Goal: Transaction & Acquisition: Download file/media

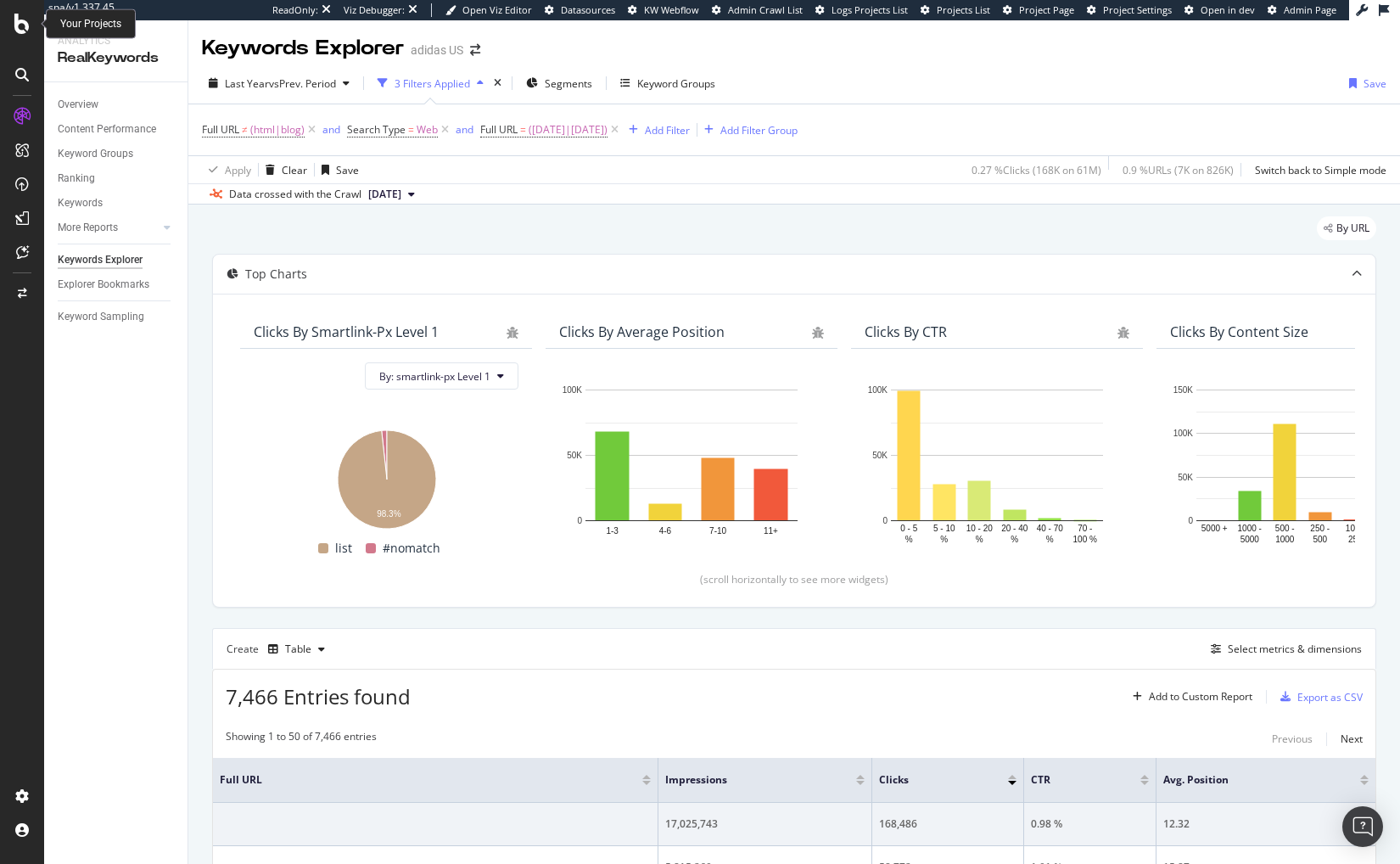
click at [18, 26] on icon at bounding box center [22, 23] width 15 height 21
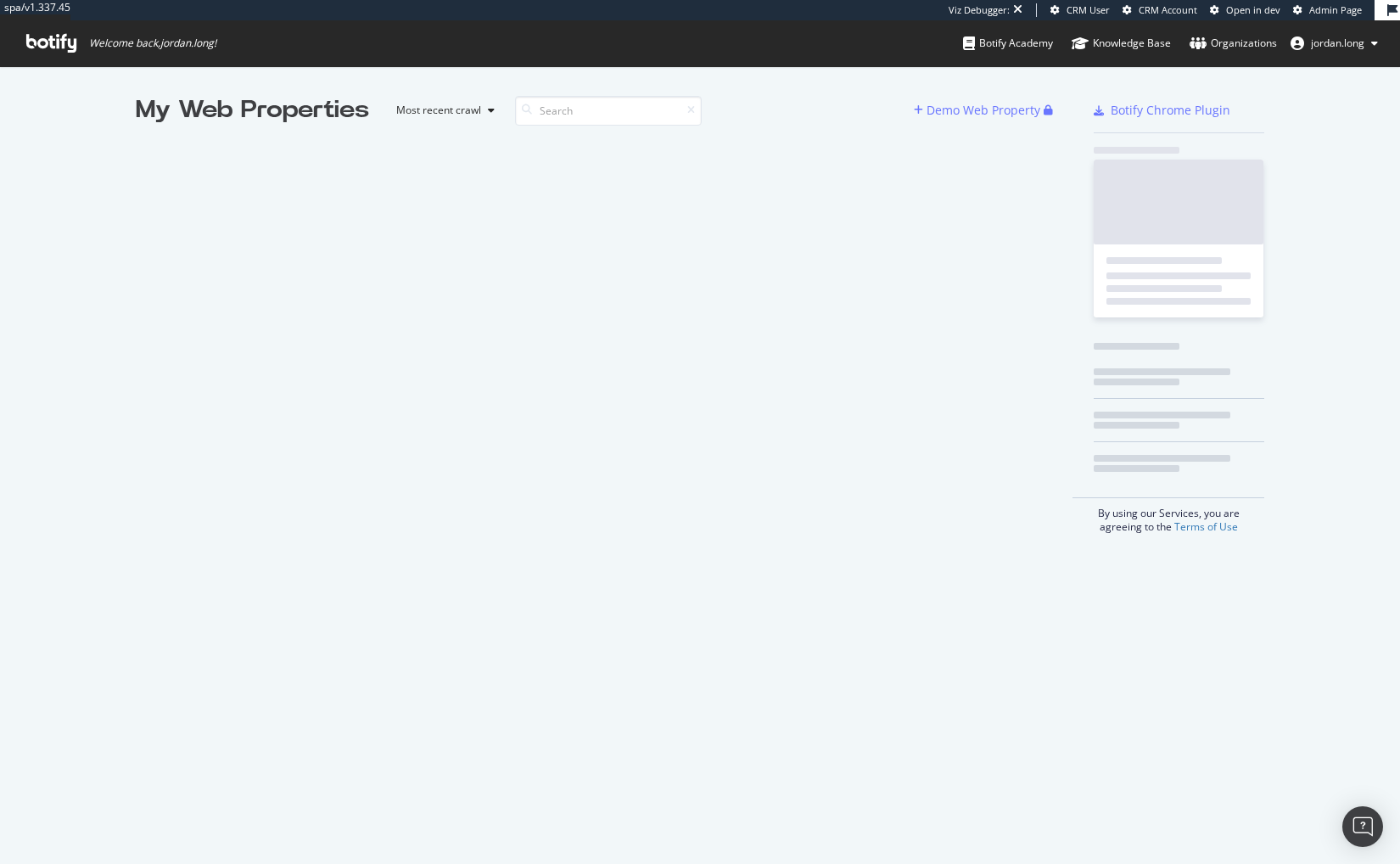
scroll to position [851, 1375]
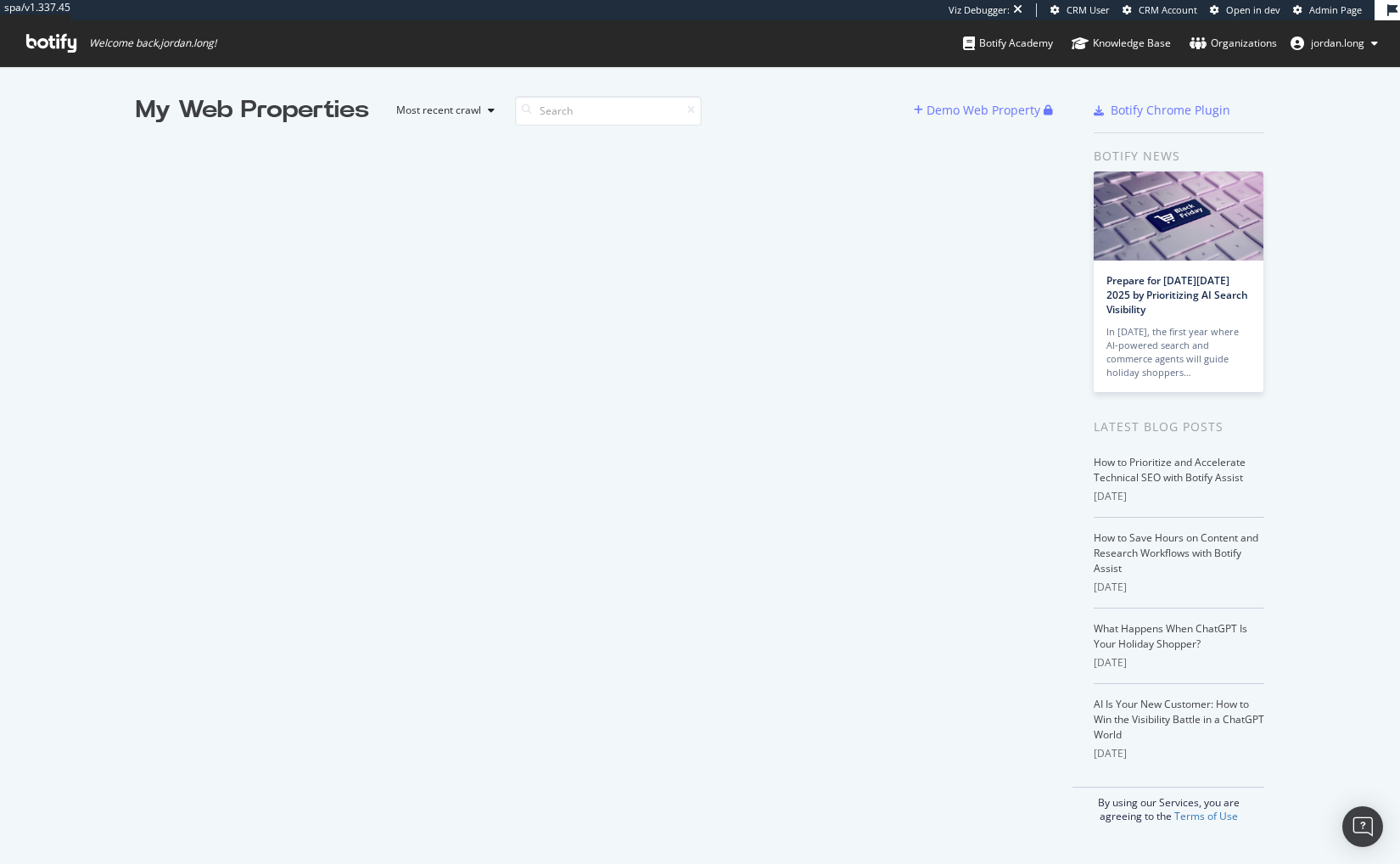
click at [594, 626] on div "My Web Properties Most recent crawl Demo Web Property" at bounding box center [604, 458] width 938 height 730
click at [887, 594] on div "My Web Properties Most recent crawl Demo Web Property" at bounding box center [604, 458] width 938 height 730
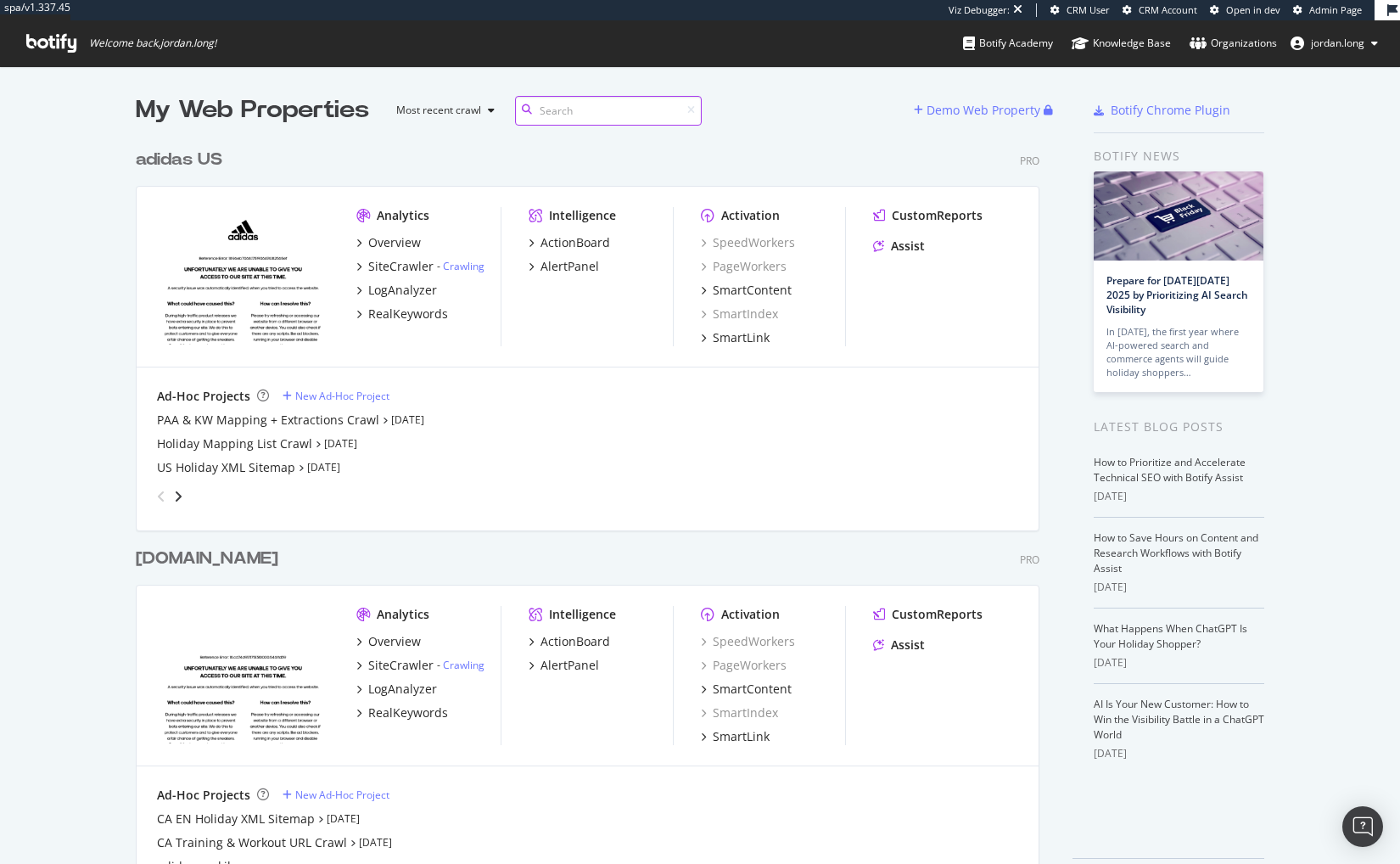
scroll to position [755, 904]
click at [183, 561] on div "[DOMAIN_NAME]" at bounding box center [206, 558] width 143 height 24
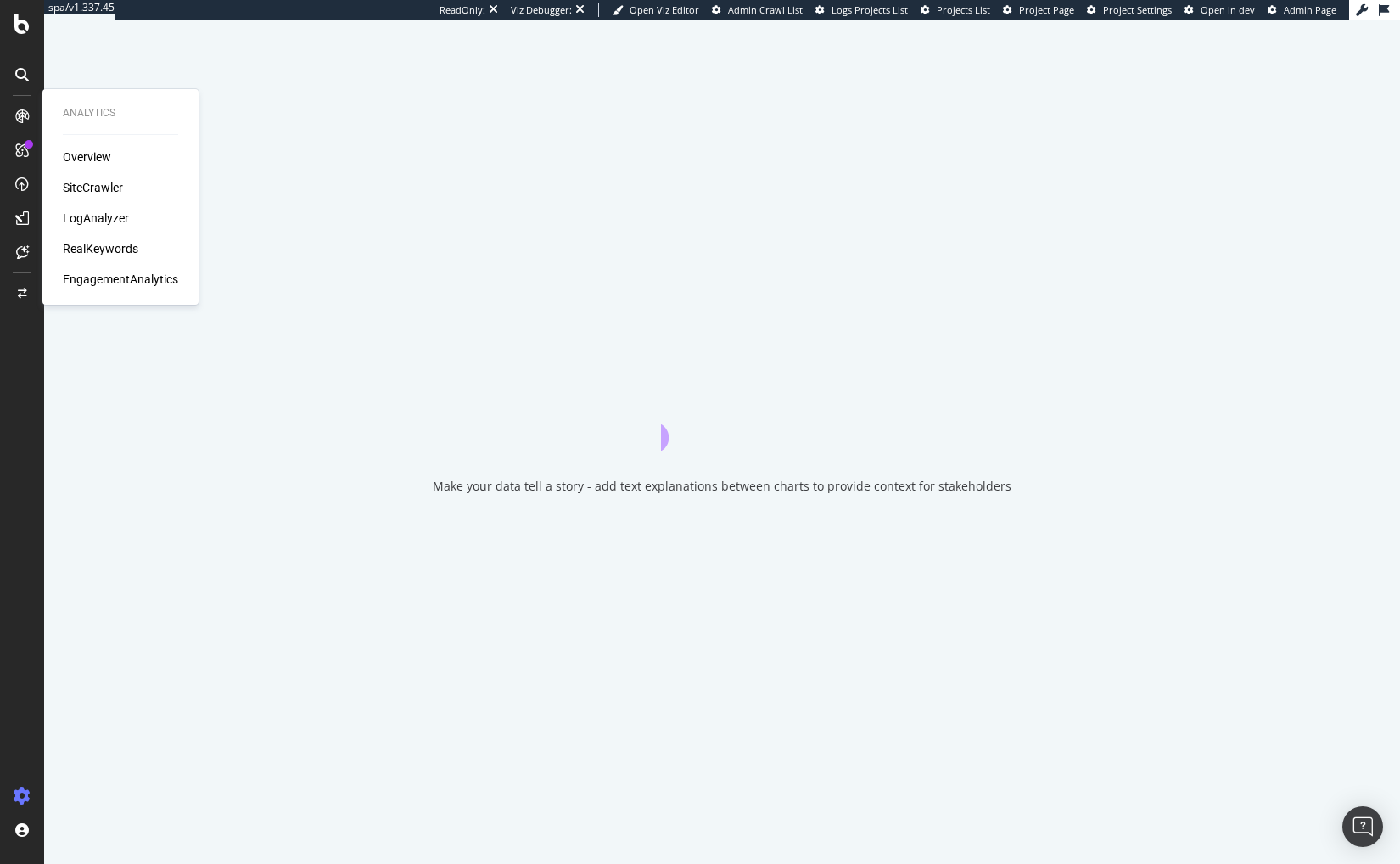
click at [117, 249] on div "RealKeywords" at bounding box center [100, 248] width 75 height 17
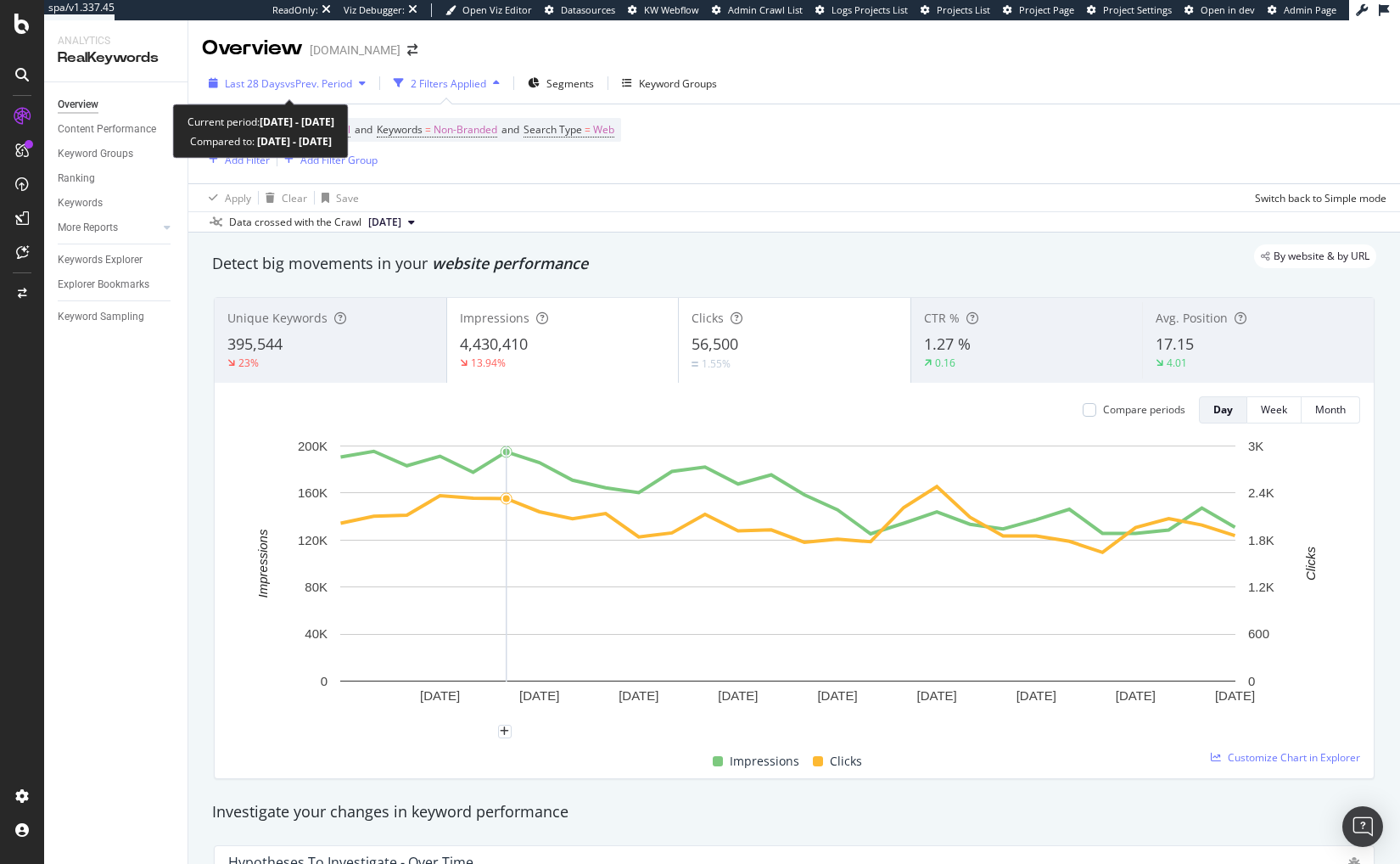
click at [298, 77] on span "vs Prev. Period" at bounding box center [318, 83] width 67 height 14
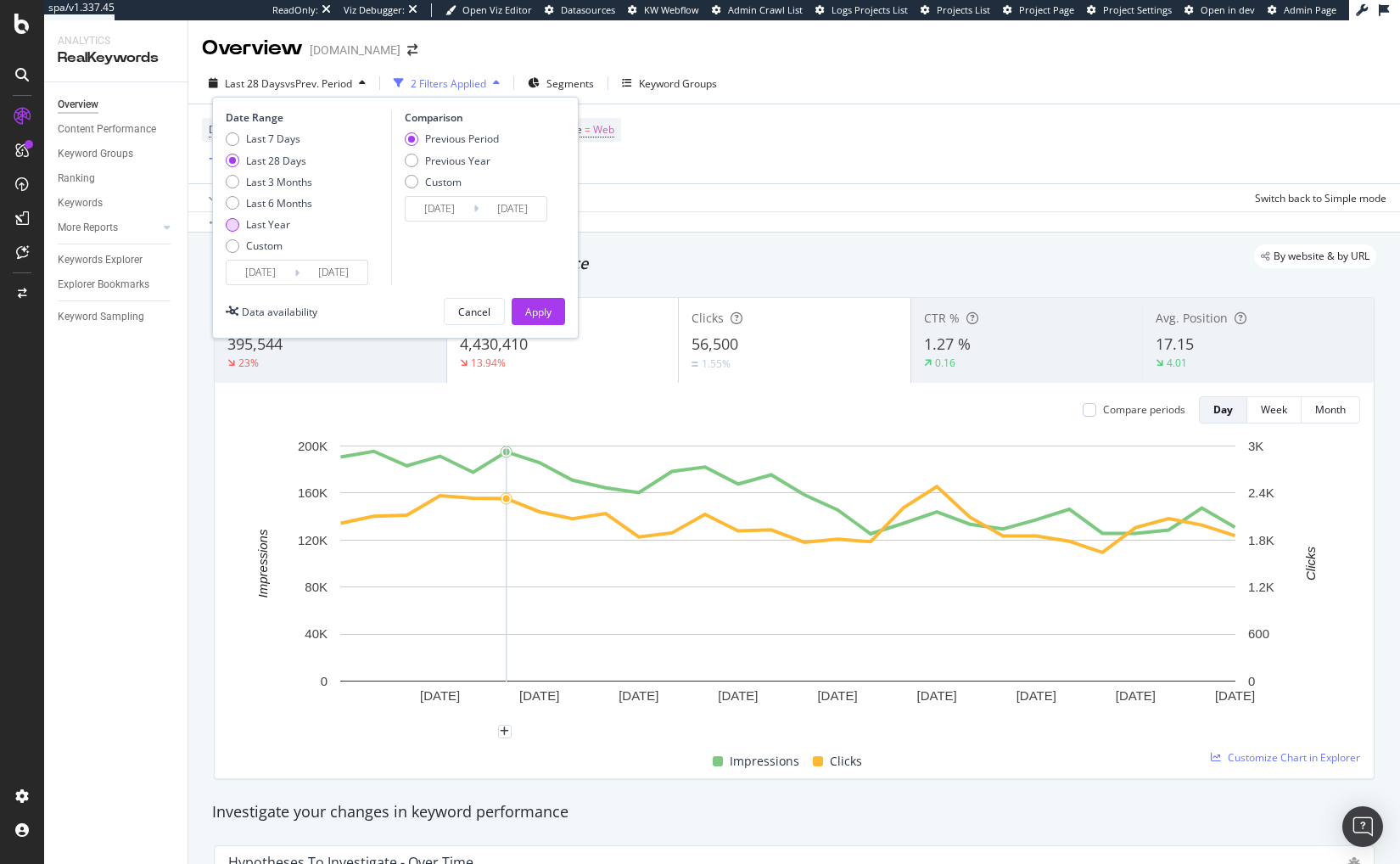
click at [272, 229] on div "Last Year" at bounding box center [268, 224] width 44 height 14
type input "2024/09/24"
type input "2023/09/25"
type input "2024/09/23"
click at [526, 313] on div "Apply" at bounding box center [538, 312] width 26 height 14
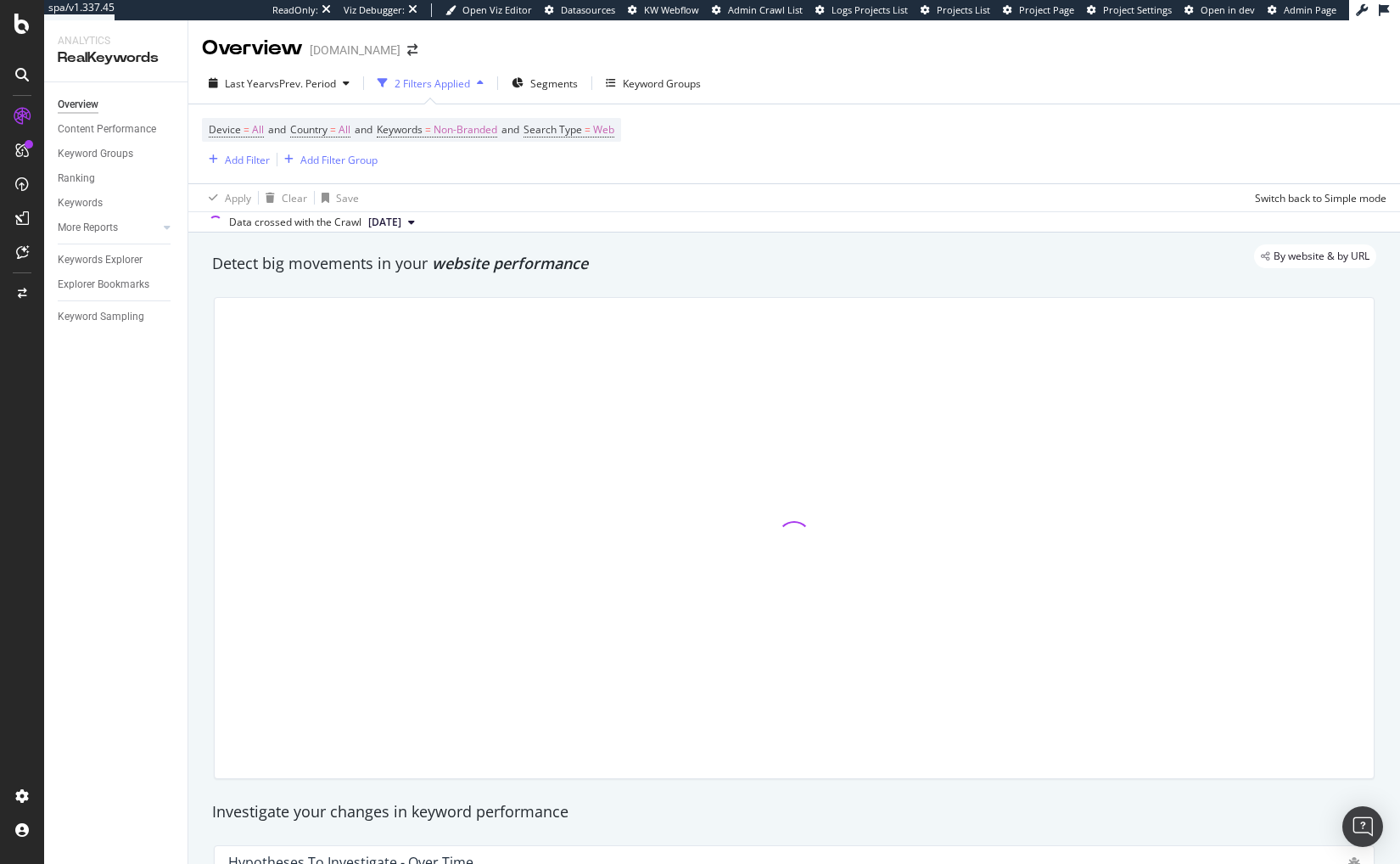
click at [819, 256] on div "By website & by URL" at bounding box center [786, 256] width 1181 height 24
click at [462, 134] on span "Non-Branded" at bounding box center [465, 130] width 64 height 24
click at [451, 167] on span "Non-Branded" at bounding box center [437, 170] width 71 height 14
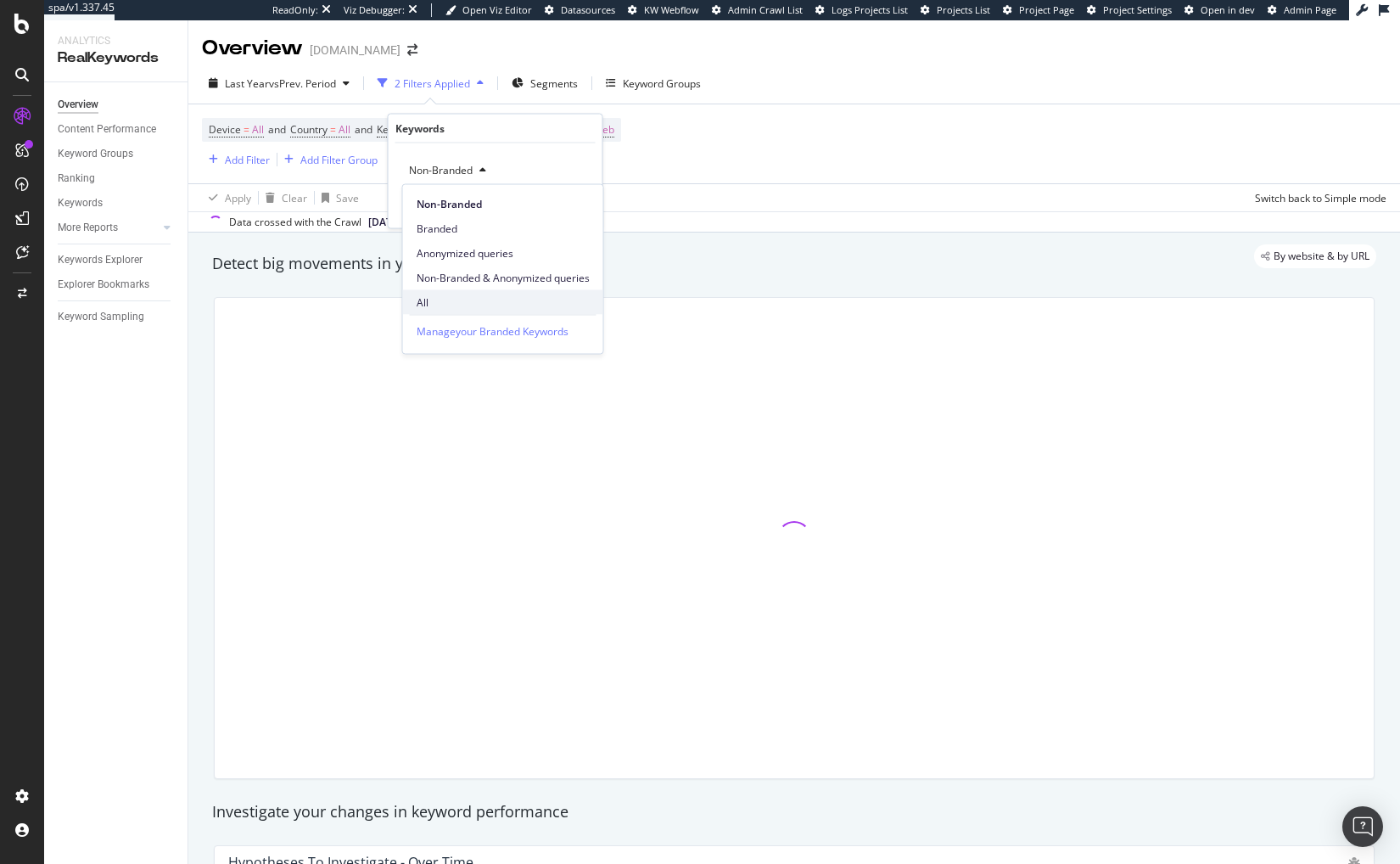
click at [437, 298] on span "All" at bounding box center [503, 301] width 173 height 15
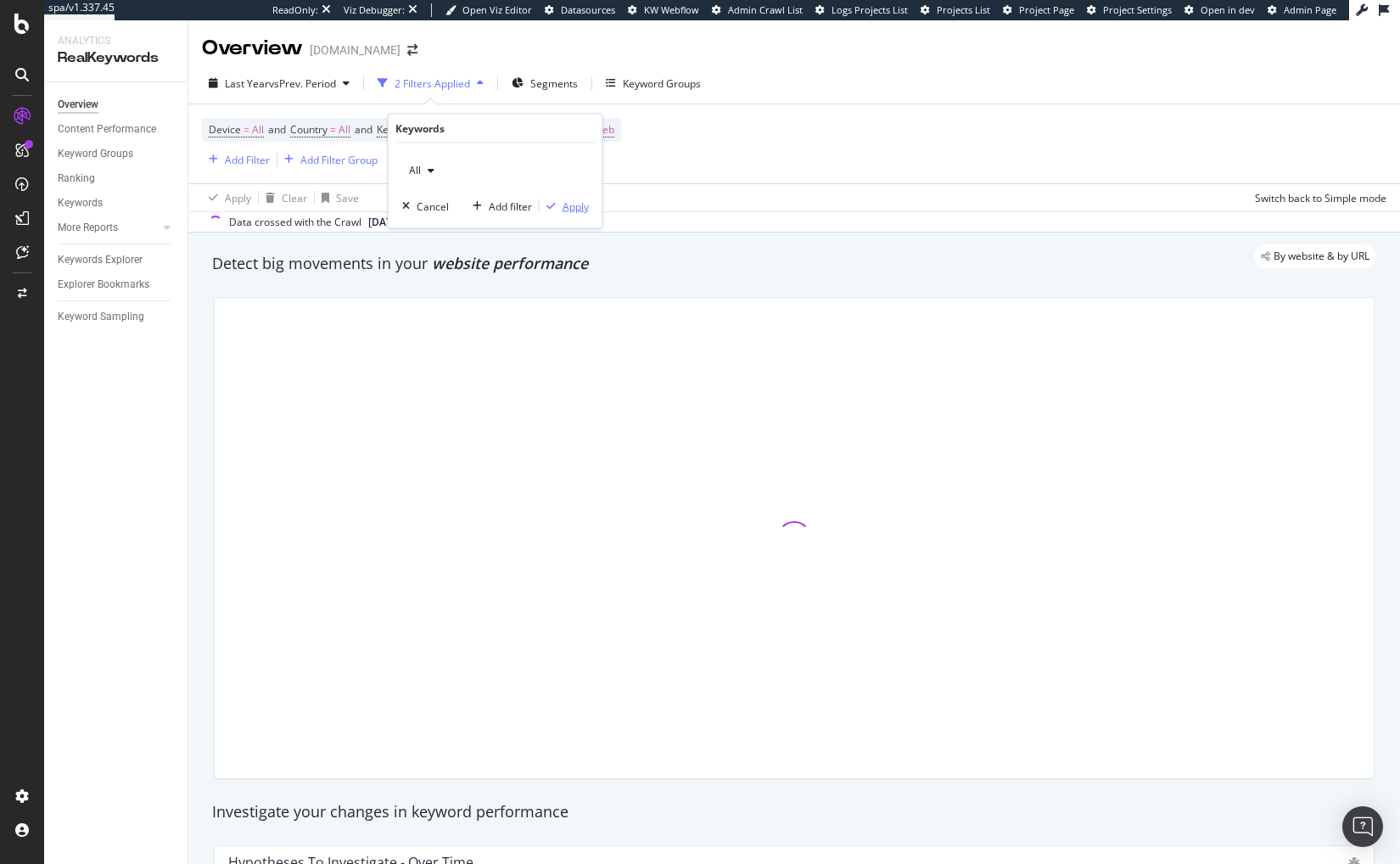
click at [563, 203] on div "Apply" at bounding box center [575, 206] width 26 height 14
click at [792, 261] on div "By website & by URL" at bounding box center [786, 256] width 1181 height 24
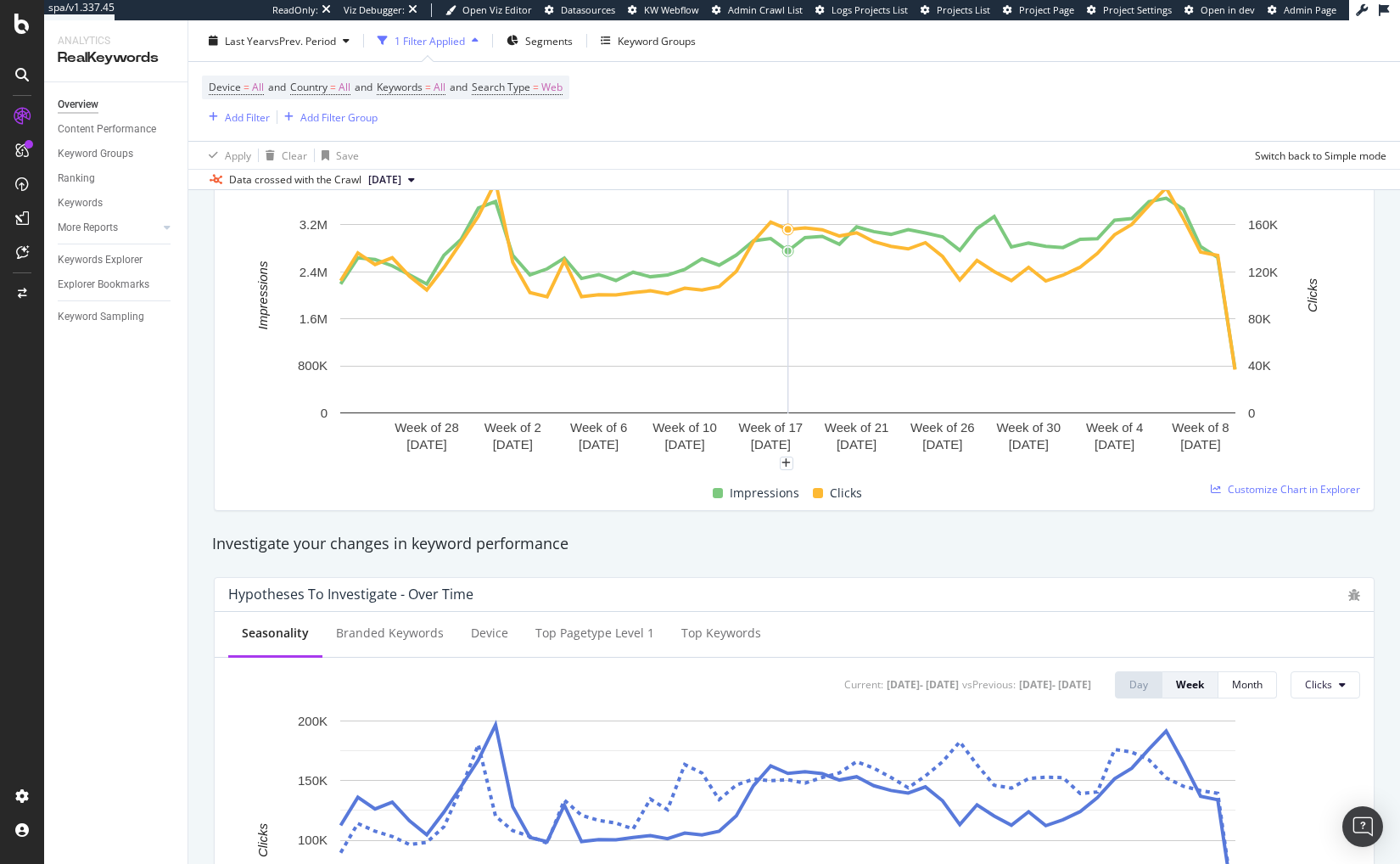
scroll to position [575, 0]
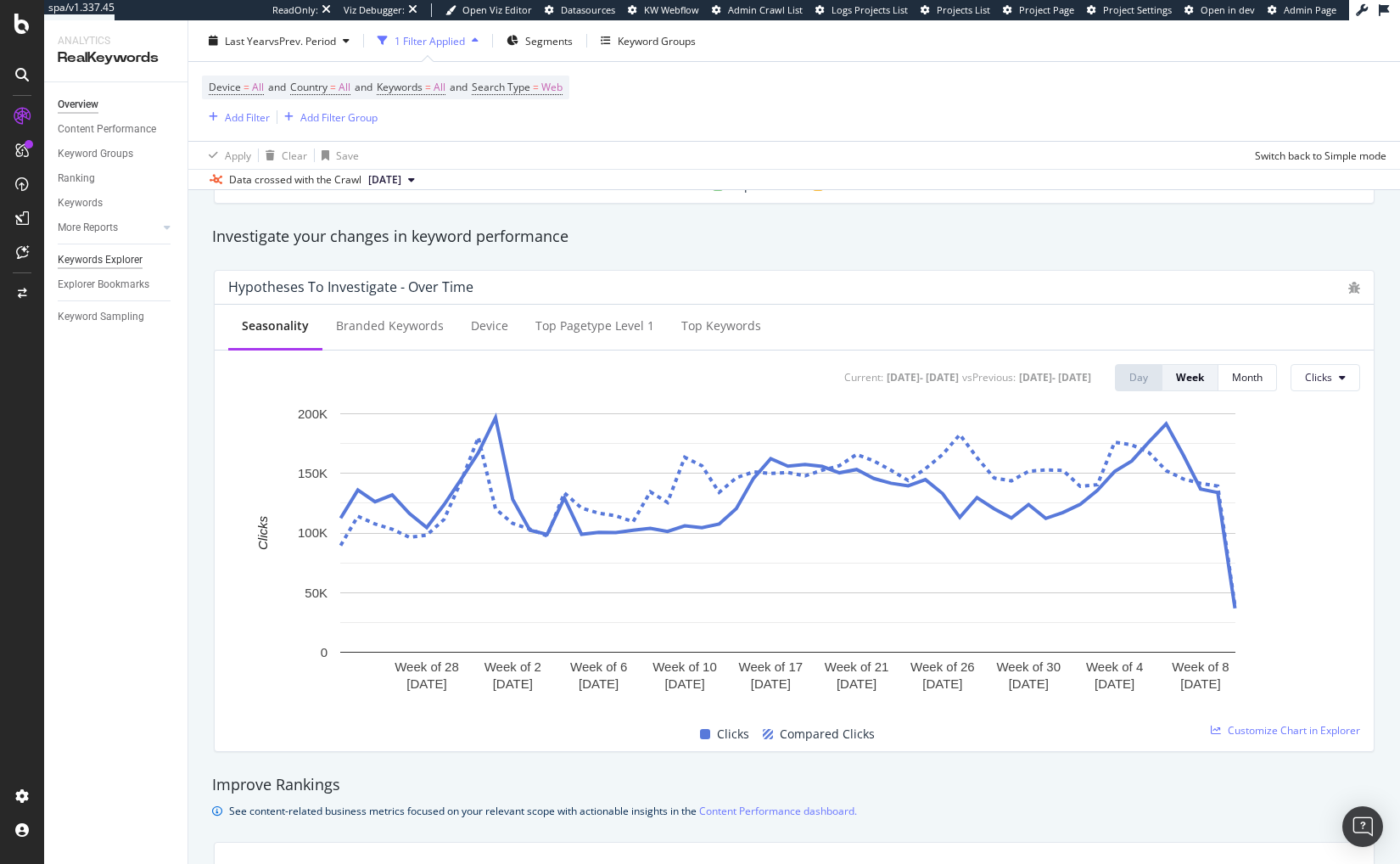
click at [94, 263] on div "Keywords Explorer" at bounding box center [99, 260] width 85 height 18
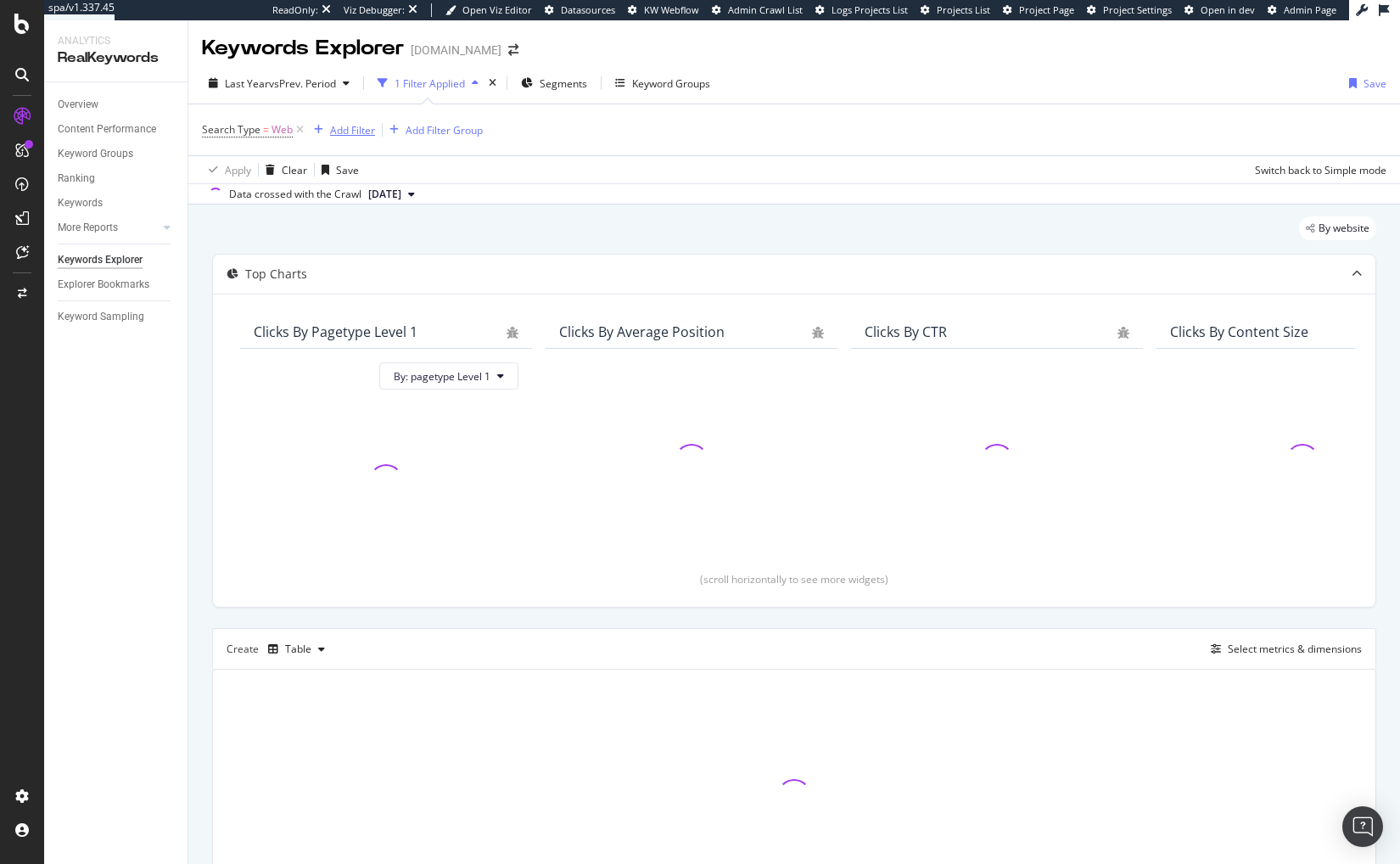
click at [346, 128] on div "Add Filter" at bounding box center [352, 130] width 45 height 14
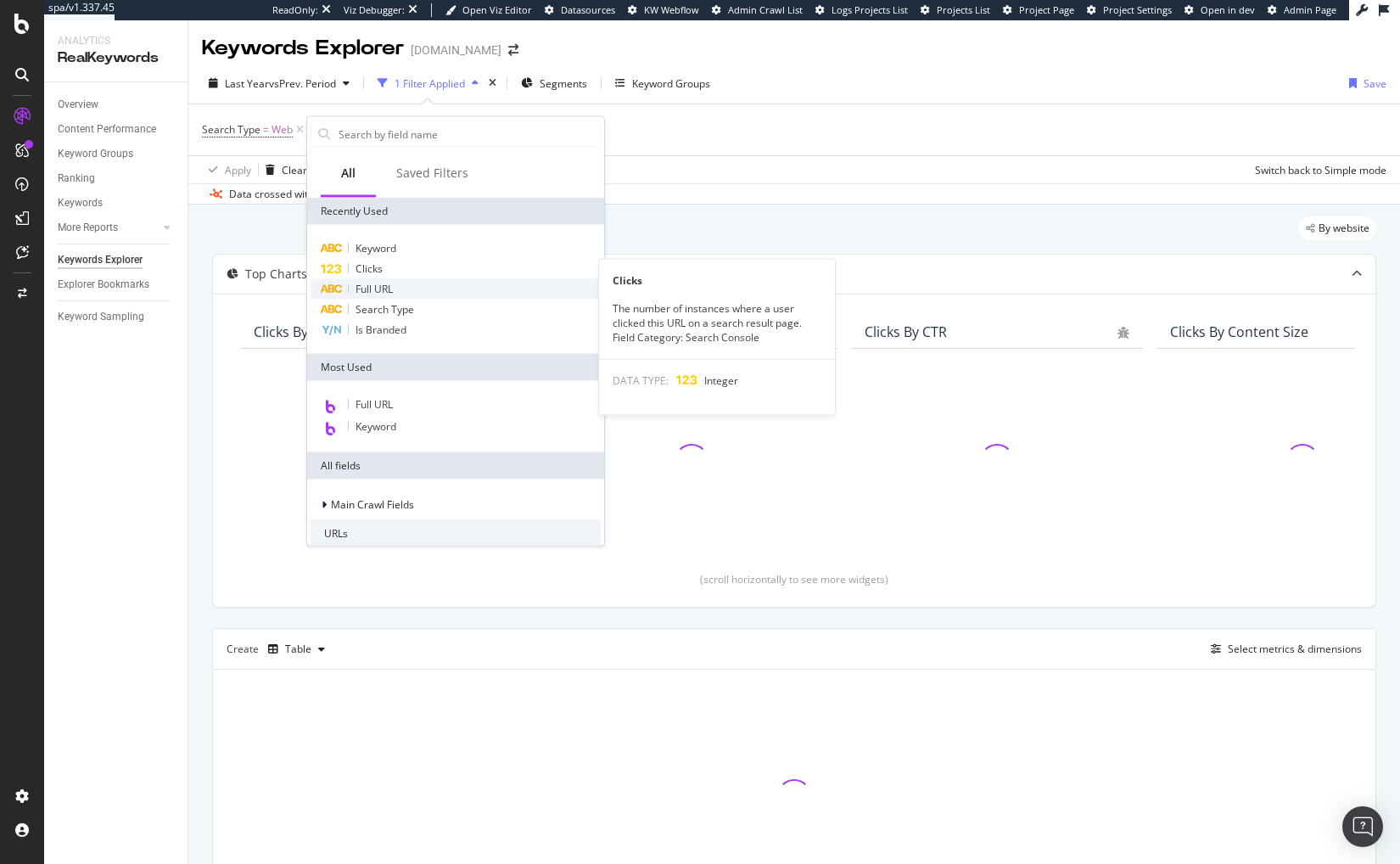
click at [402, 282] on div "Full URL" at bounding box center [455, 289] width 290 height 21
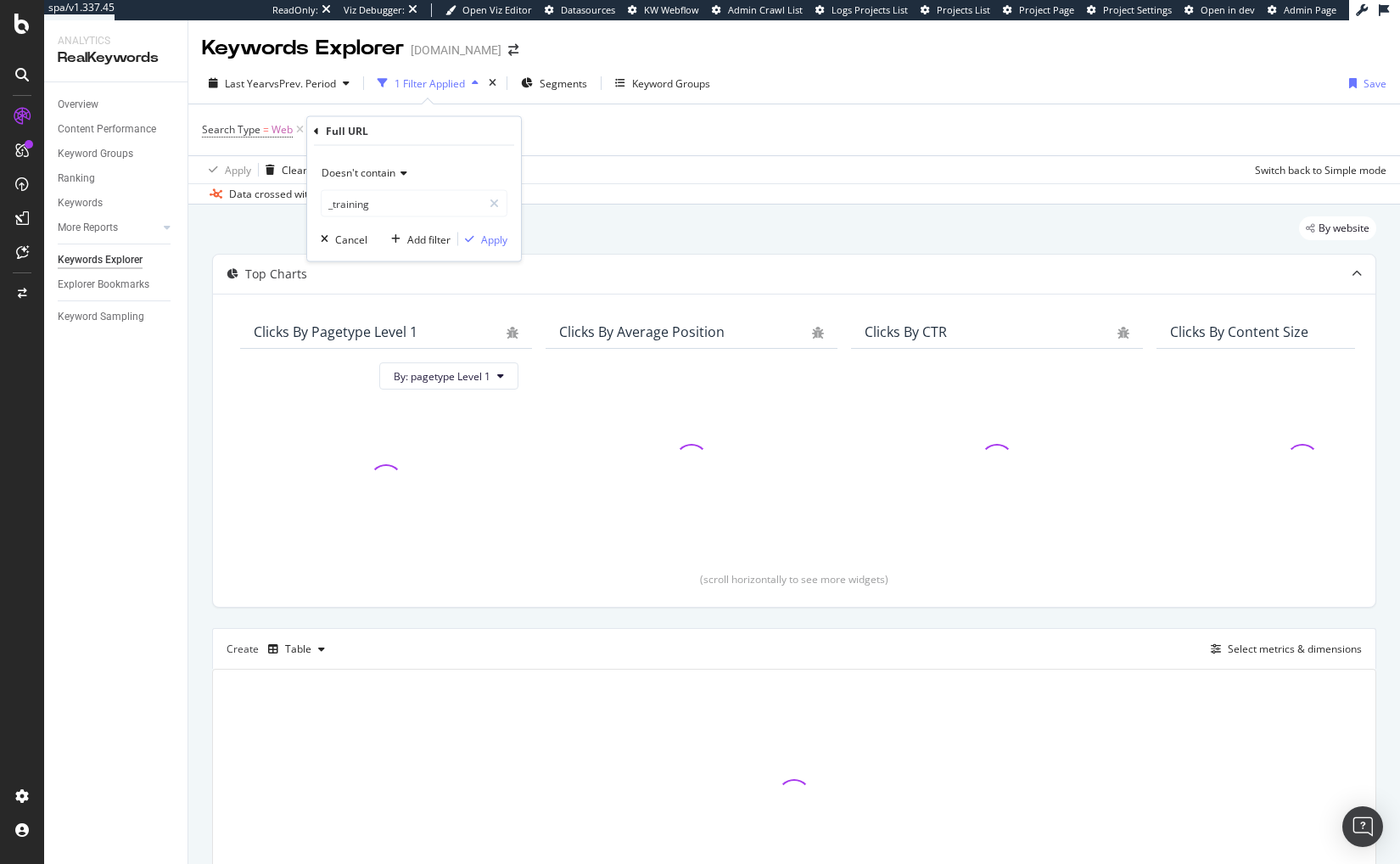
click at [372, 173] on span "Doesn't contain" at bounding box center [359, 173] width 73 height 14
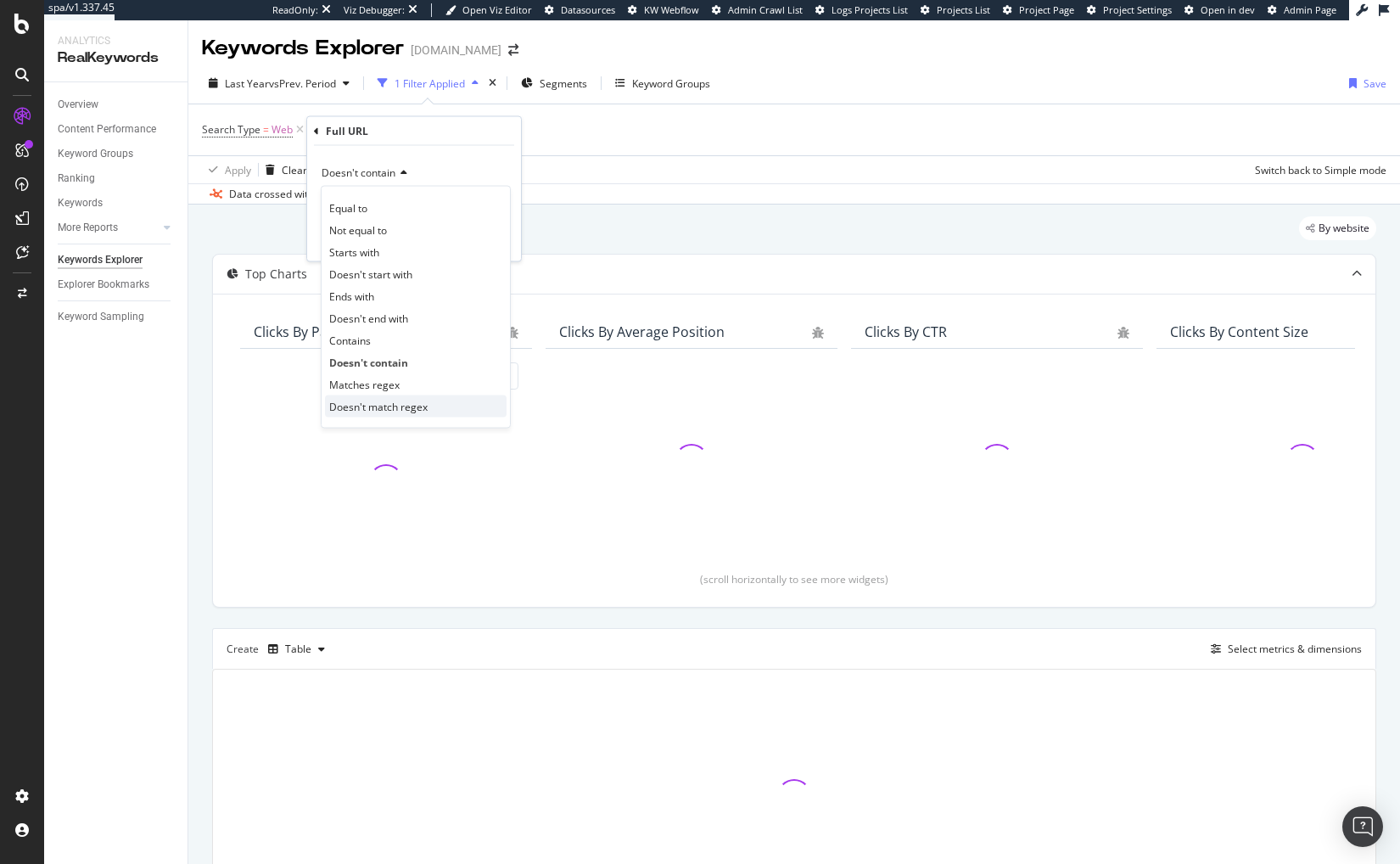
click at [383, 408] on span "Doesn't match regex" at bounding box center [378, 406] width 99 height 14
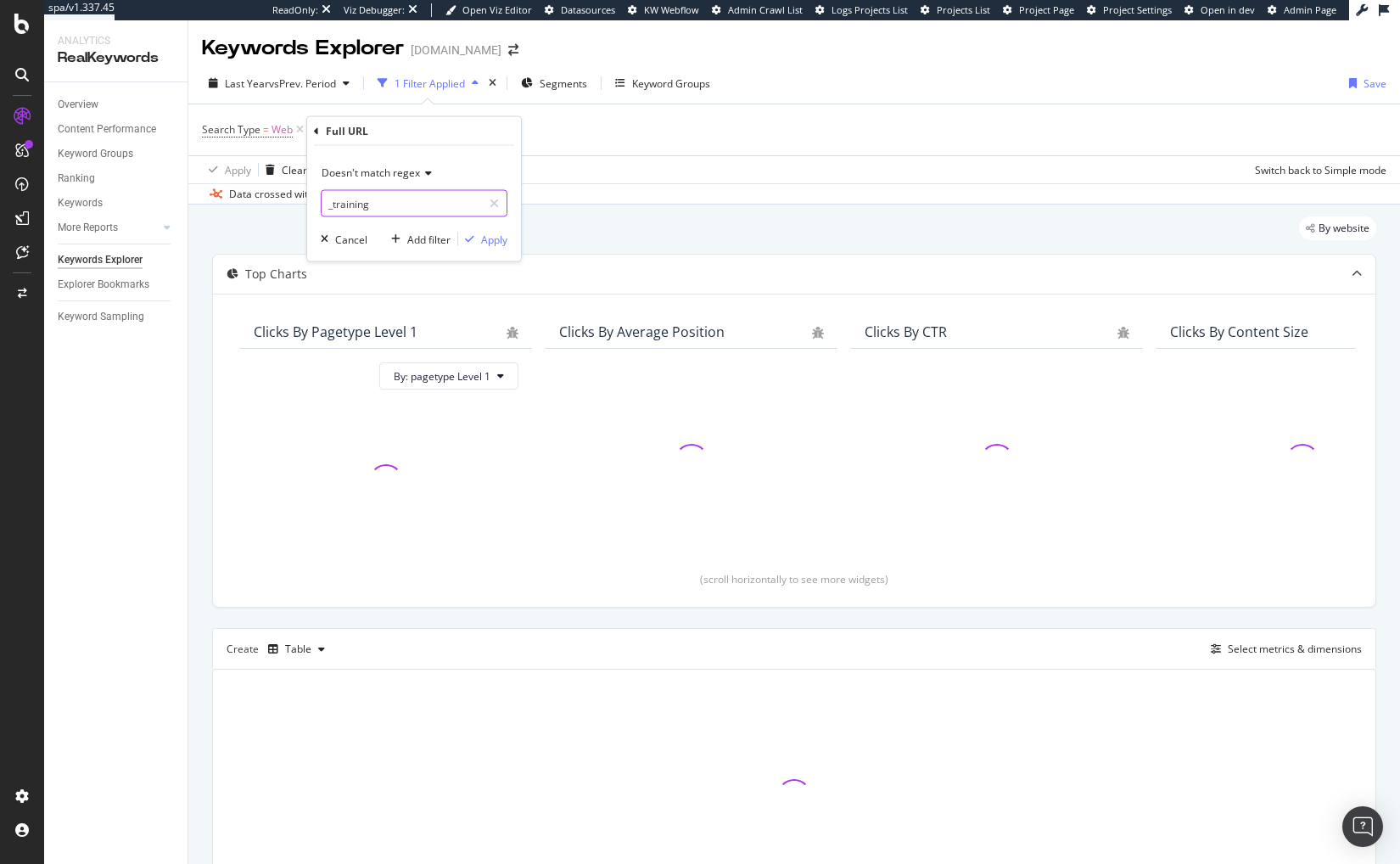
click at [374, 197] on input "_training" at bounding box center [402, 203] width 160 height 27
type input "(html|blog)"
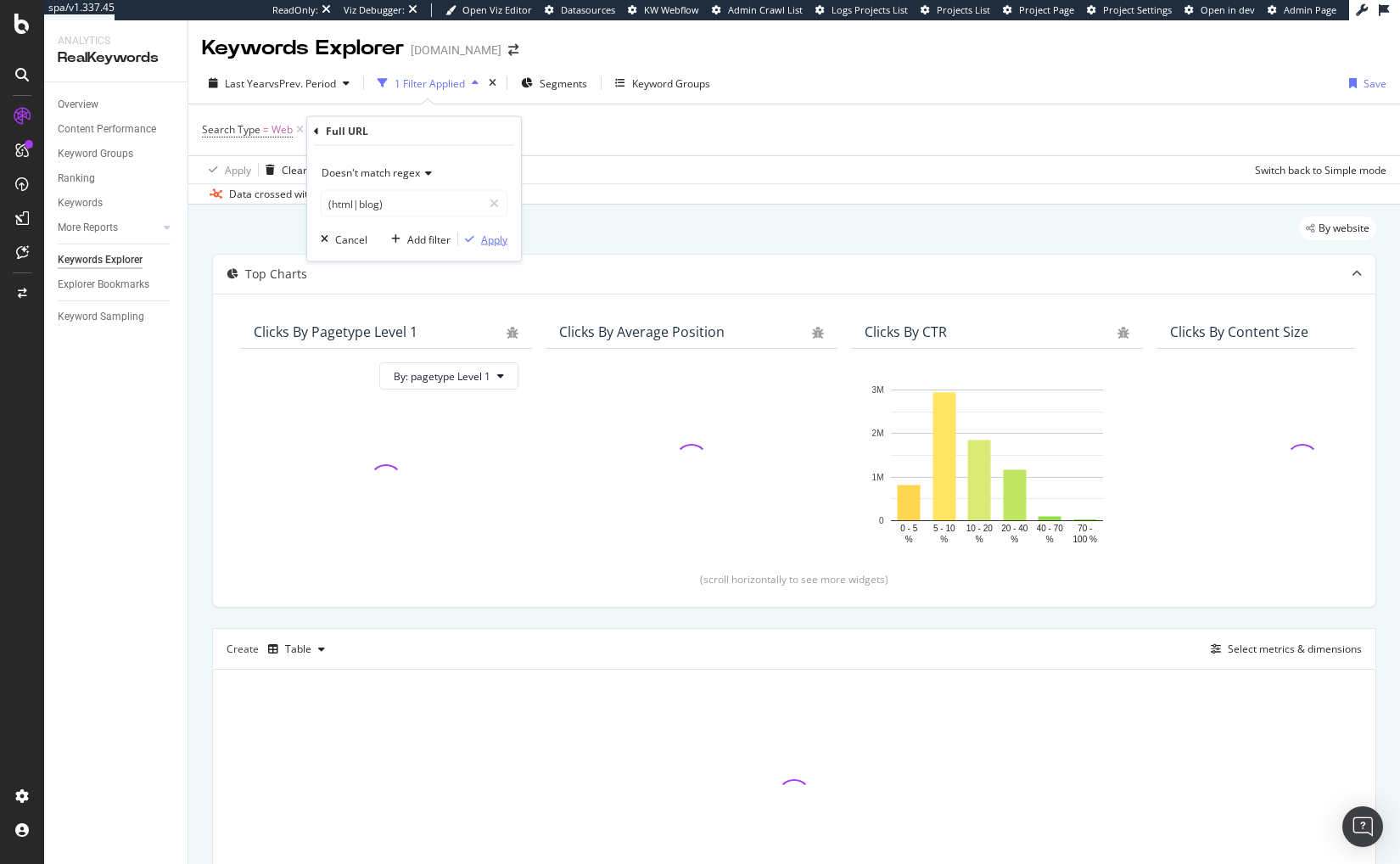
click at [484, 235] on div "Apply" at bounding box center [494, 238] width 26 height 14
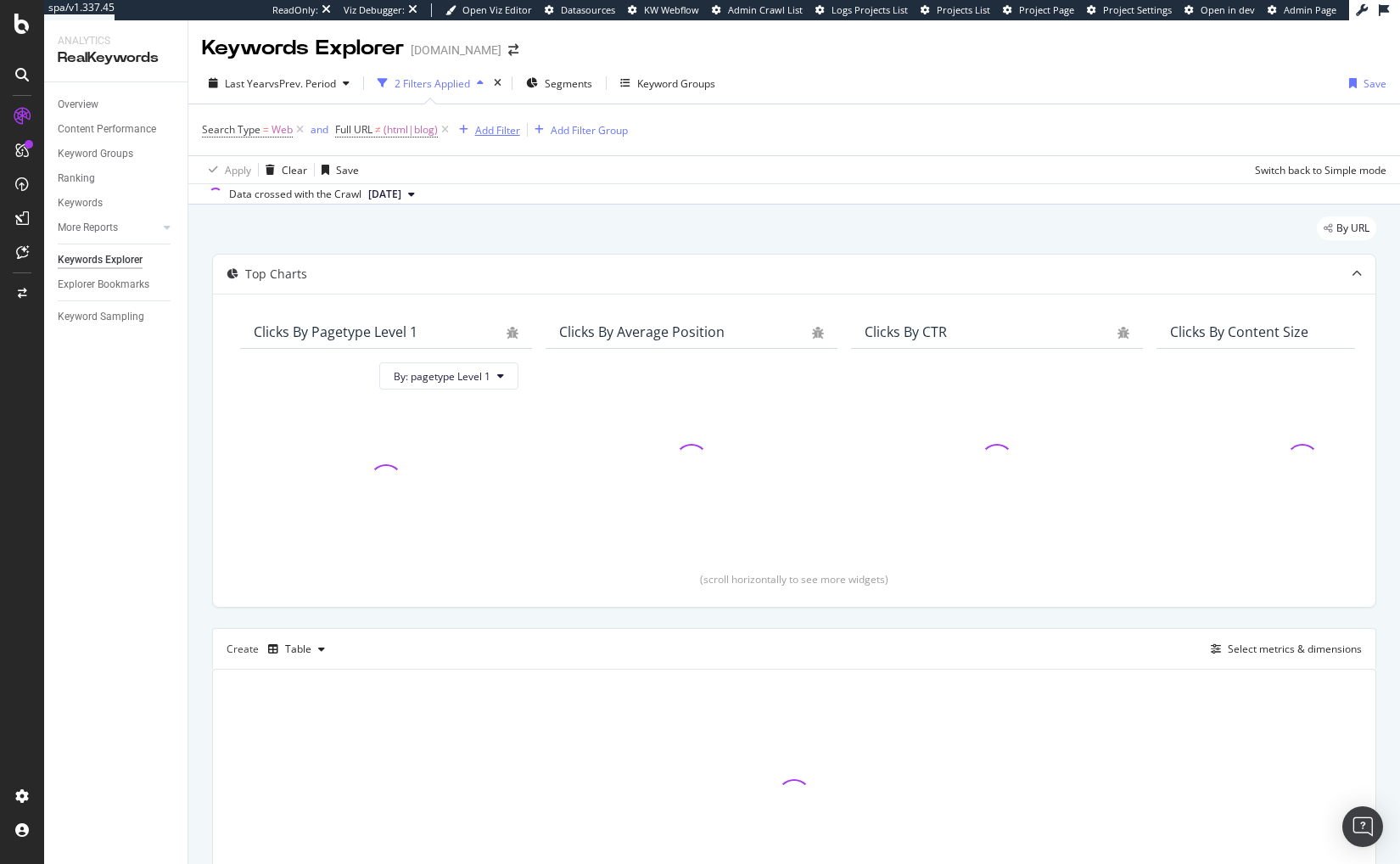
click at [483, 135] on div "Add Filter" at bounding box center [497, 130] width 45 height 14
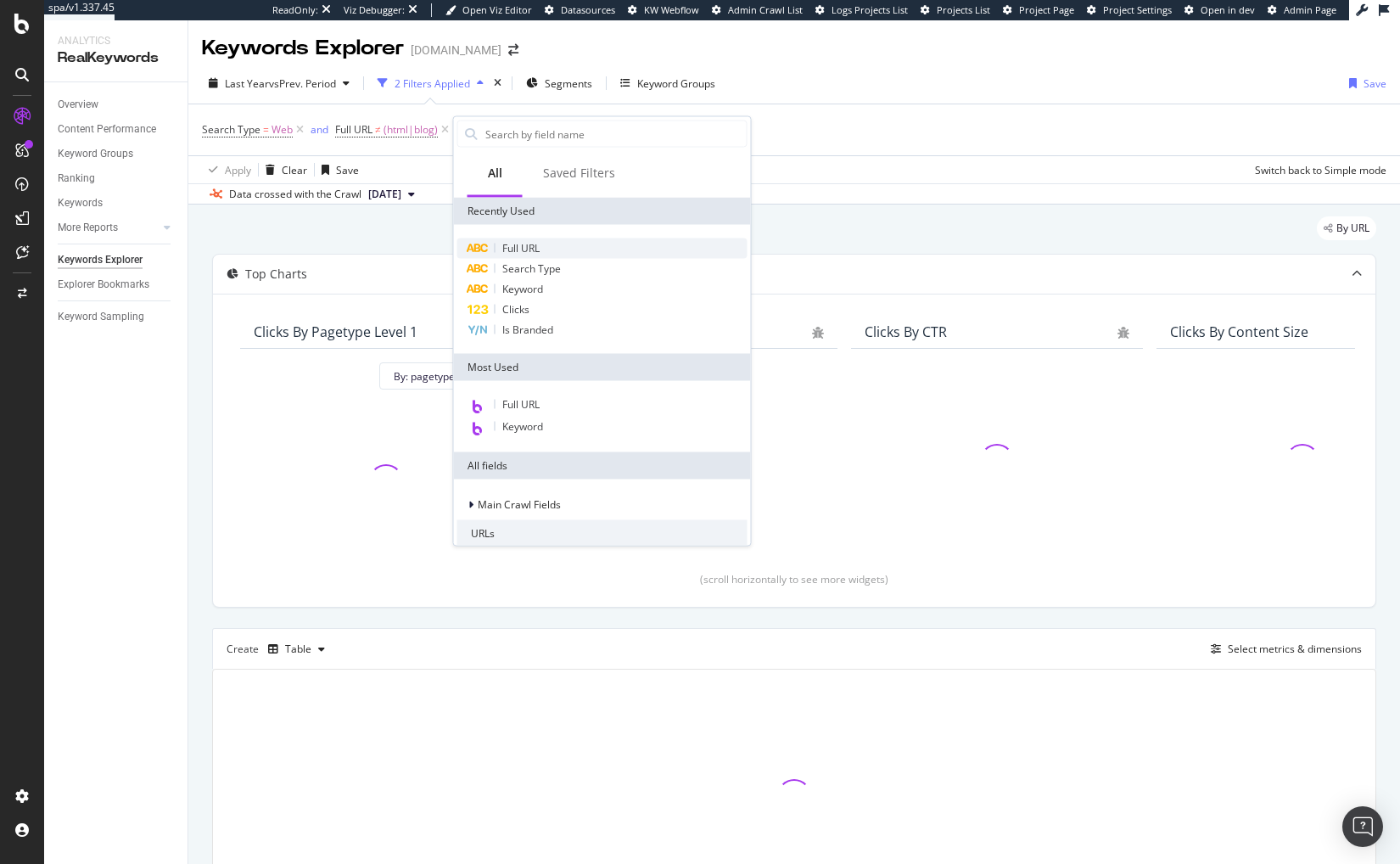
click at [531, 241] on span "Full URL" at bounding box center [521, 248] width 38 height 14
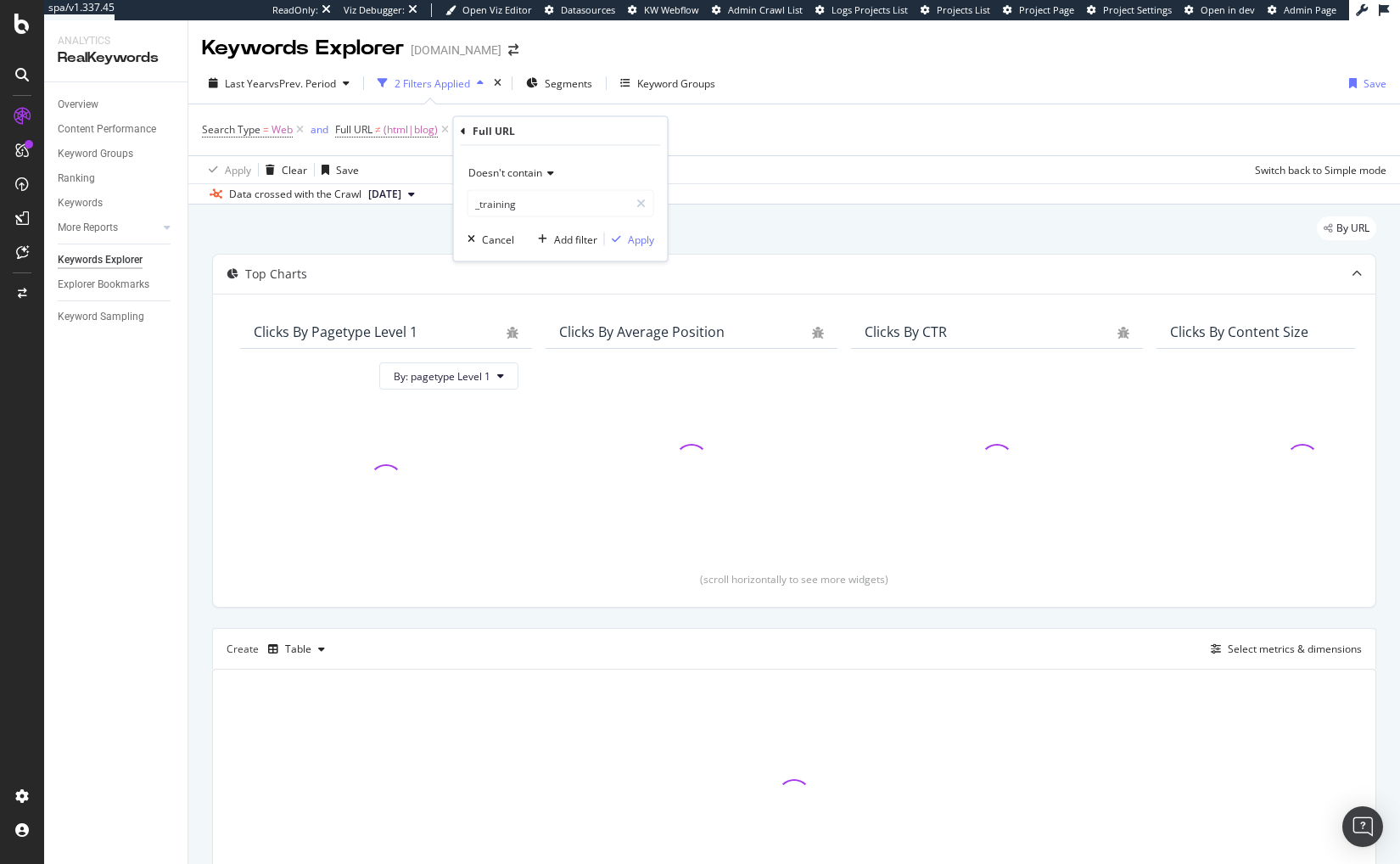
click at [506, 176] on span "Doesn't contain" at bounding box center [506, 173] width 73 height 14
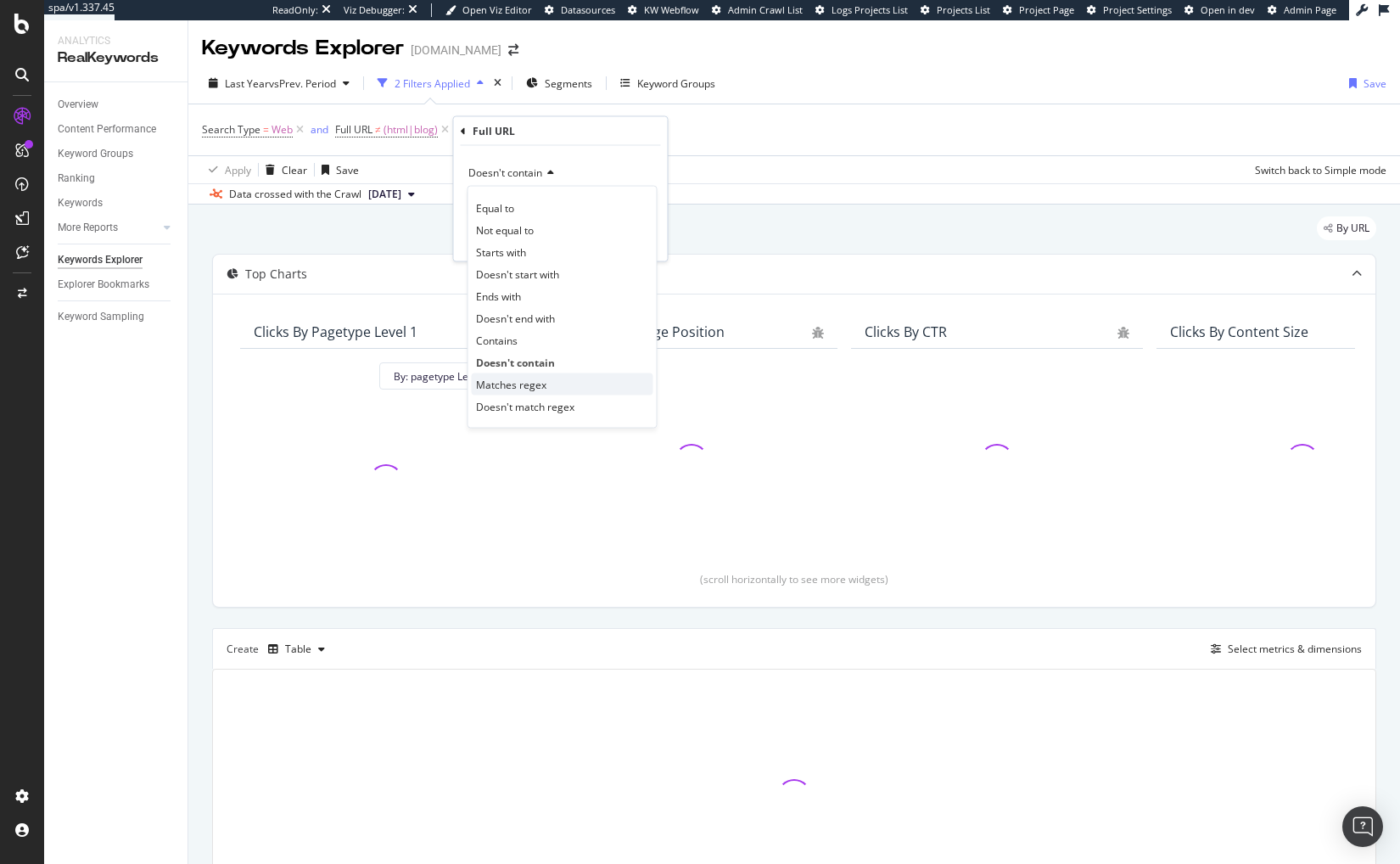
click at [531, 380] on span "Matches regex" at bounding box center [511, 384] width 71 height 14
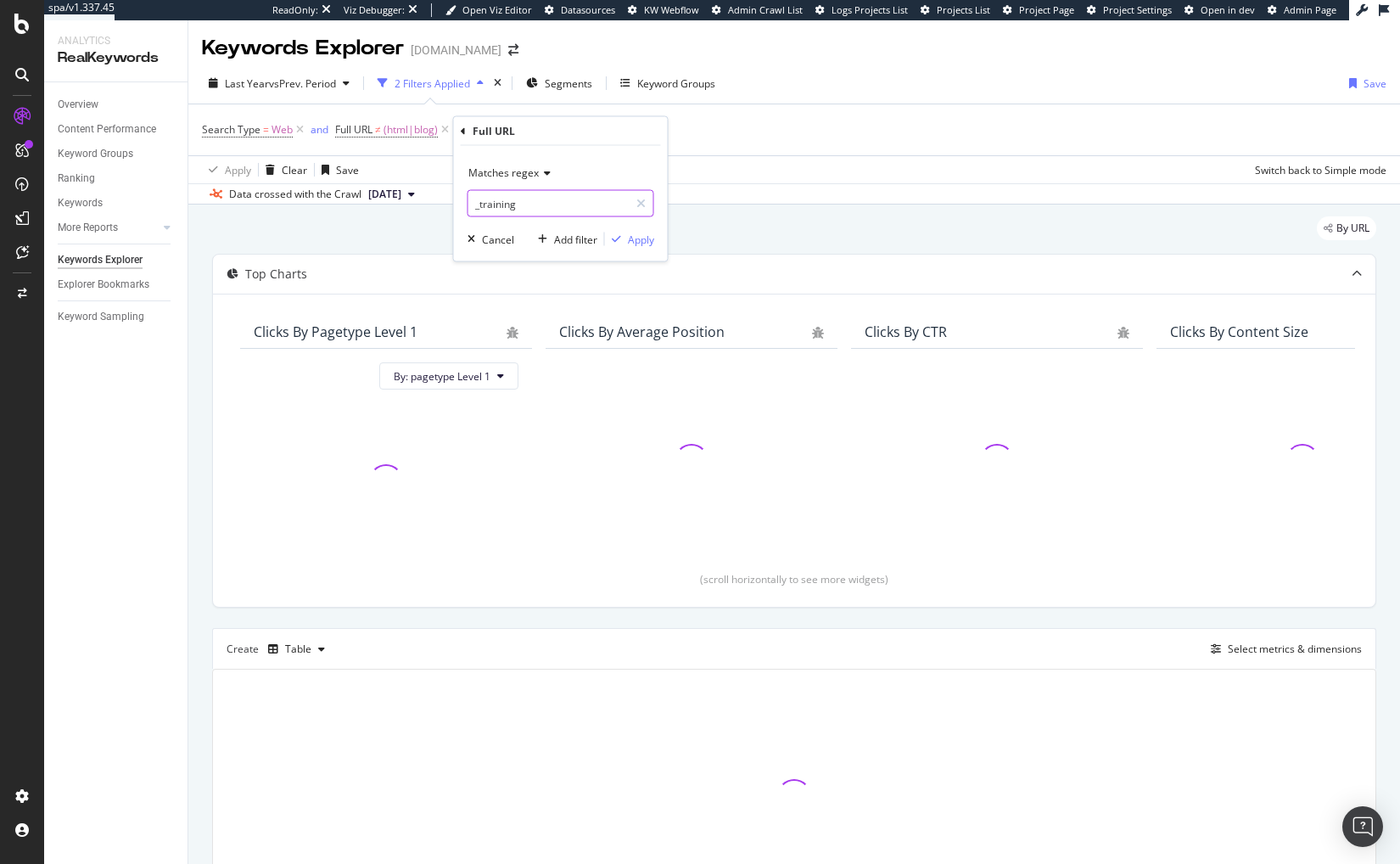
click at [533, 194] on input "_training" at bounding box center [549, 203] width 160 height 27
type input "([DATE]|[DATE])"
click at [641, 243] on div "Apply" at bounding box center [641, 238] width 26 height 14
click at [655, 246] on div "By URL" at bounding box center [794, 235] width 1164 height 38
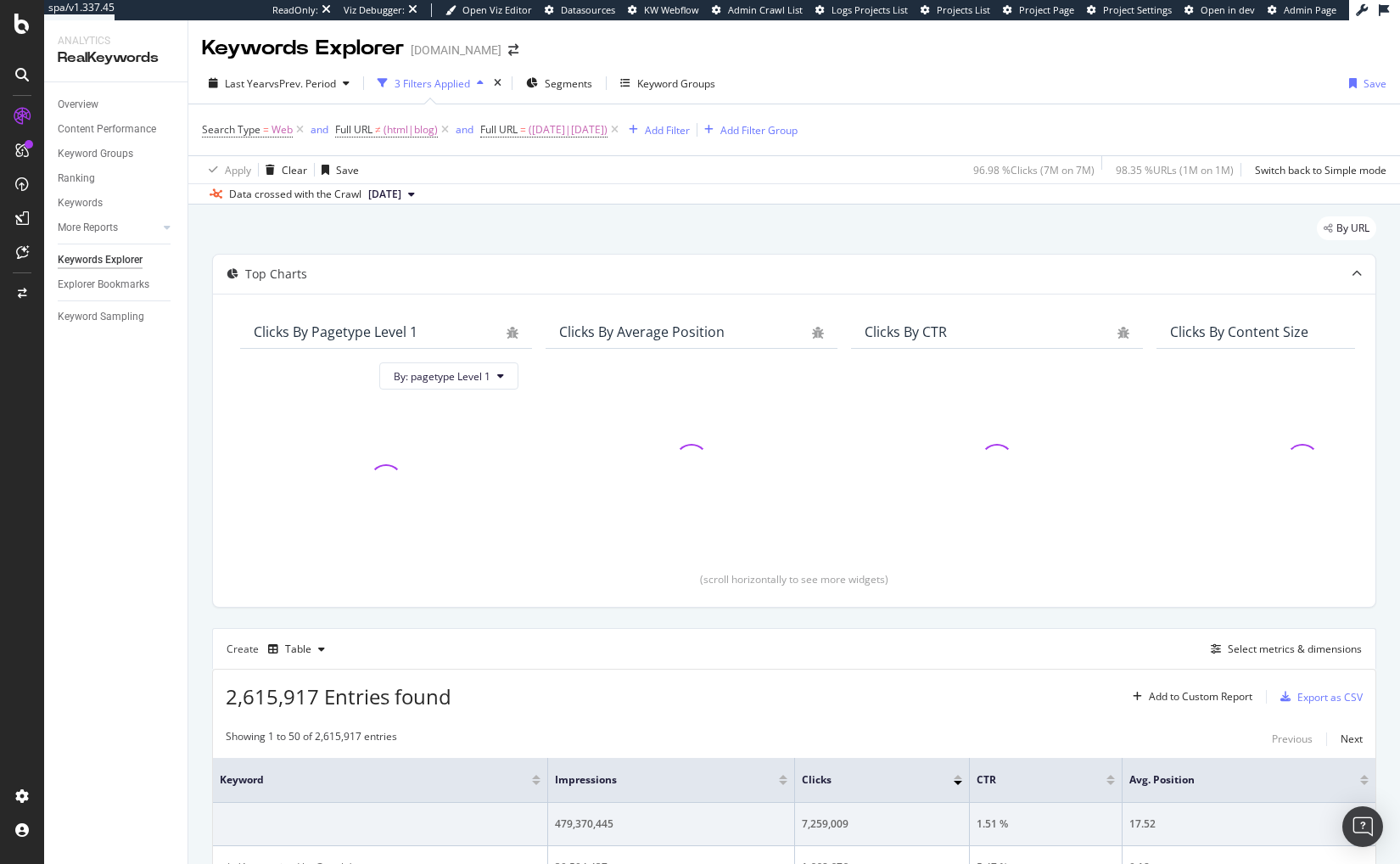
click at [654, 243] on div "By URL" at bounding box center [794, 235] width 1164 height 38
click at [1293, 646] on div "Select metrics & dimensions" at bounding box center [1295, 649] width 134 height 14
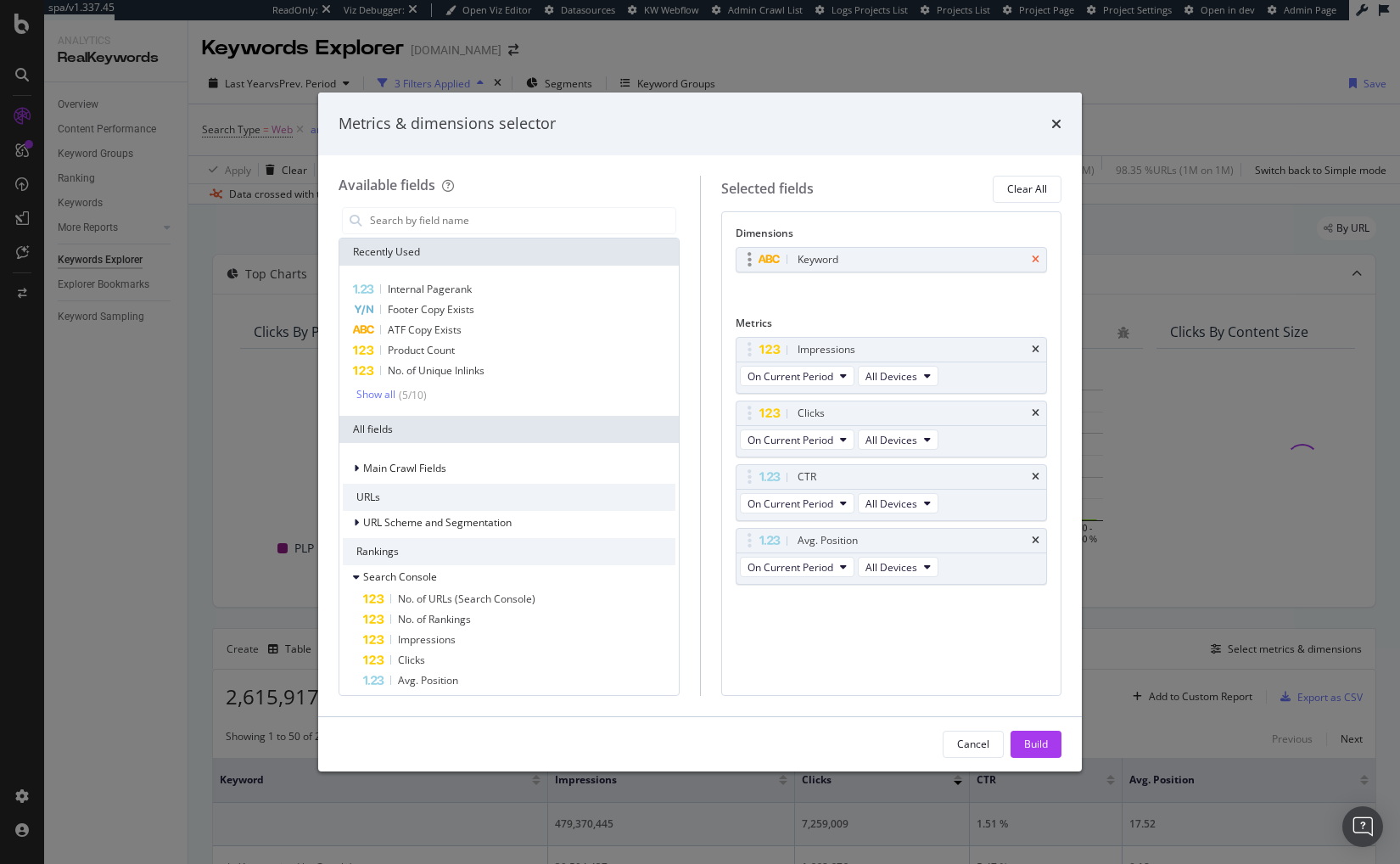
click at [1038, 258] on icon "times" at bounding box center [1035, 259] width 8 height 10
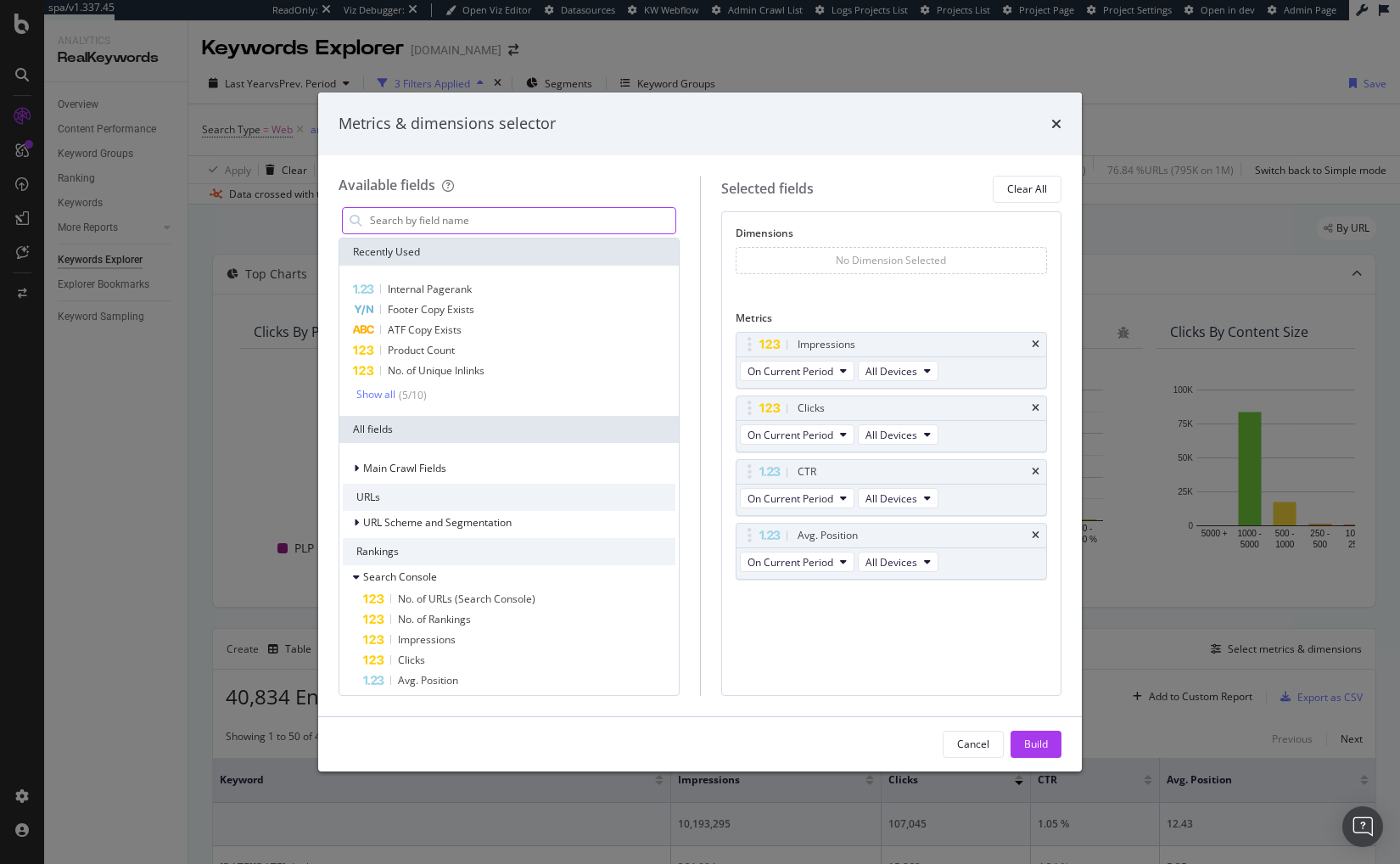
click at [469, 222] on input "modal" at bounding box center [522, 220] width 307 height 25
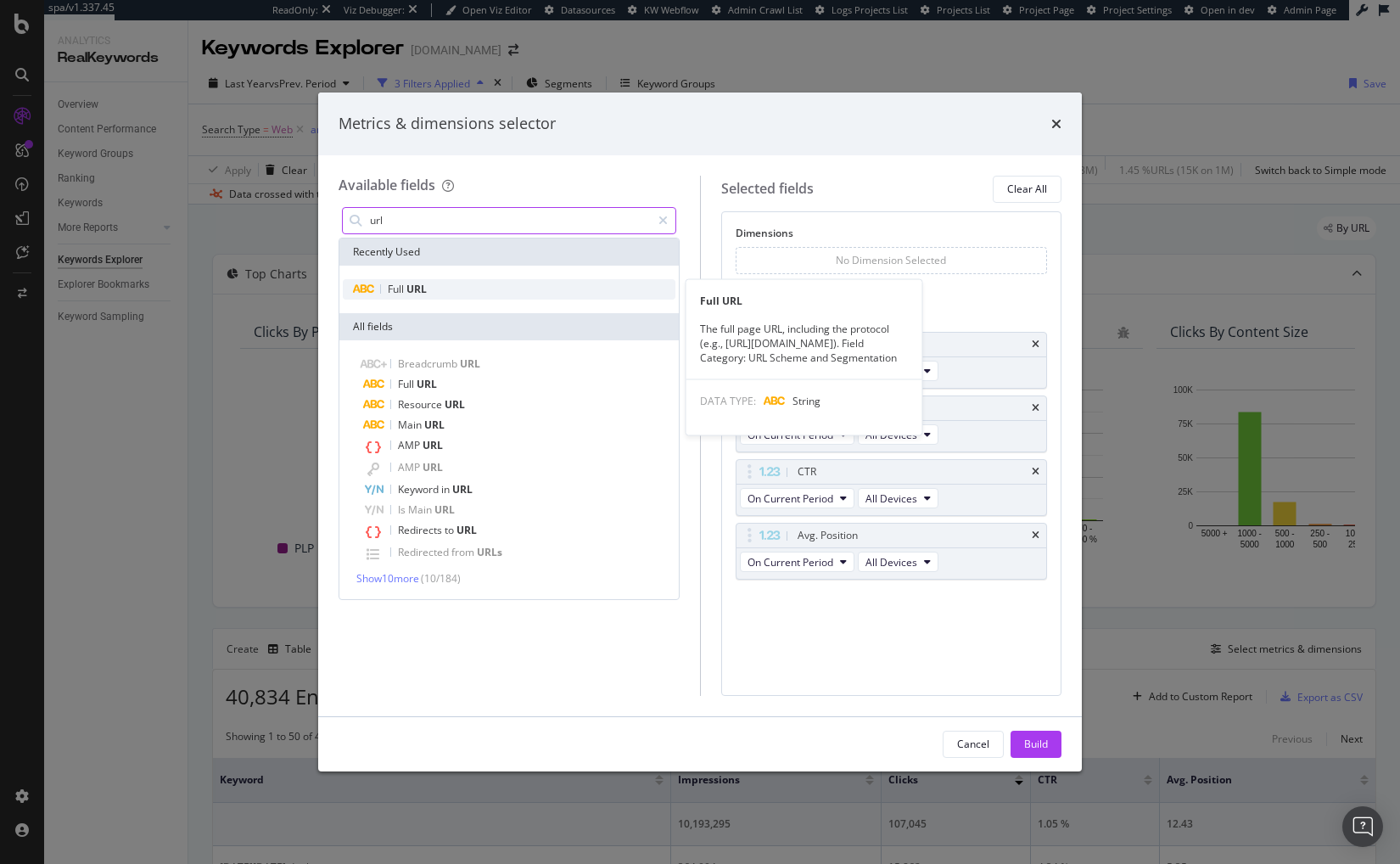
type input "url"
click at [512, 279] on div "Full URL" at bounding box center [508, 289] width 333 height 21
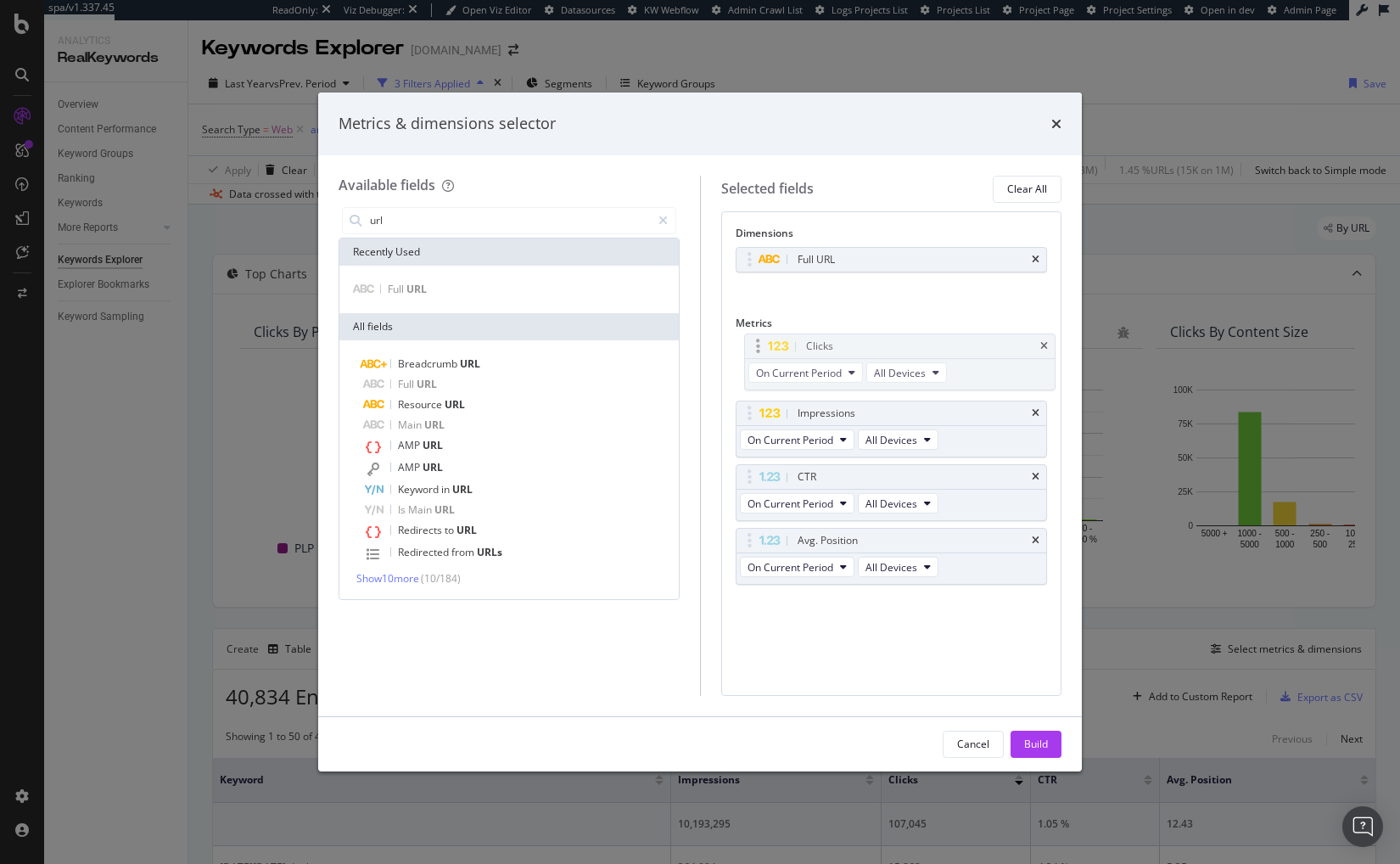
drag, startPoint x: 749, startPoint y: 389, endPoint x: 752, endPoint y: 350, distance: 39.1
click at [752, 350] on body "spa/v1.337.45 ReadOnly: Viz Debugger: Open Viz Editor Datasources KW Webflow Ad…" at bounding box center [700, 432] width 1400 height 864
drag, startPoint x: 743, startPoint y: 349, endPoint x: 748, endPoint y: 359, distance: 11.2
click at [1037, 745] on div "Build" at bounding box center [1036, 744] width 24 height 14
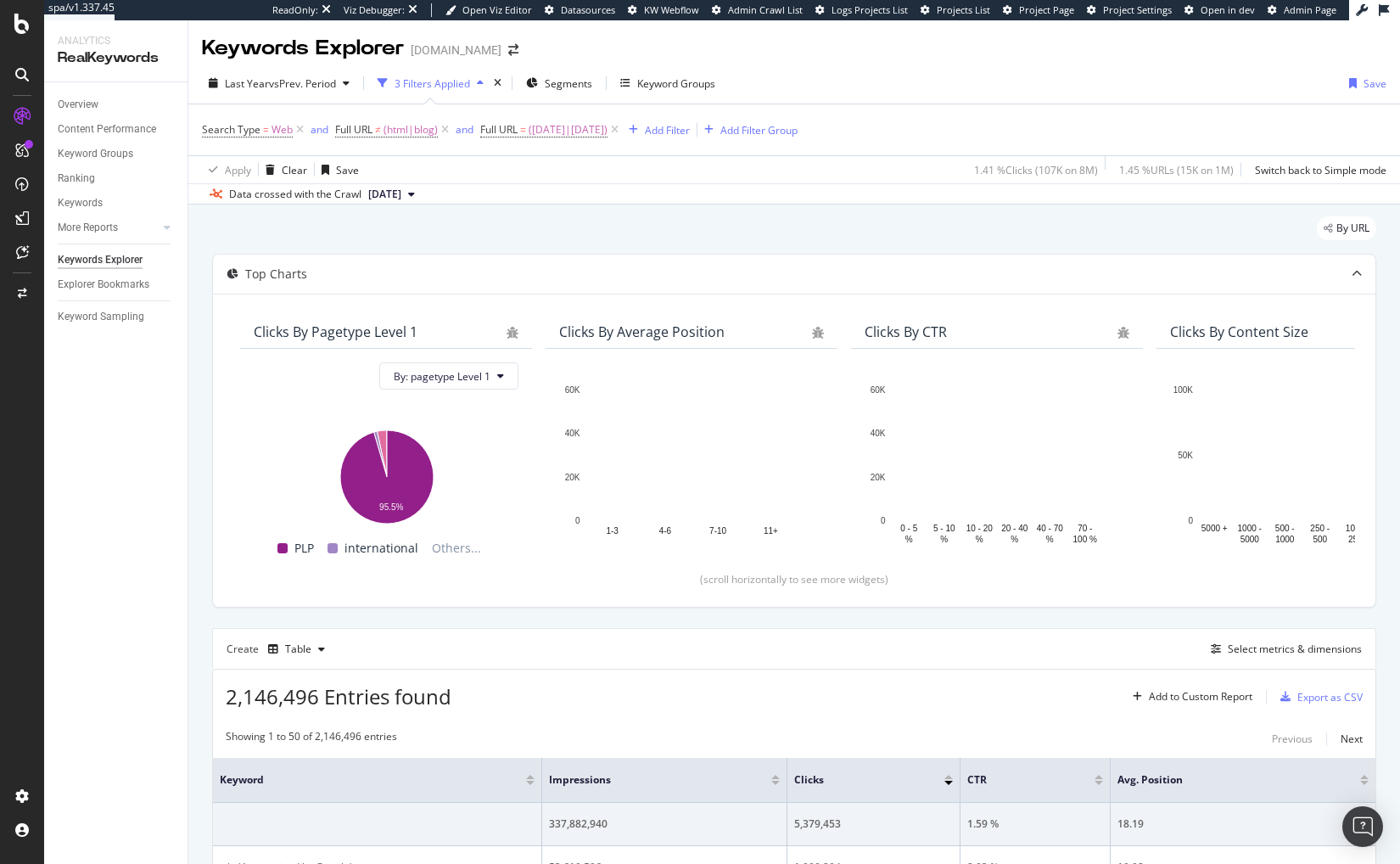
click at [488, 229] on div "By URL" at bounding box center [794, 235] width 1164 height 38
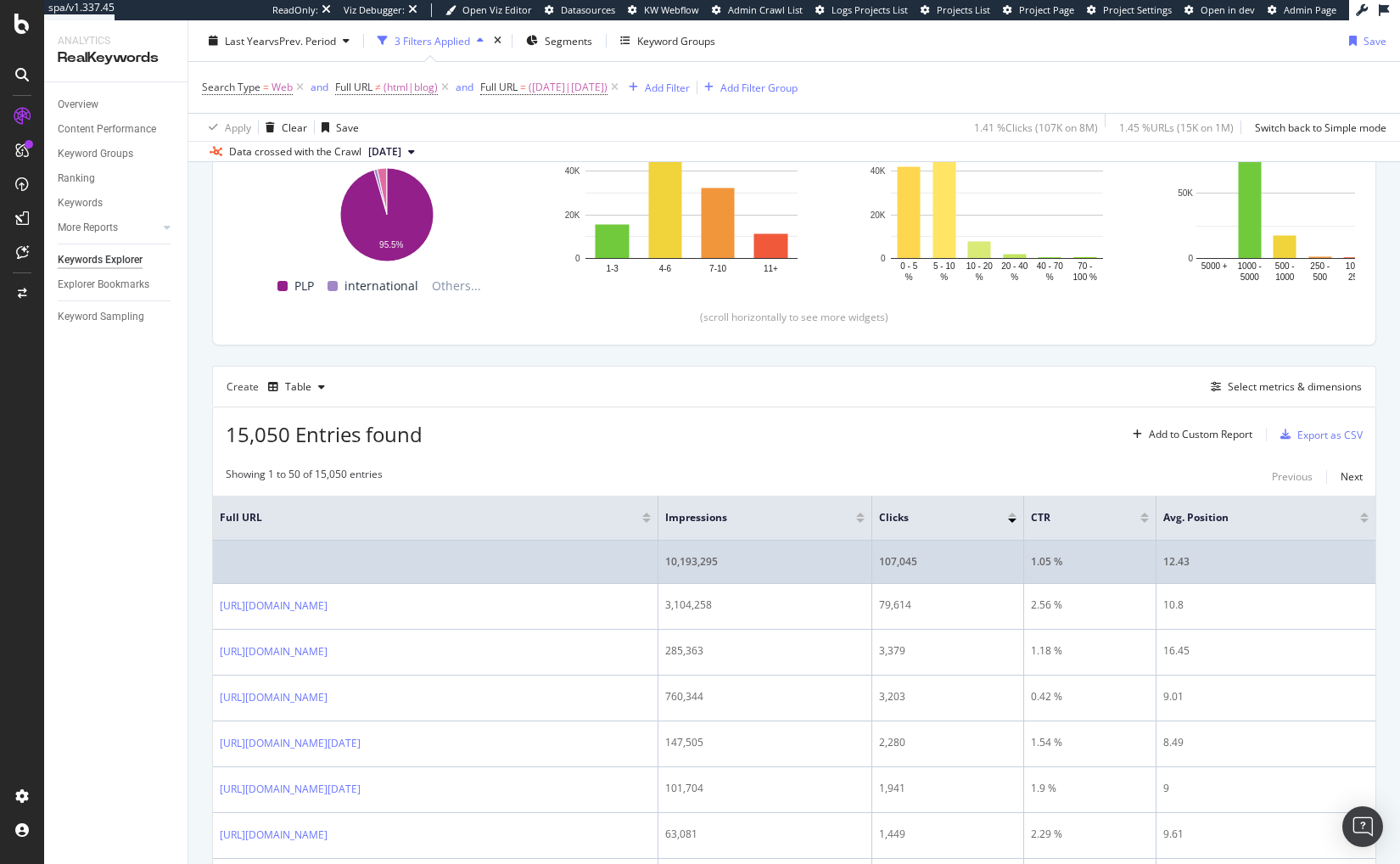
scroll to position [439, 0]
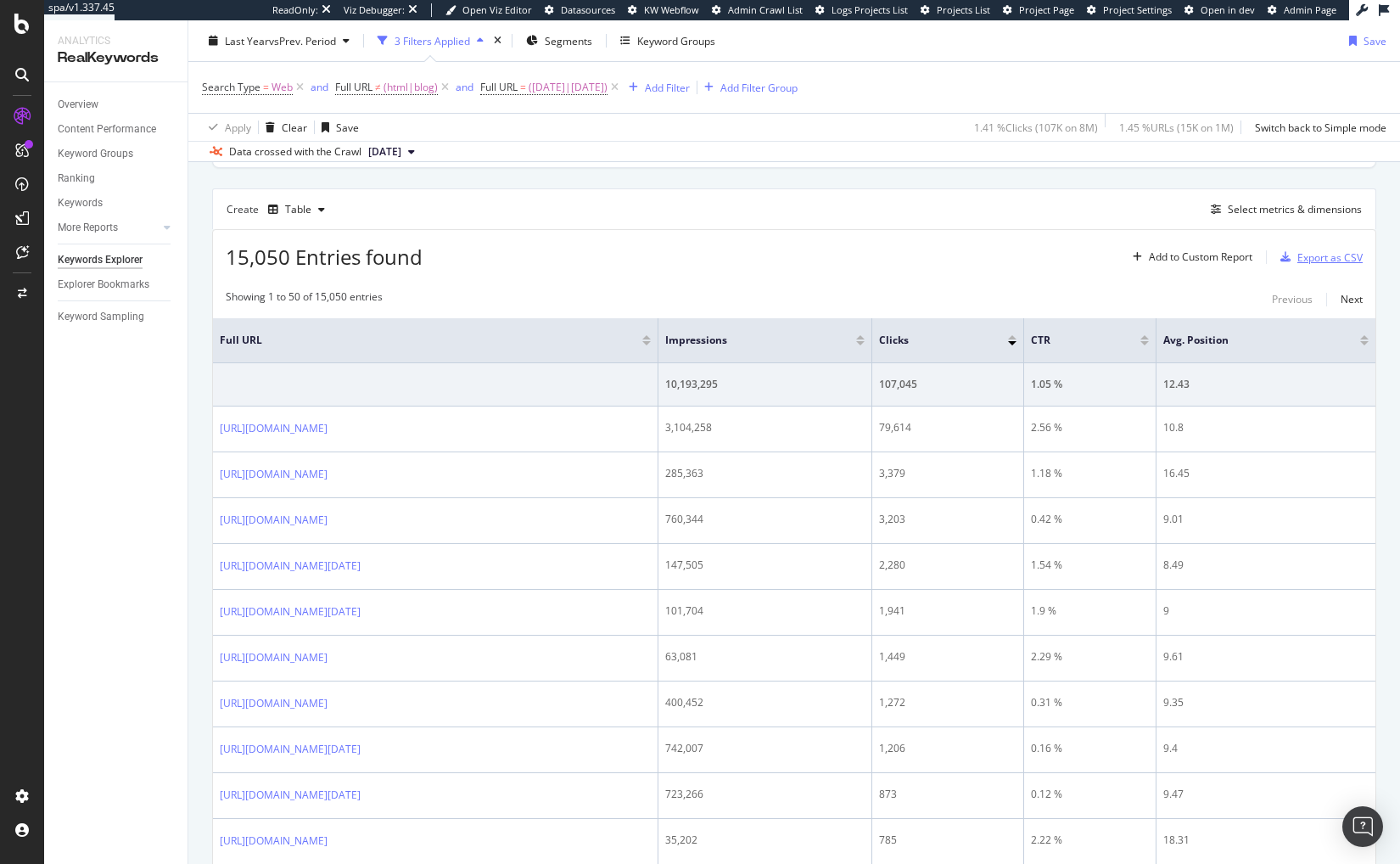
click at [1310, 260] on div "Export as CSV" at bounding box center [1329, 257] width 65 height 14
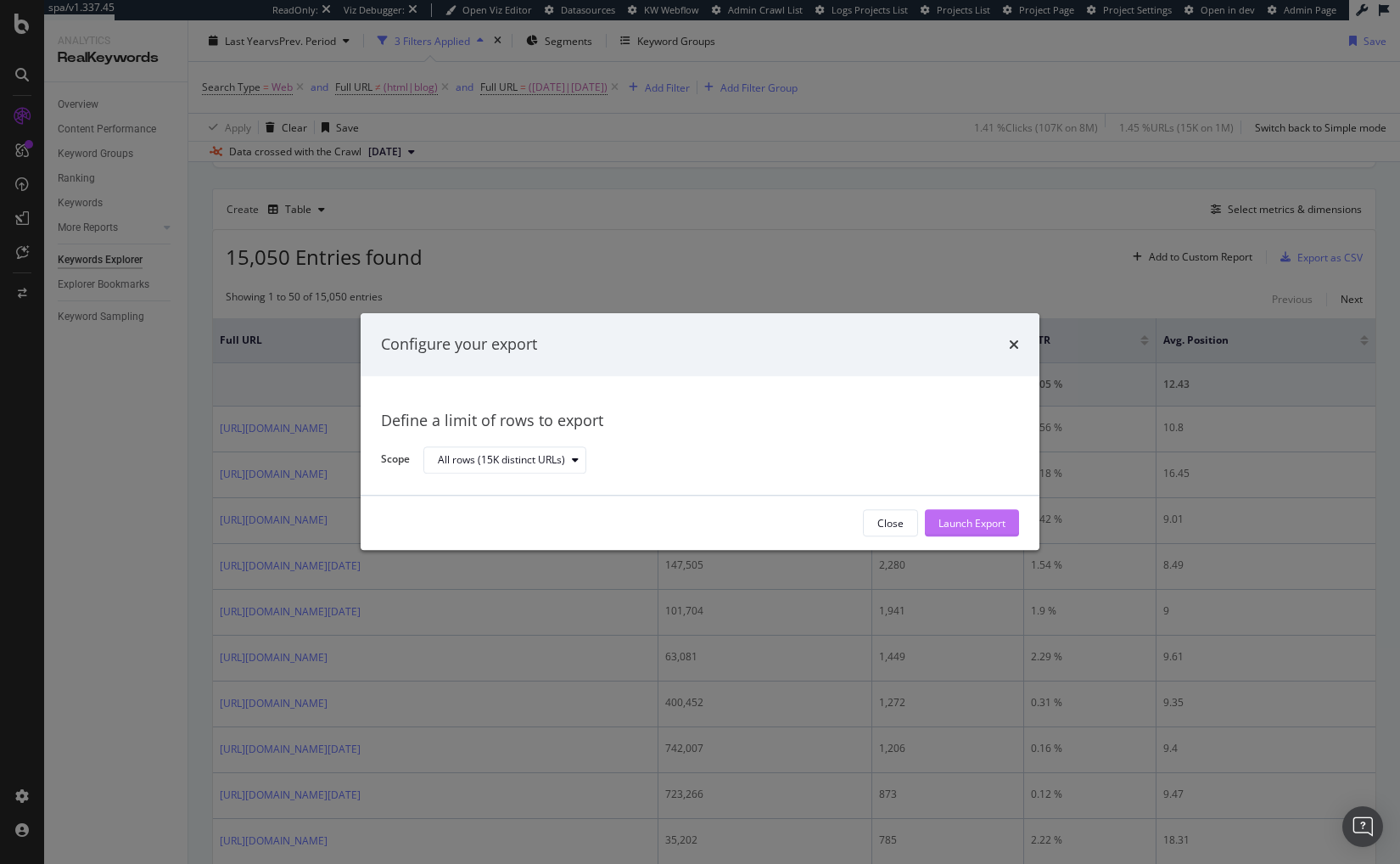
click at [980, 517] on div "Launch Export" at bounding box center [972, 523] width 67 height 14
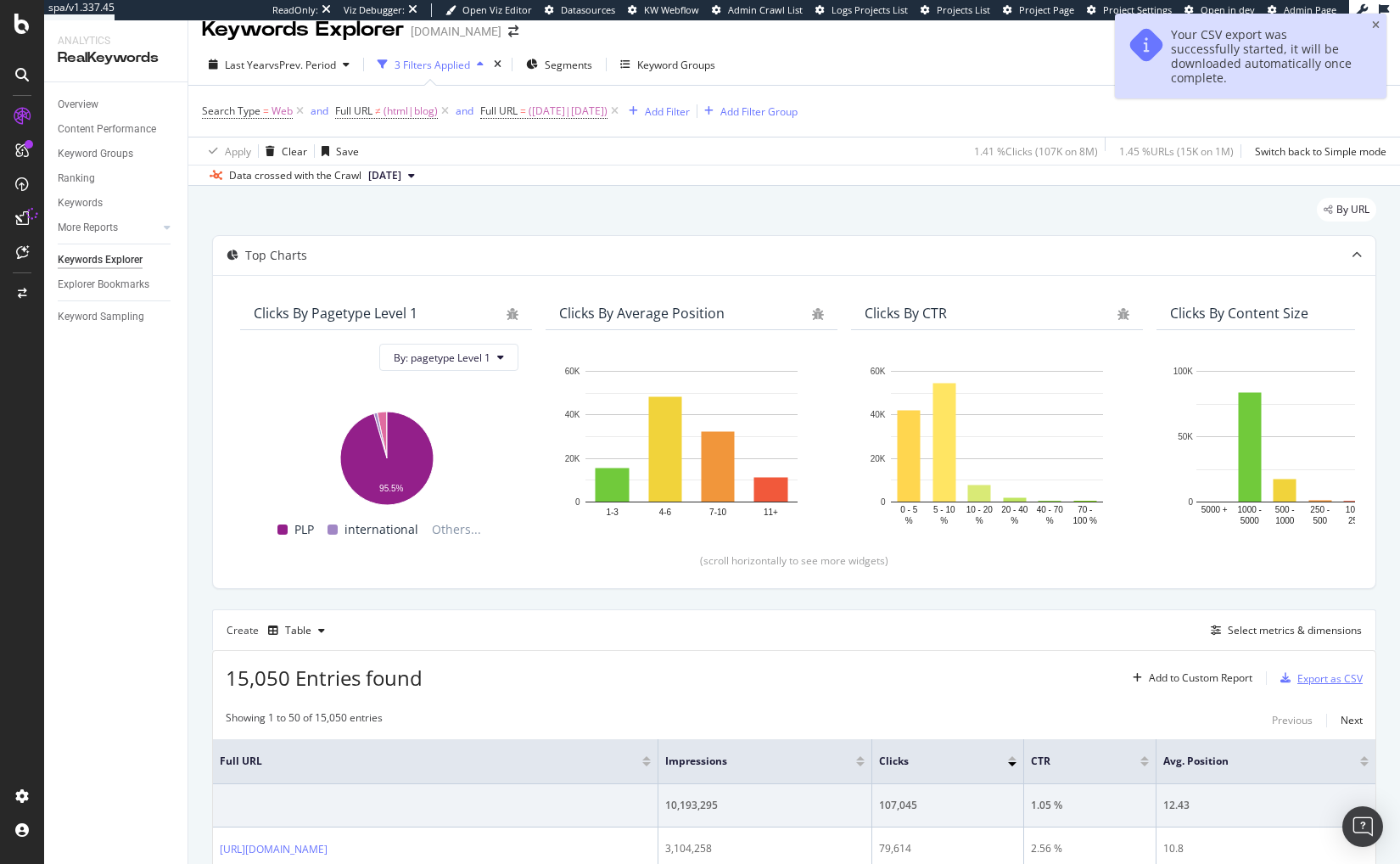
scroll to position [0, 0]
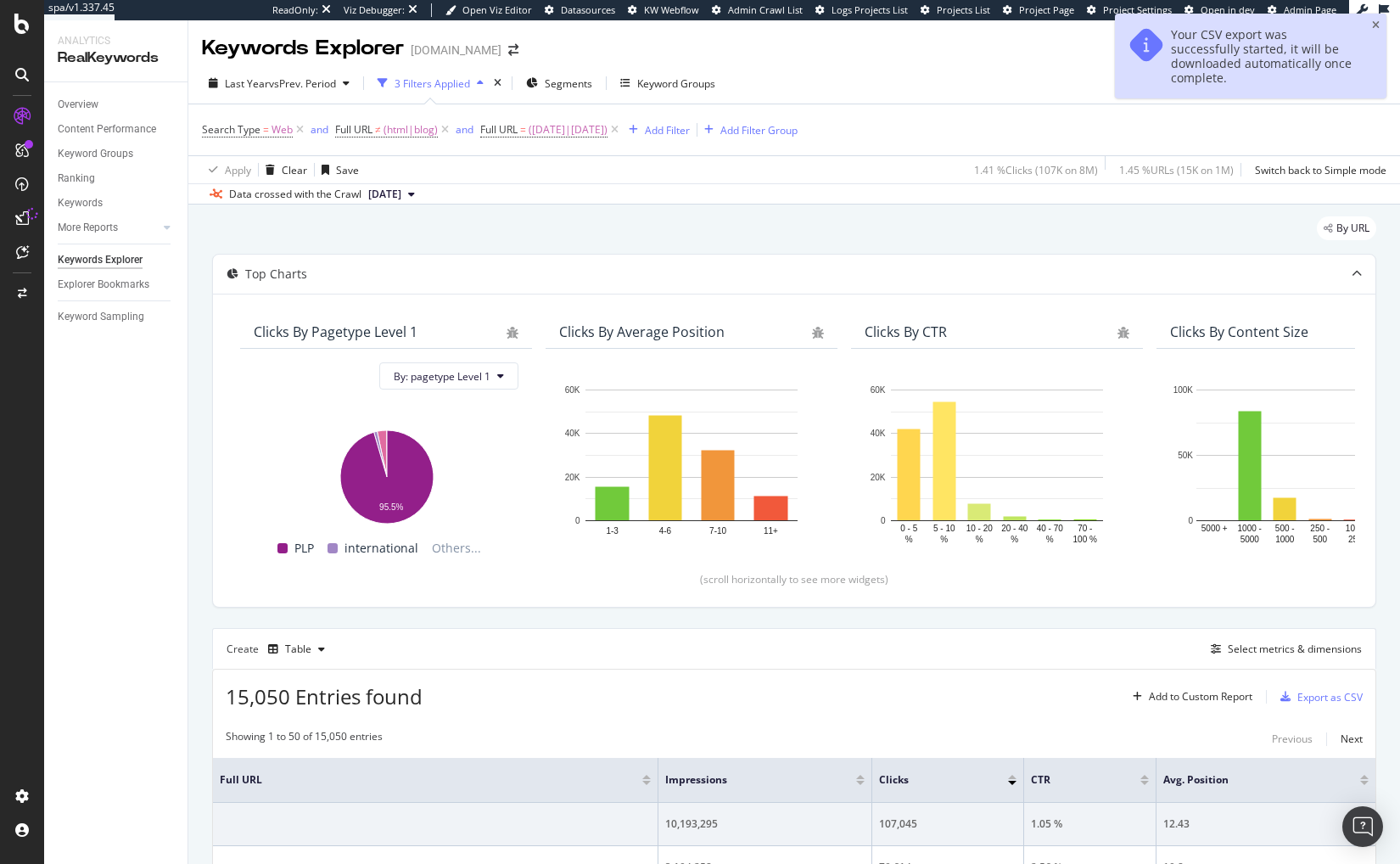
click at [832, 223] on div "By URL" at bounding box center [794, 235] width 1164 height 38
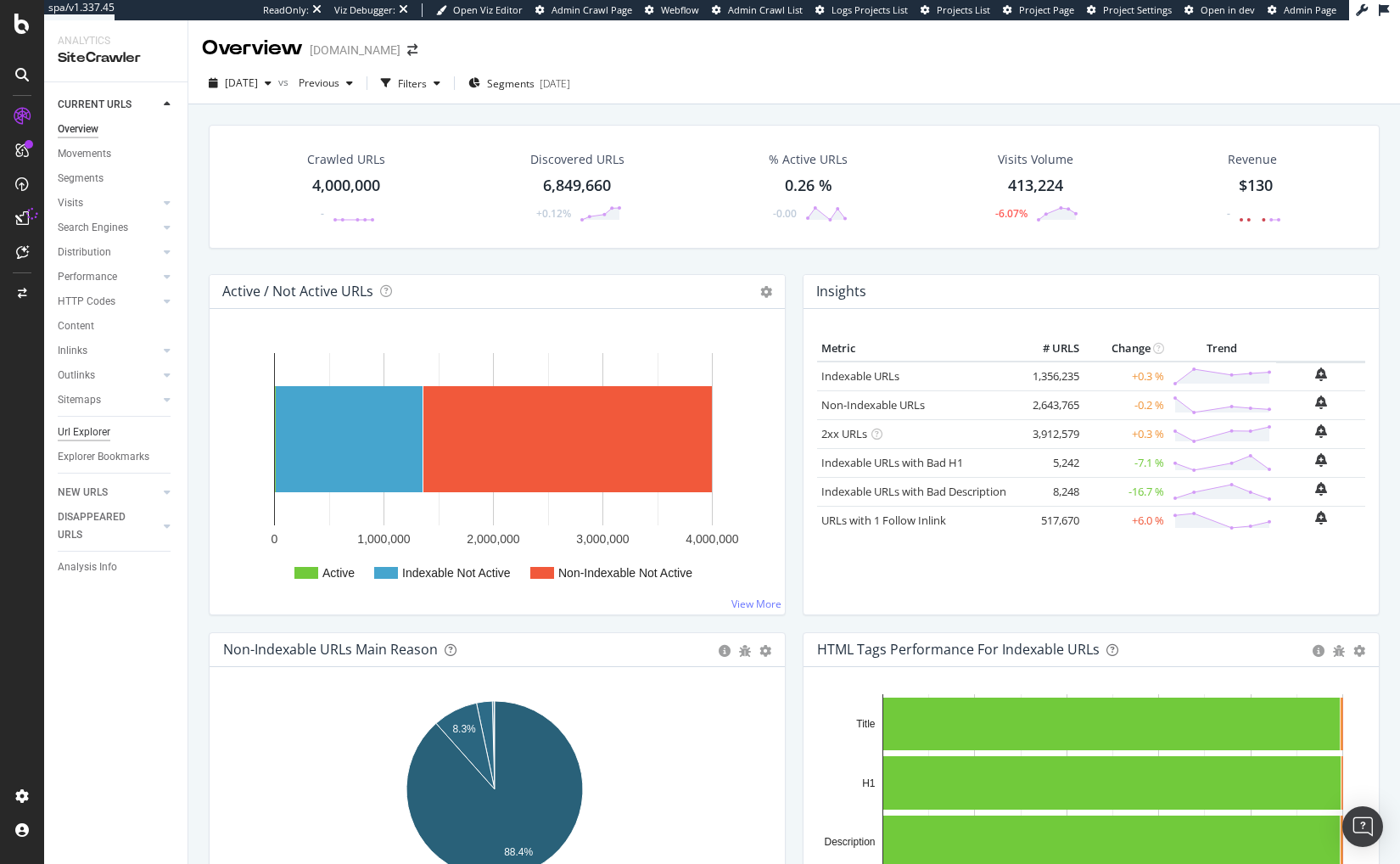
click at [87, 436] on div "Url Explorer" at bounding box center [83, 432] width 53 height 18
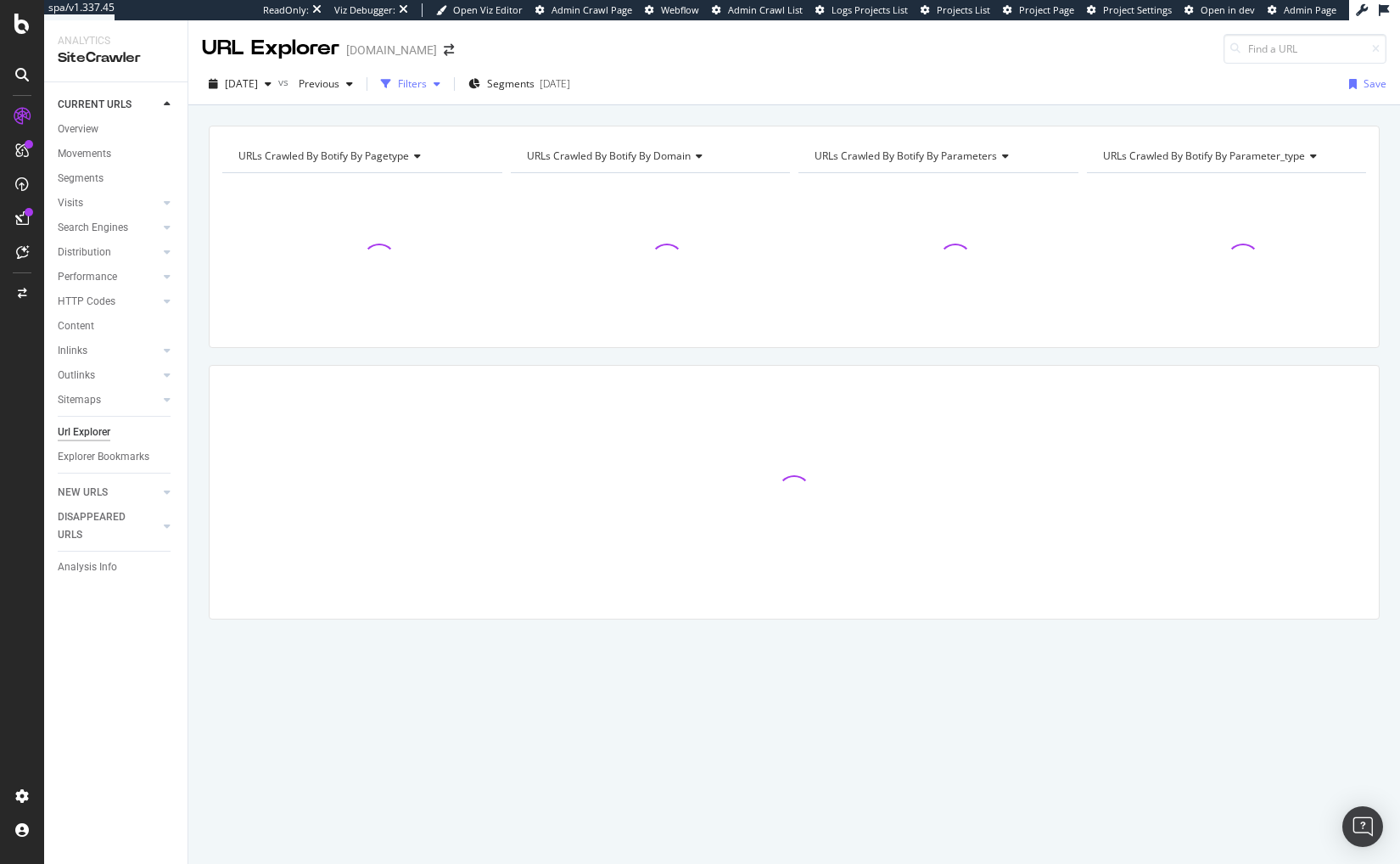
click at [427, 84] on div "Filters" at bounding box center [412, 83] width 29 height 14
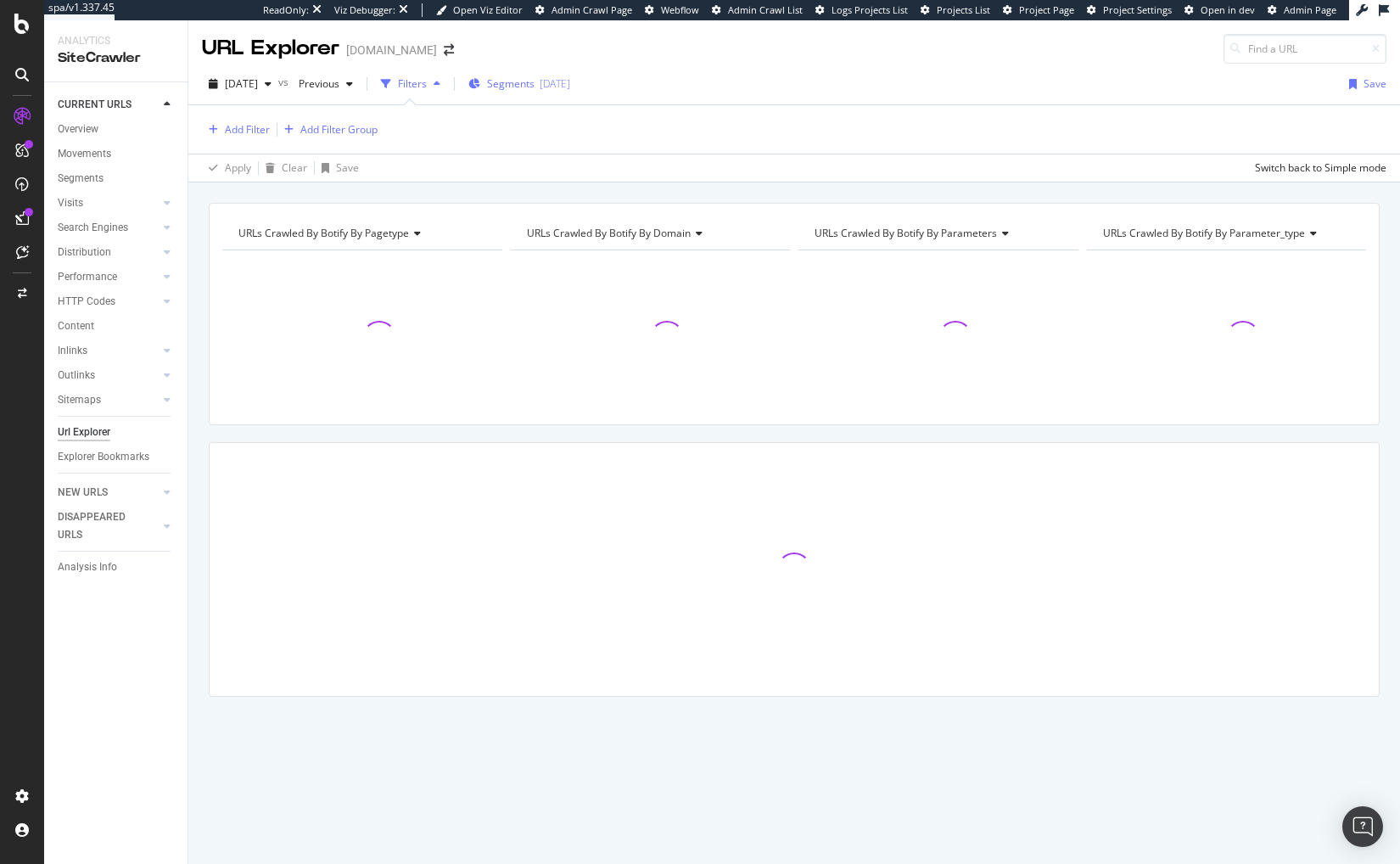
click at [534, 80] on span "Segments" at bounding box center [510, 83] width 48 height 14
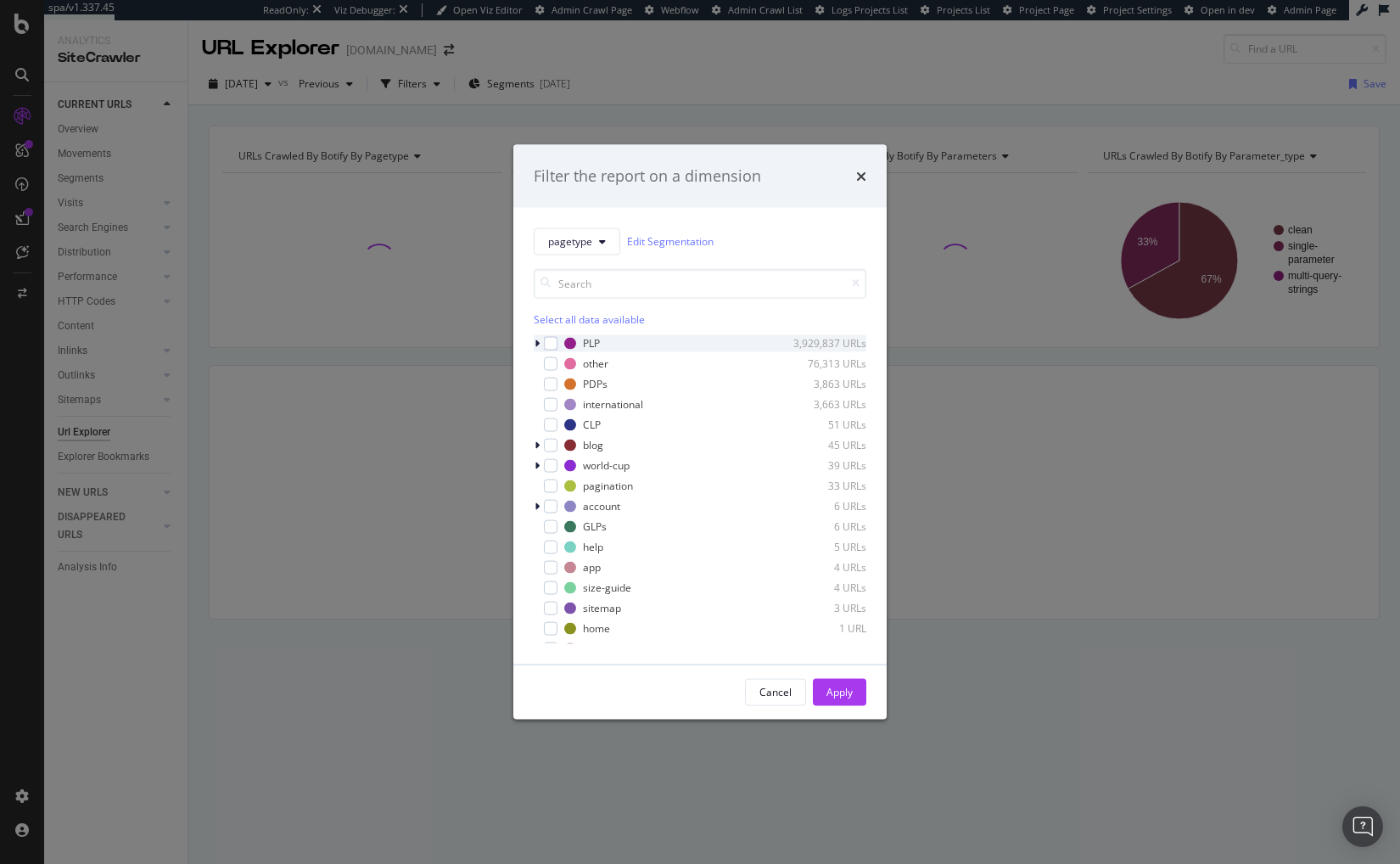
click at [537, 345] on icon "modal" at bounding box center [537, 342] width 5 height 10
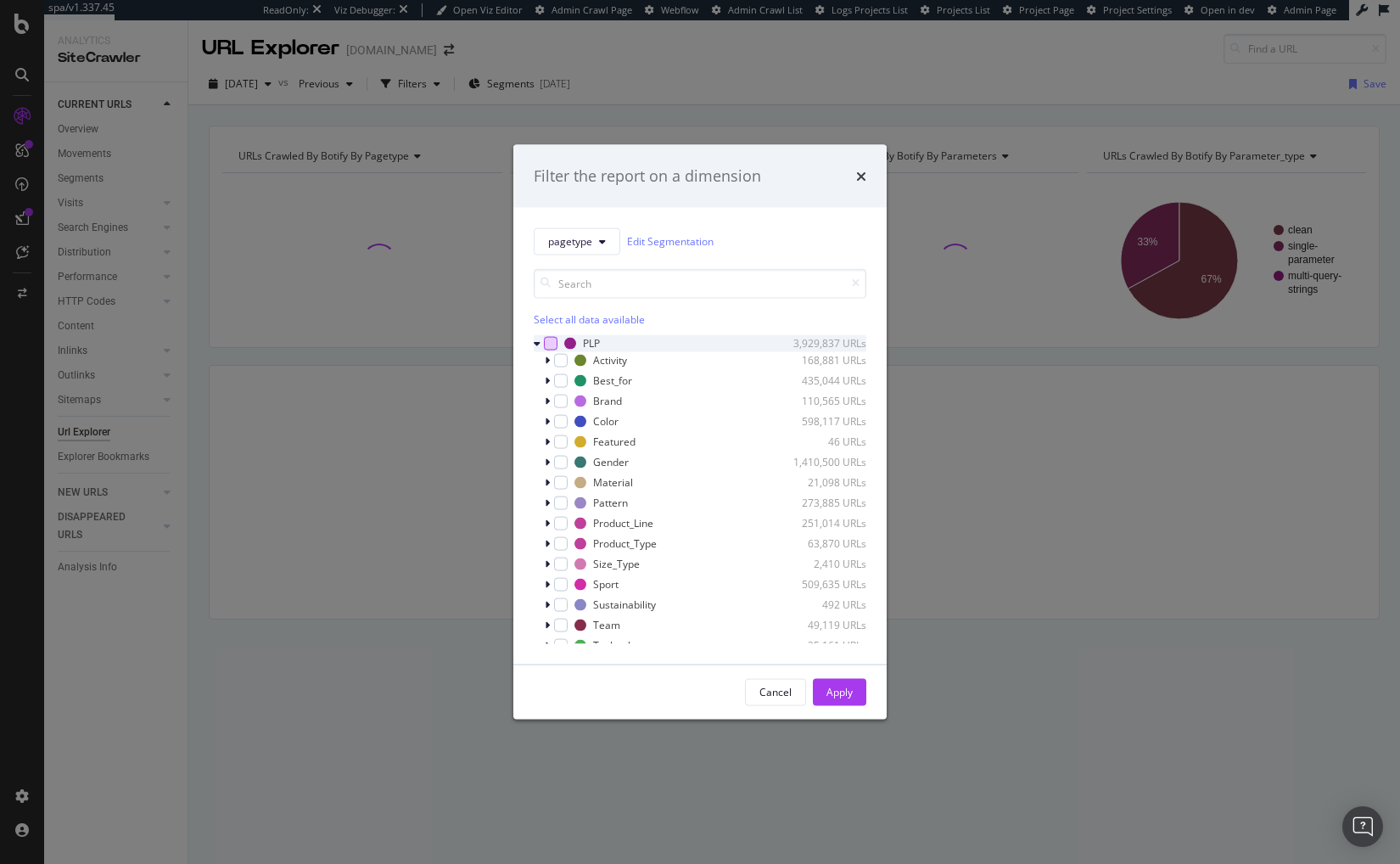
click at [545, 341] on div "modal" at bounding box center [550, 342] width 13 height 13
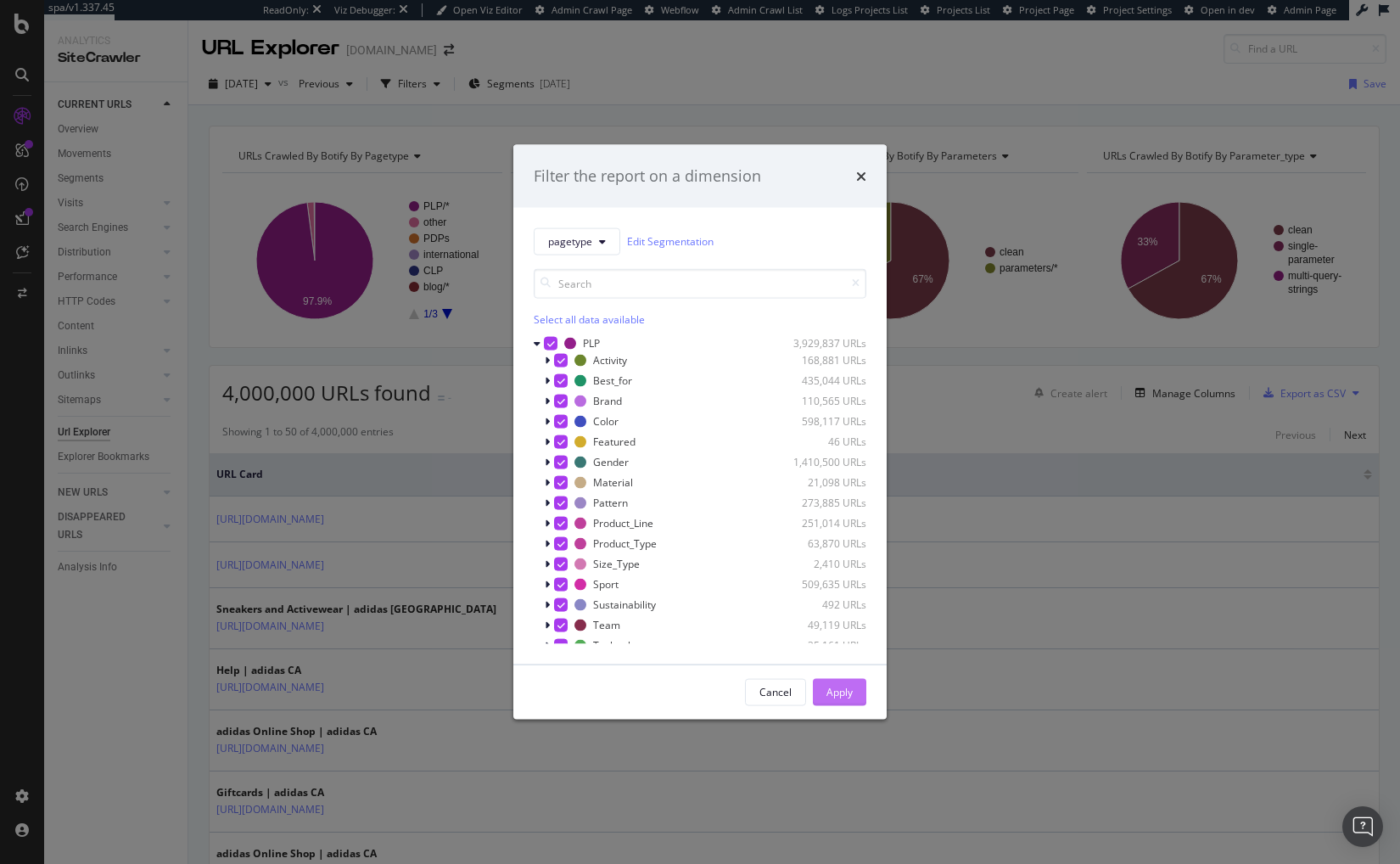
click at [838, 696] on div "Apply" at bounding box center [839, 692] width 26 height 14
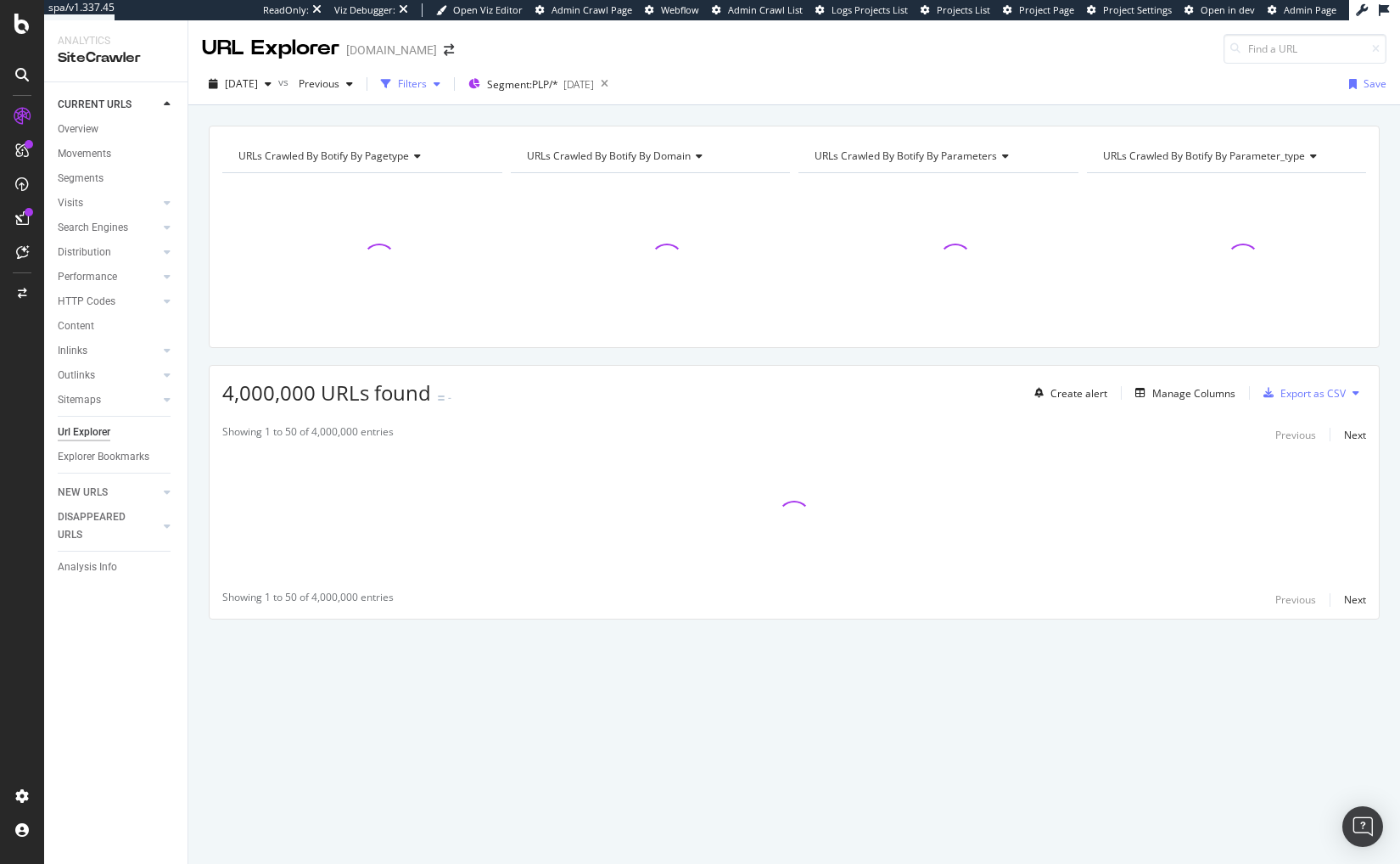
click at [427, 84] on div "Filters" at bounding box center [412, 83] width 29 height 14
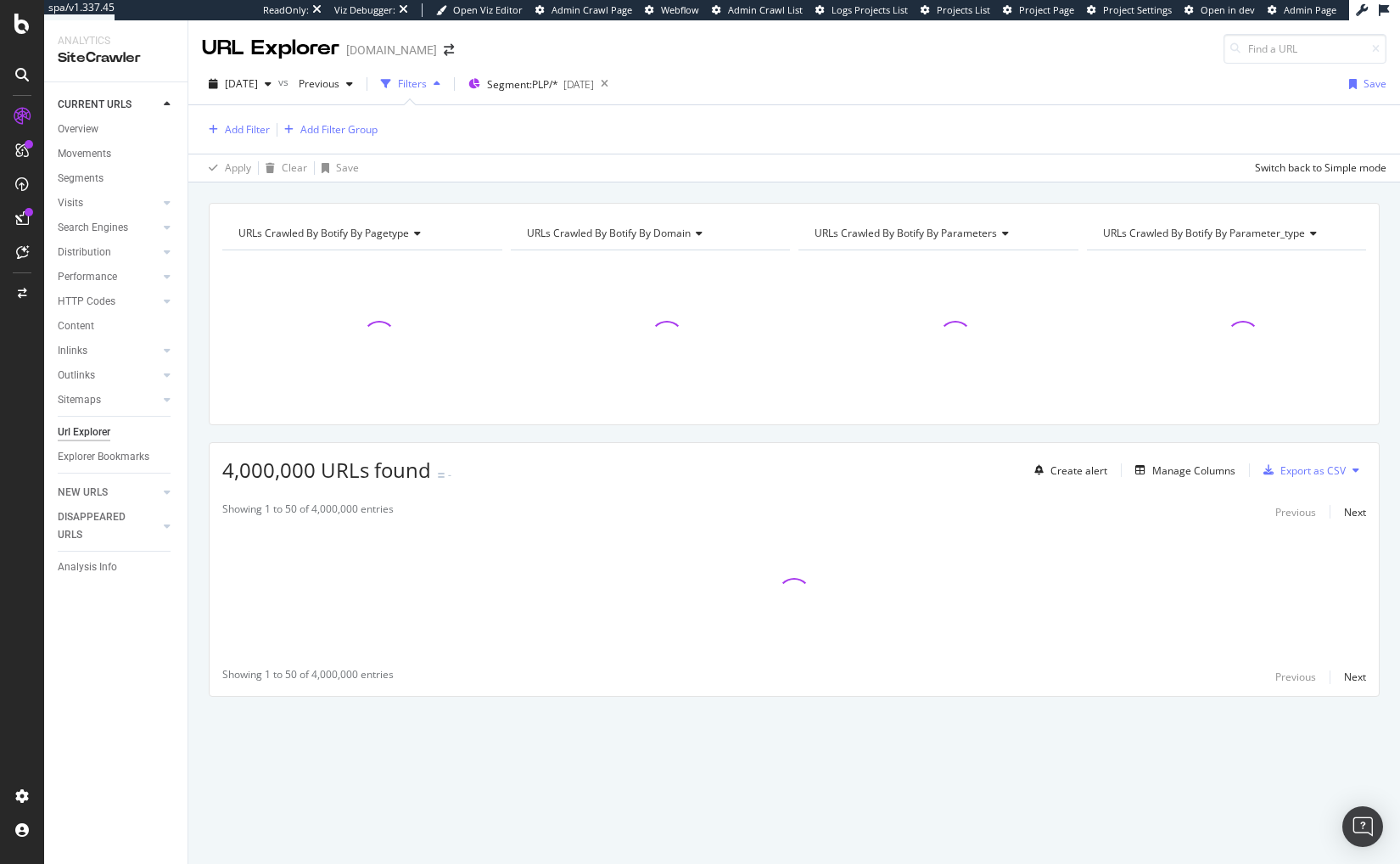
click at [436, 72] on div "Filters" at bounding box center [410, 84] width 73 height 25
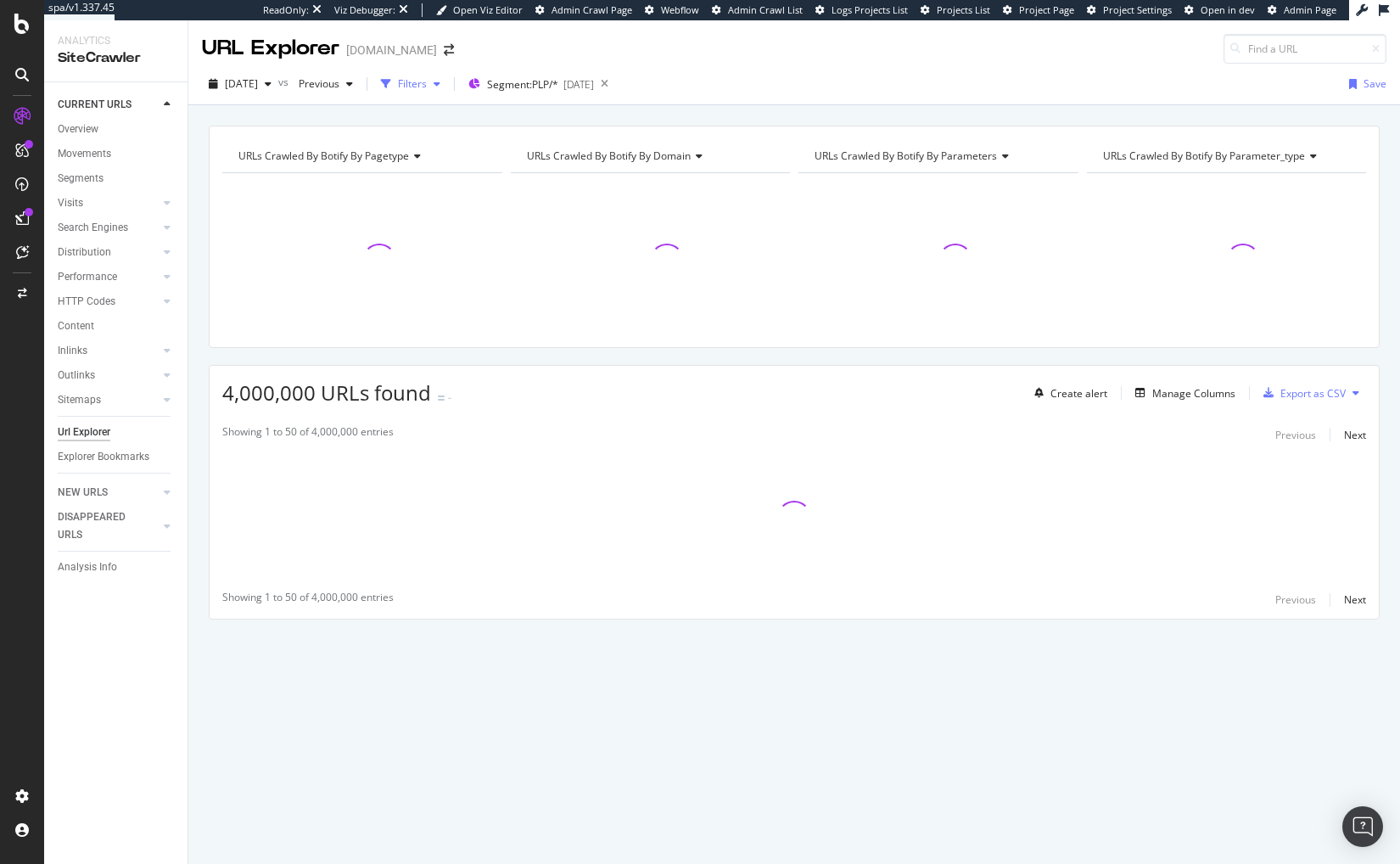
click at [427, 77] on div "Filters" at bounding box center [412, 83] width 29 height 14
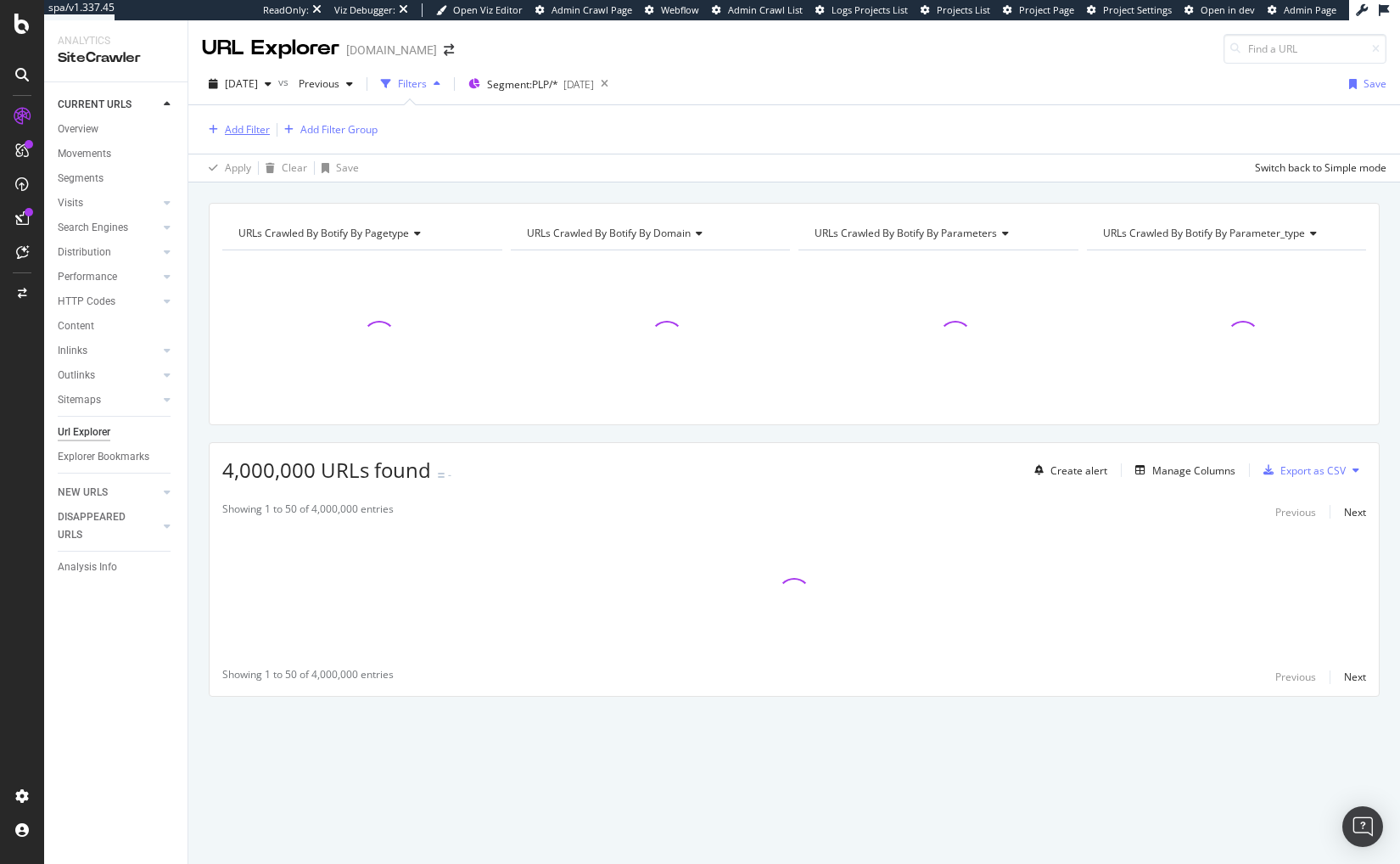
click at [242, 121] on div "Add Filter" at bounding box center [236, 129] width 68 height 19
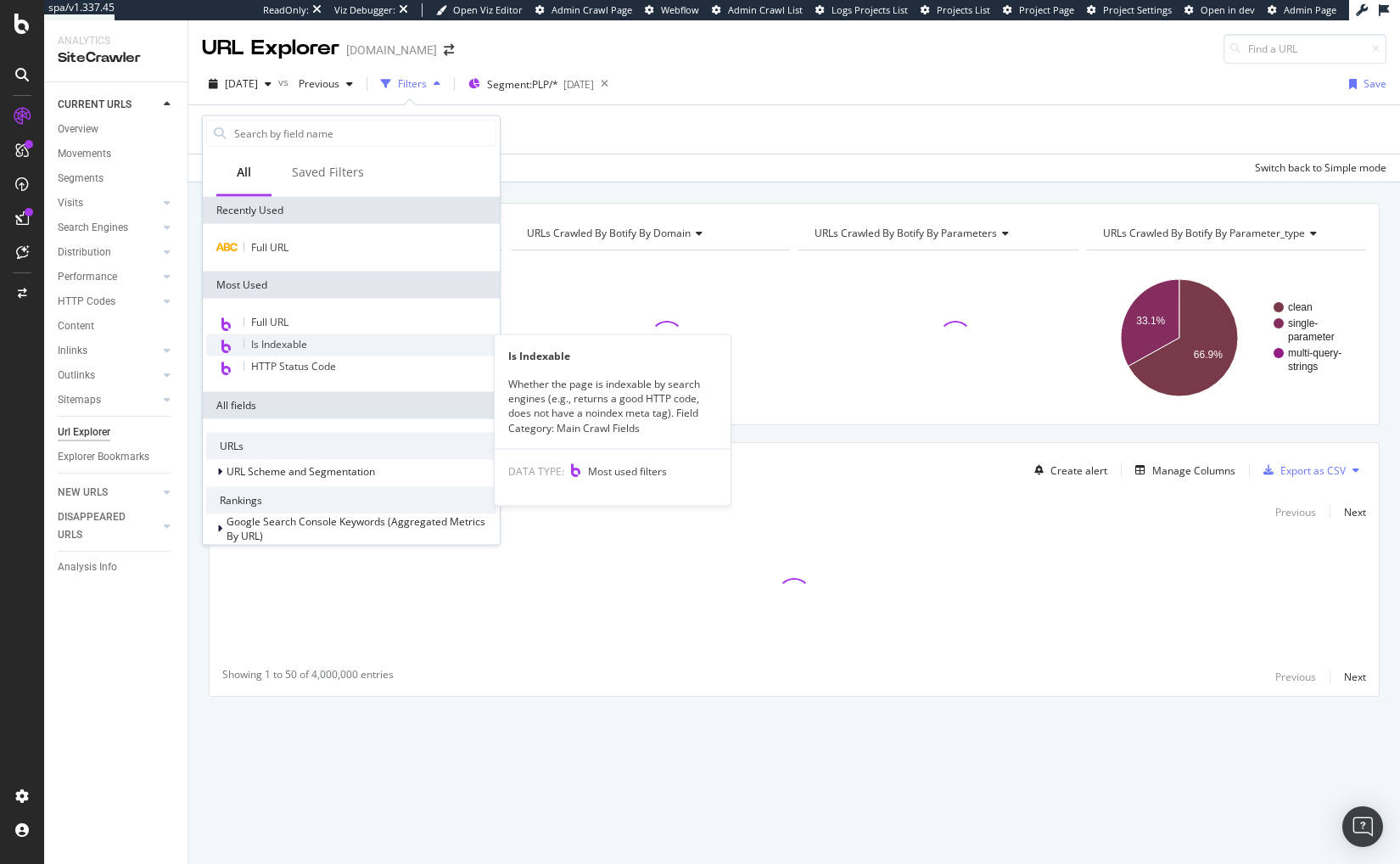
click at [293, 349] on span "Is Indexable" at bounding box center [279, 344] width 56 height 14
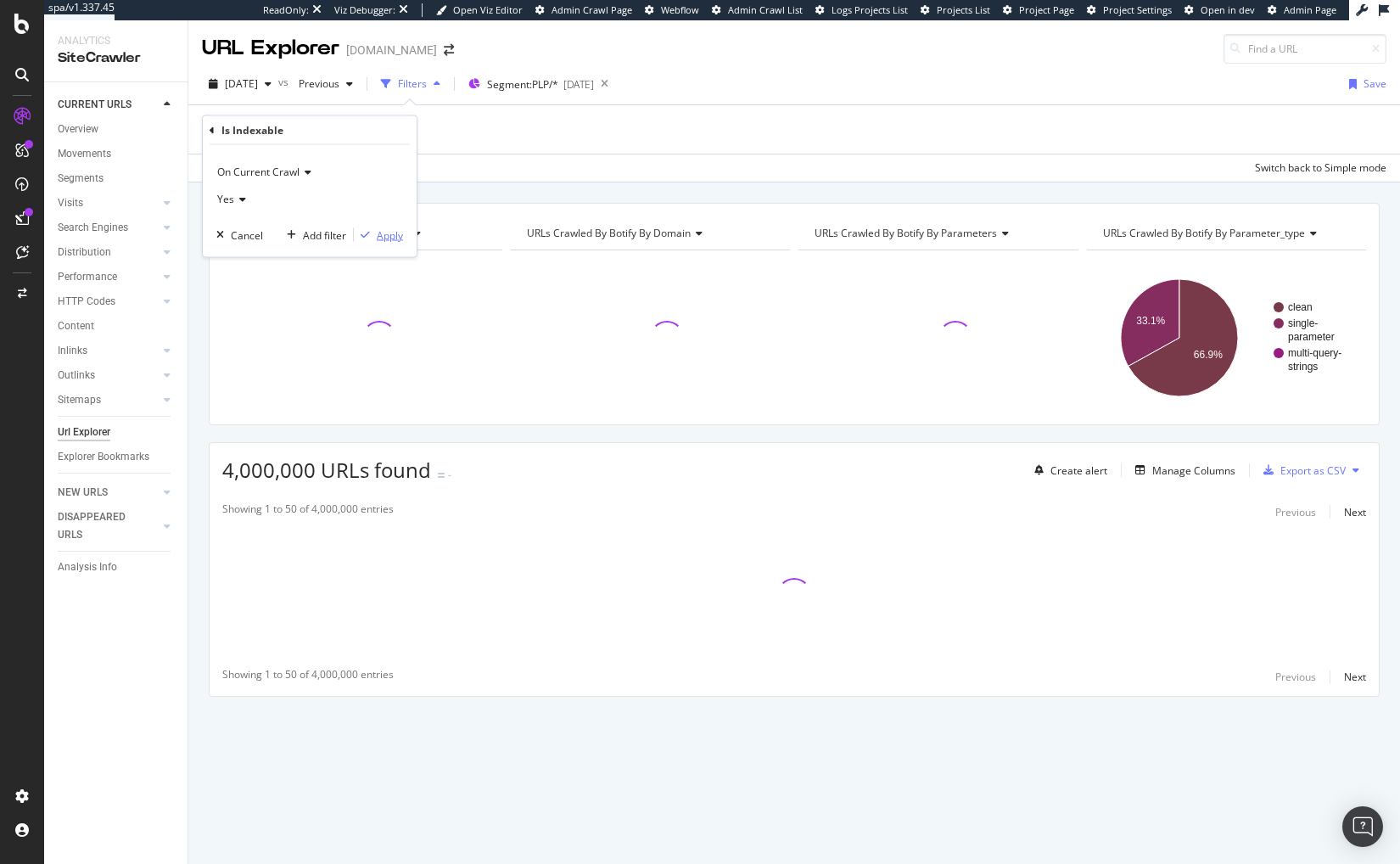
click at [377, 230] on div "Apply" at bounding box center [389, 235] width 26 height 14
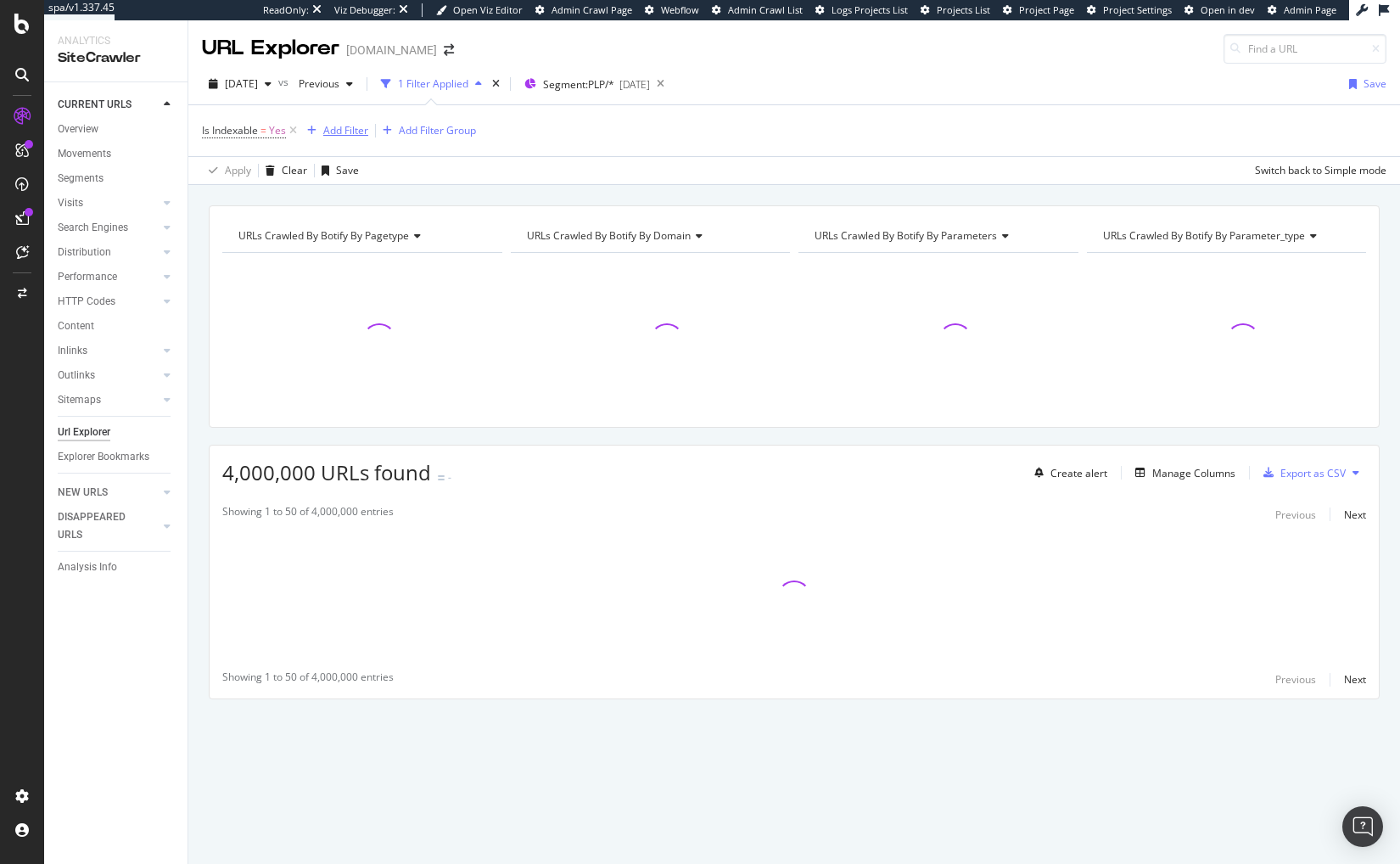
click at [338, 125] on div "Add Filter" at bounding box center [346, 130] width 45 height 14
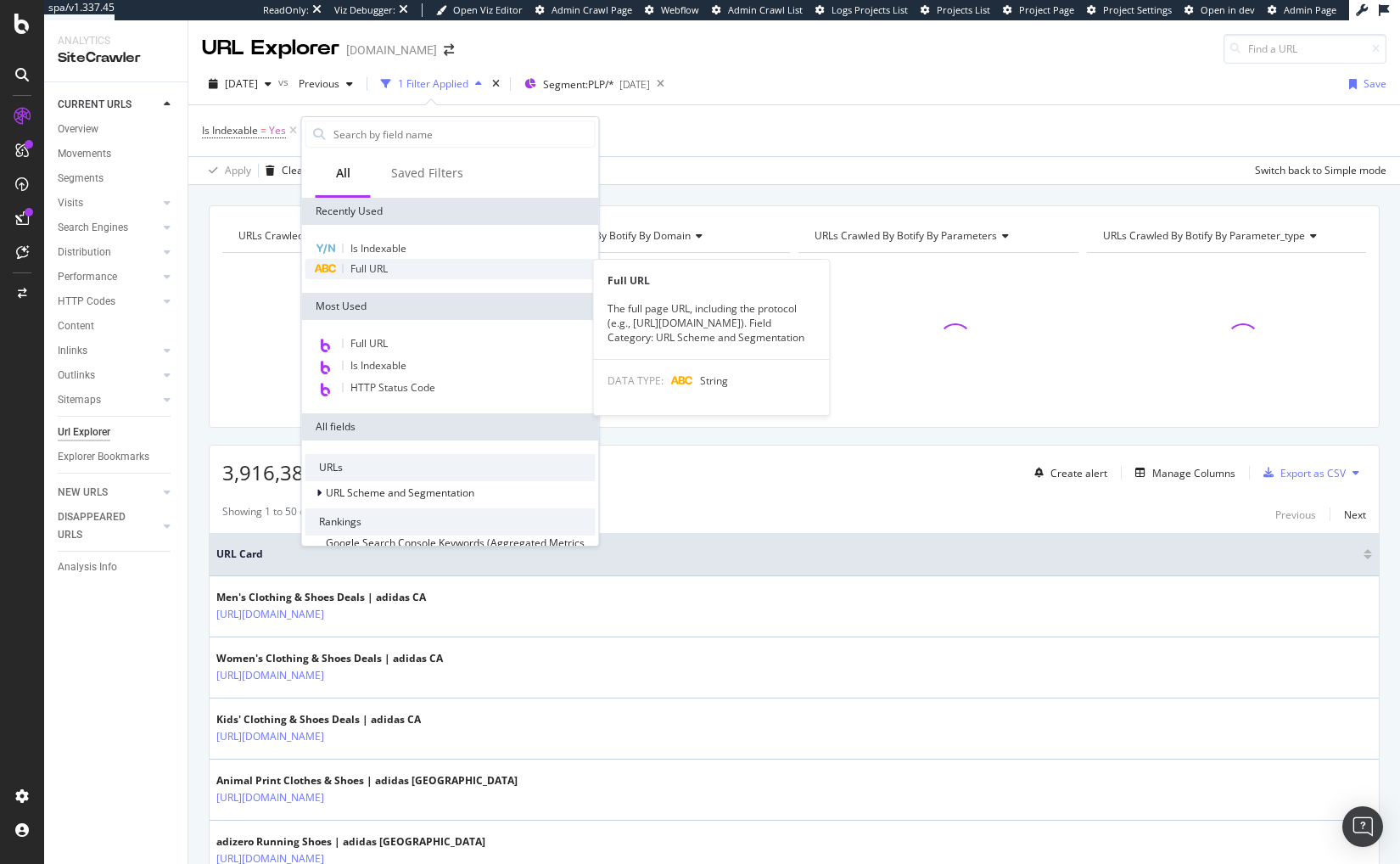
click at [379, 270] on span "Full URL" at bounding box center [369, 269] width 38 height 14
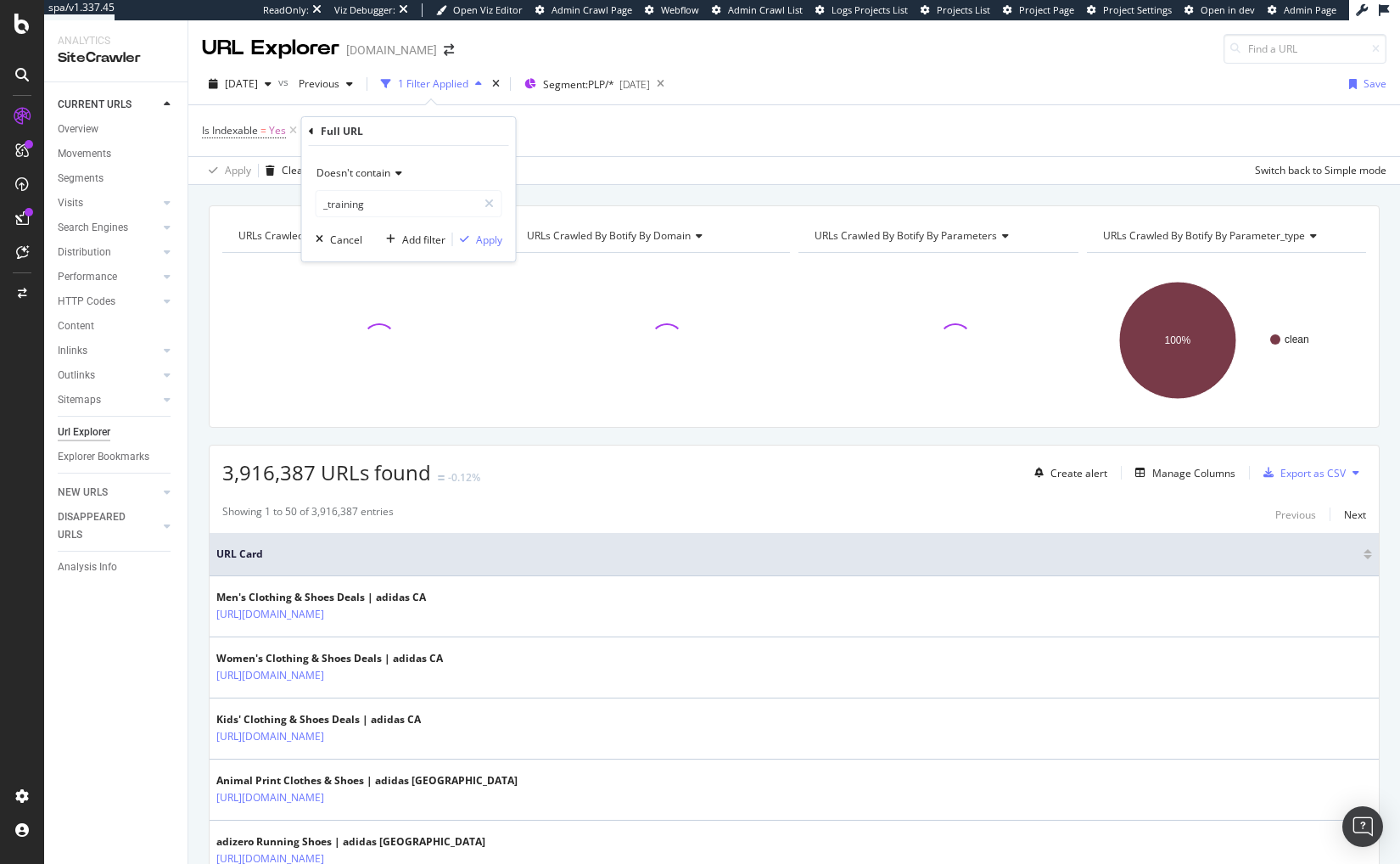
click at [353, 174] on span "Doesn't contain" at bounding box center [353, 173] width 73 height 14
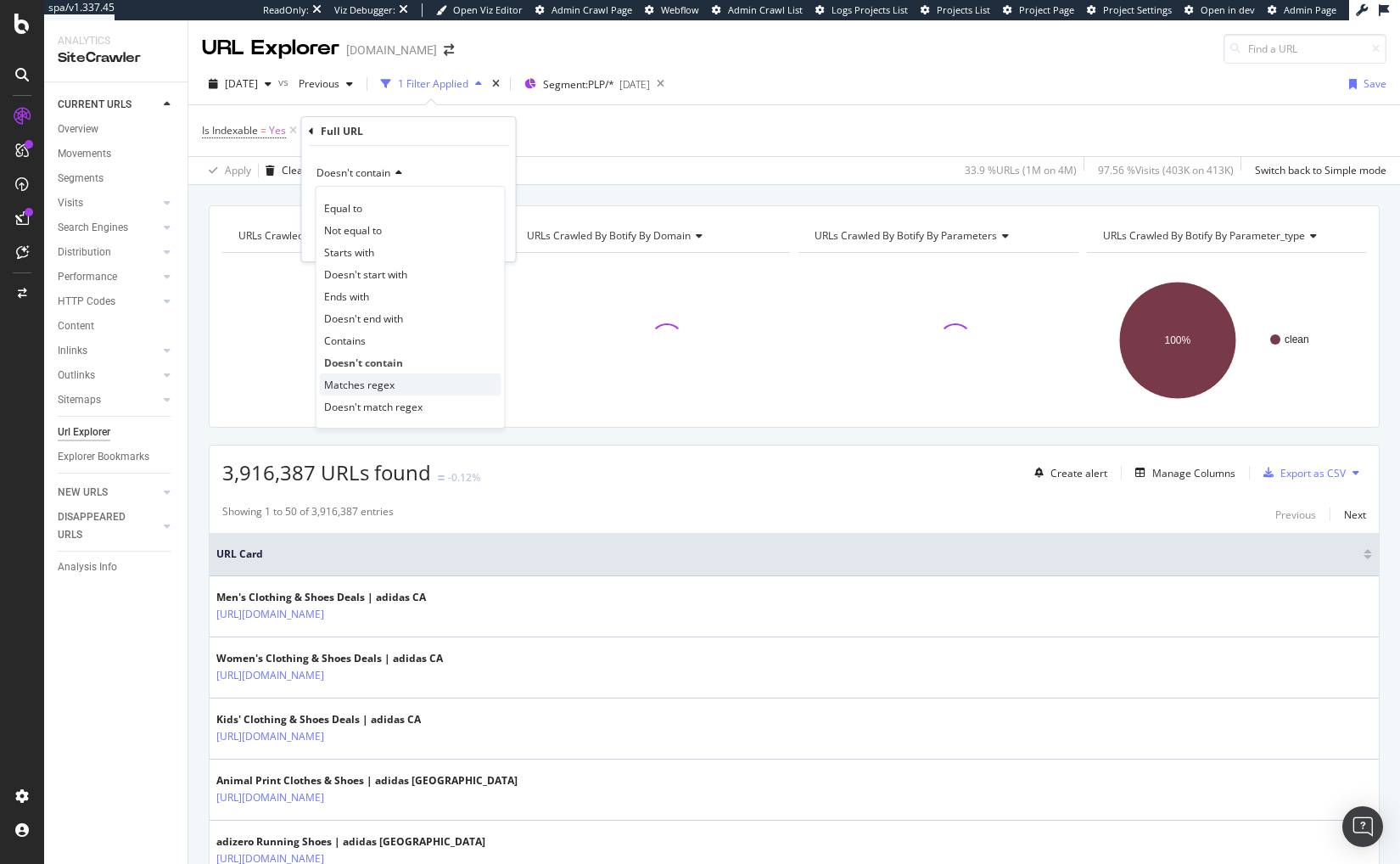
click at [392, 375] on div "Matches regex" at bounding box center [410, 384] width 182 height 22
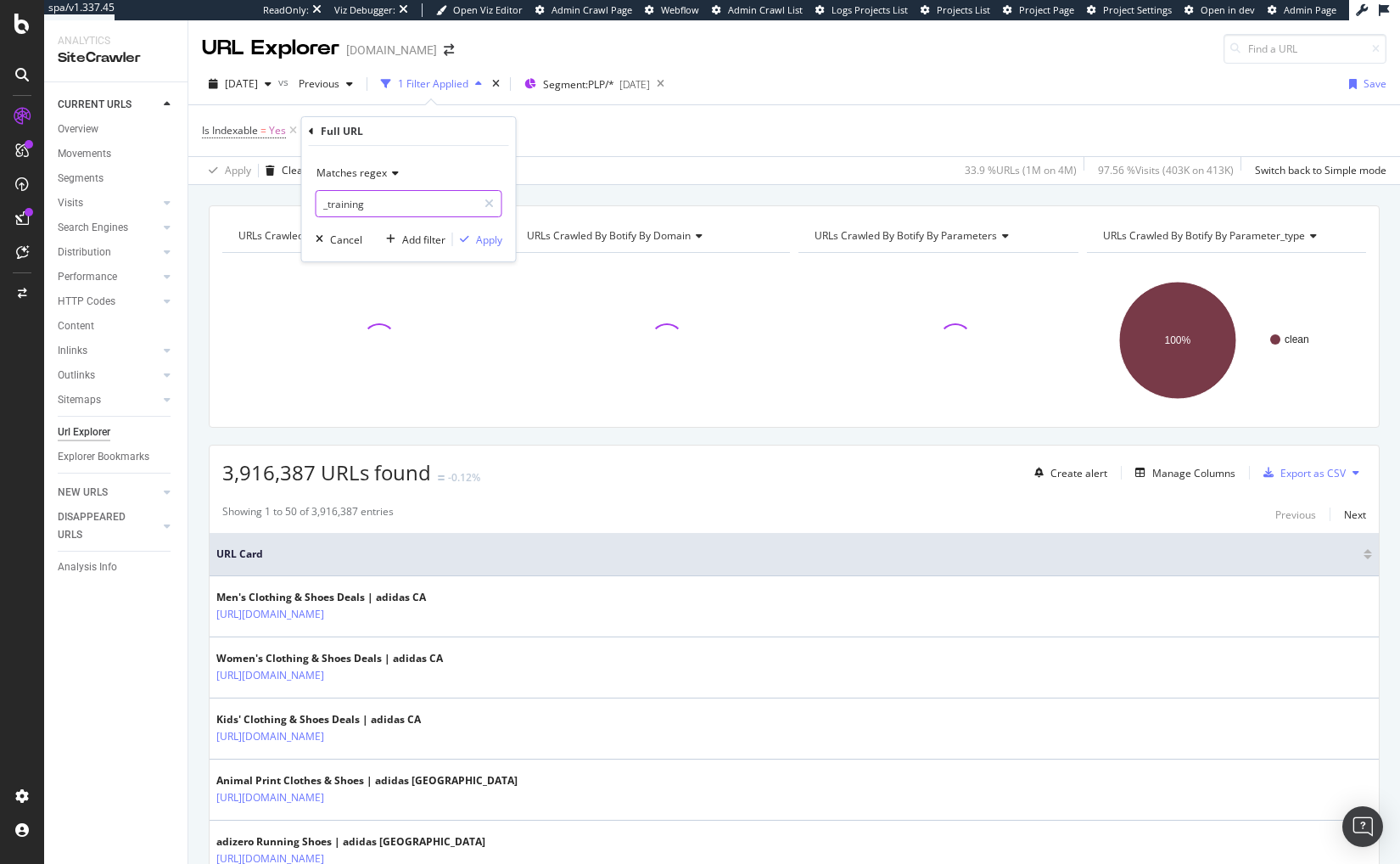
click at [391, 202] on input "_training" at bounding box center [396, 203] width 160 height 27
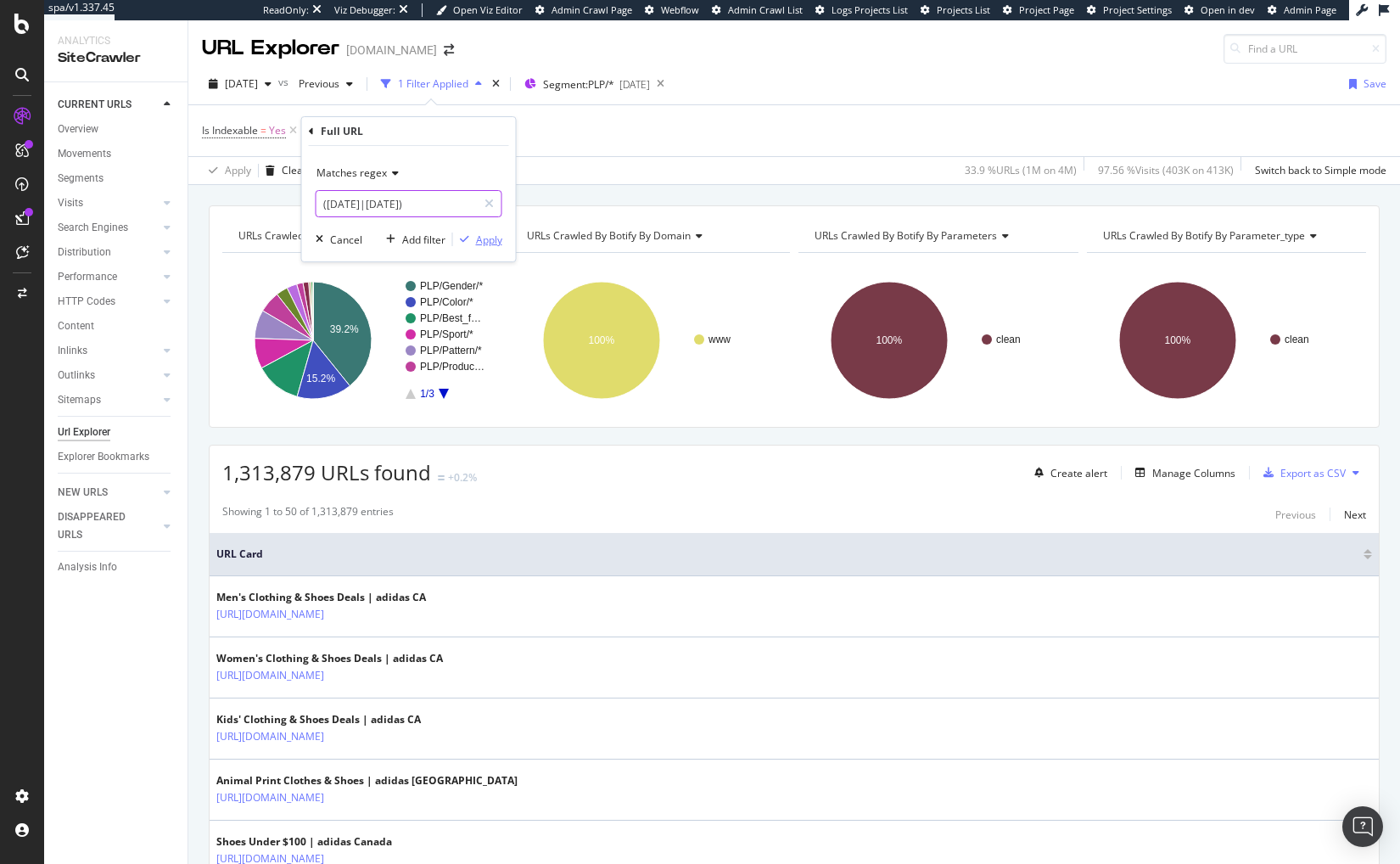
type input "([DATE]|[DATE])"
click at [488, 241] on div "Apply" at bounding box center [488, 239] width 26 height 14
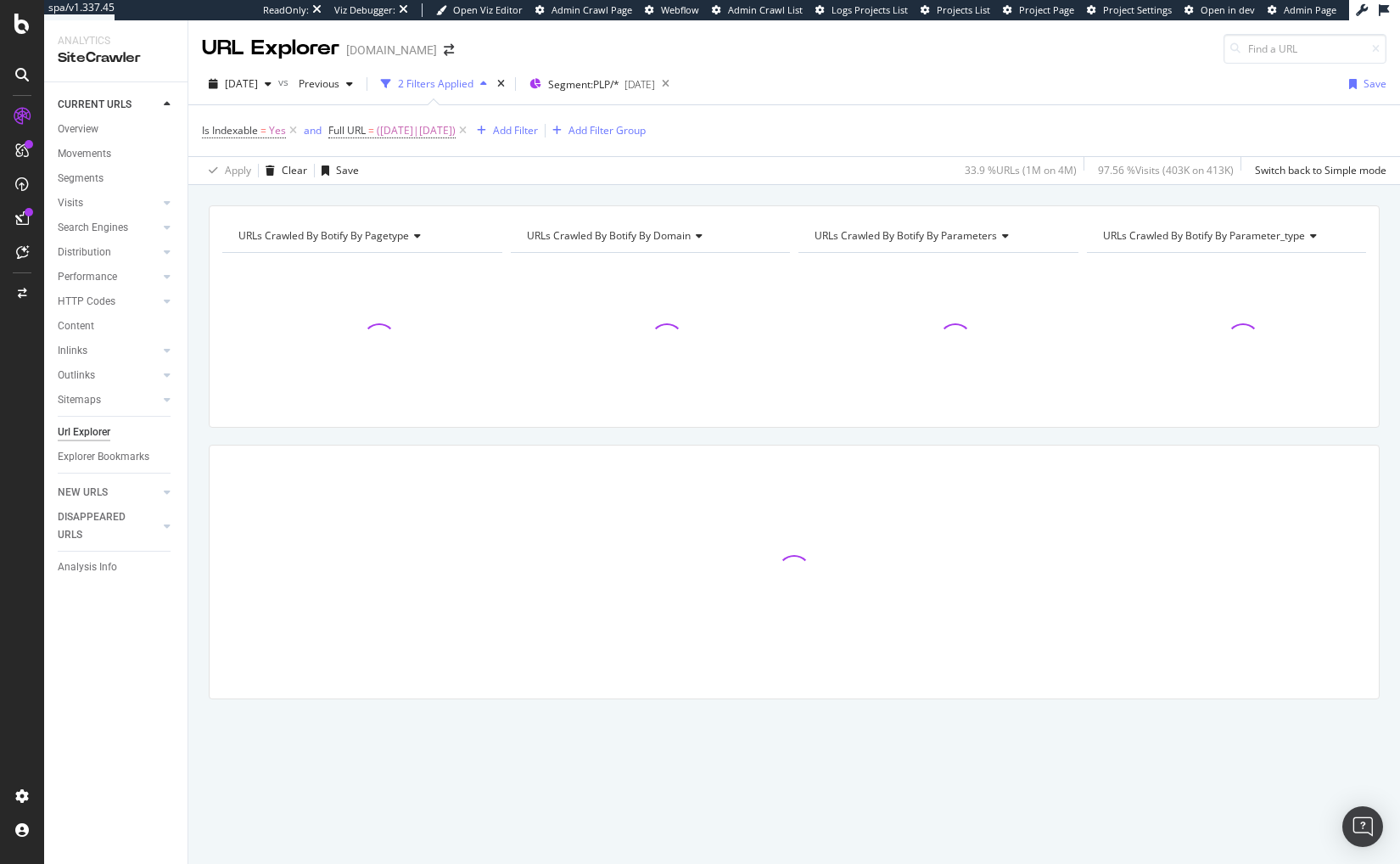
click at [544, 180] on div "Apply Clear Save 33.9 % URLs ( 1M on 4M ) 97.56 % Visits ( 403K on 413K ) Switc…" at bounding box center [794, 169] width 1212 height 28
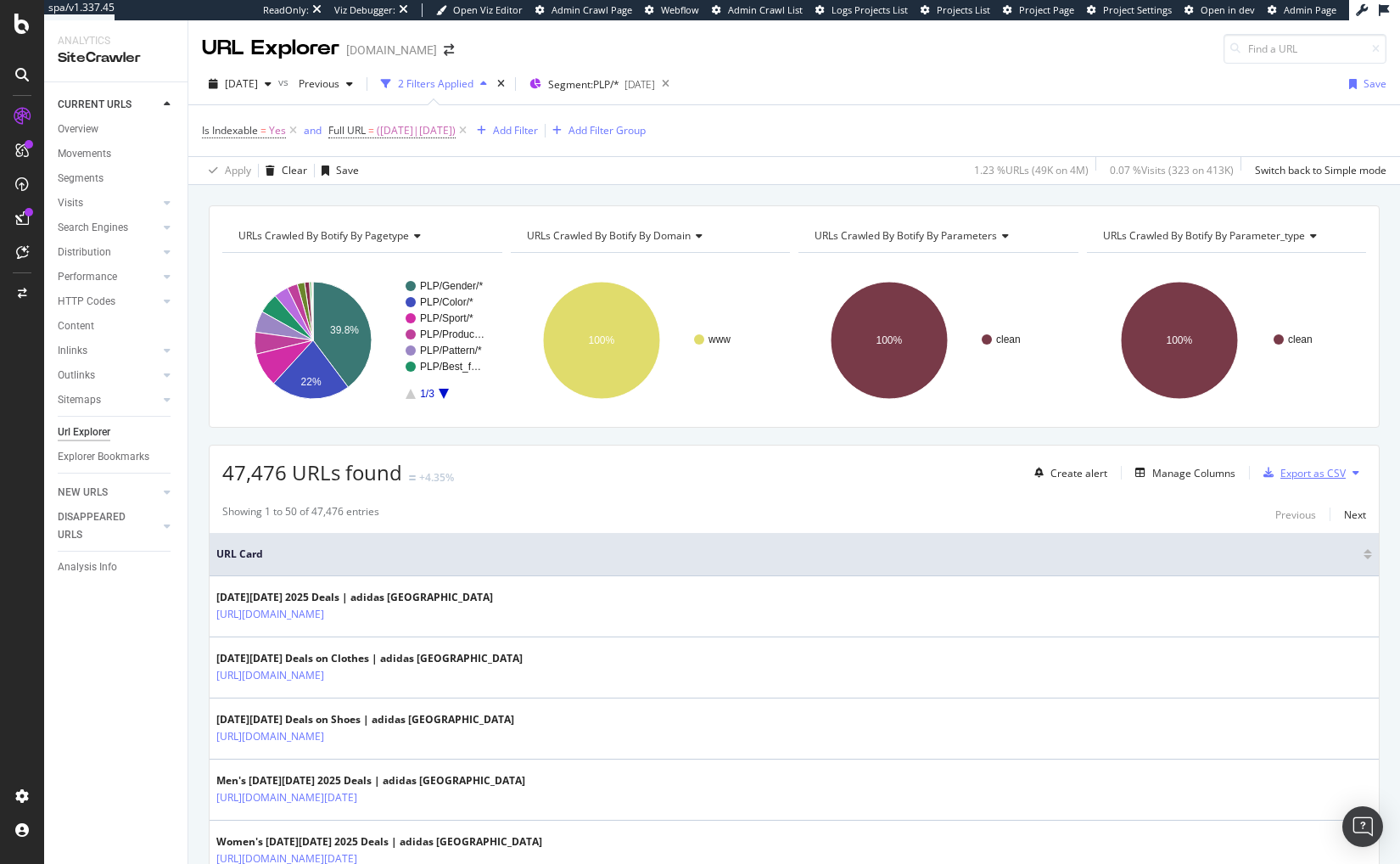
click at [1284, 473] on div "Export as CSV" at bounding box center [1313, 473] width 65 height 14
click at [1197, 471] on div "Manage Columns" at bounding box center [1194, 473] width 83 height 14
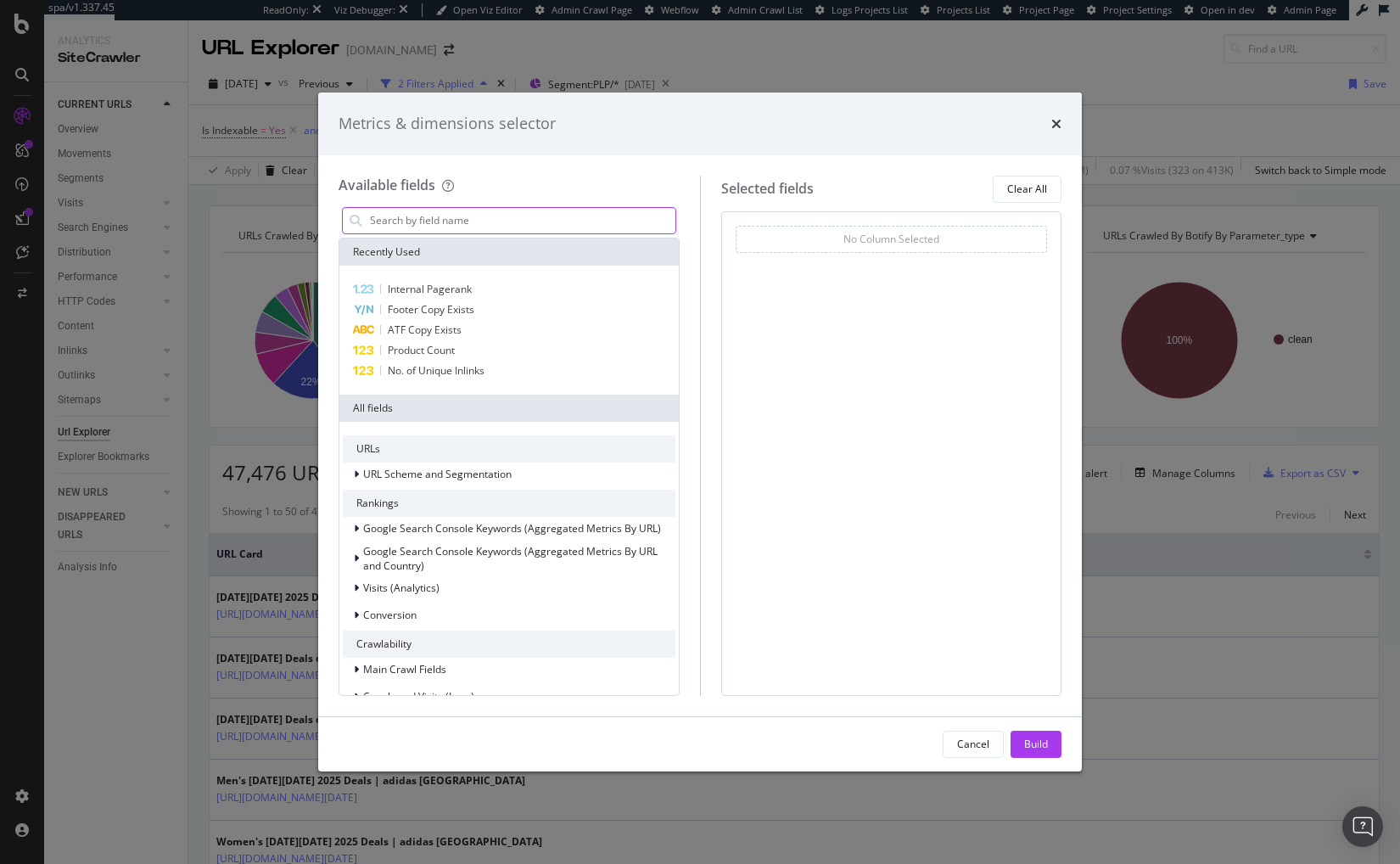
click at [486, 213] on input "modal" at bounding box center [522, 220] width 307 height 25
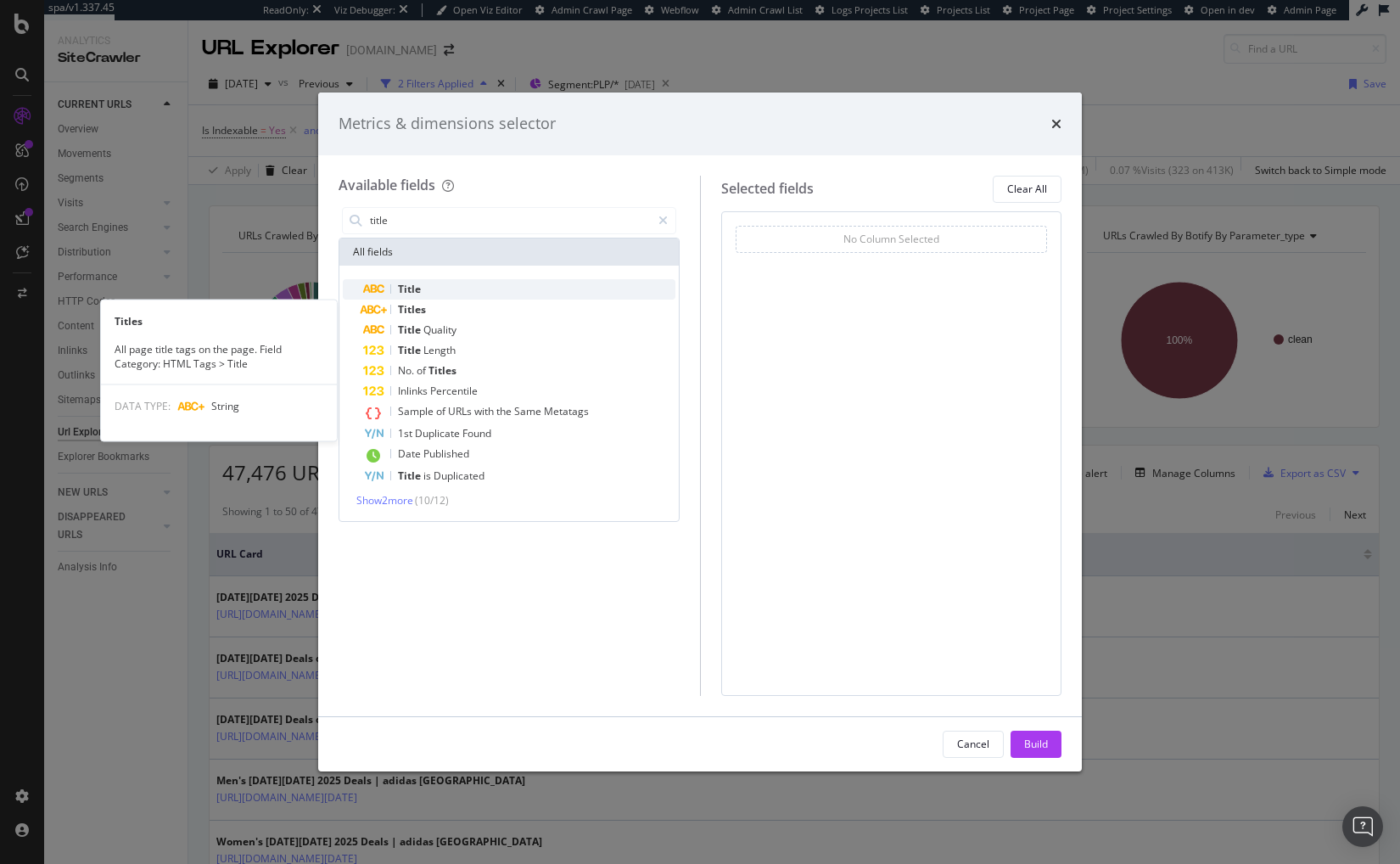
click at [517, 291] on div "Title" at bounding box center [519, 289] width 312 height 21
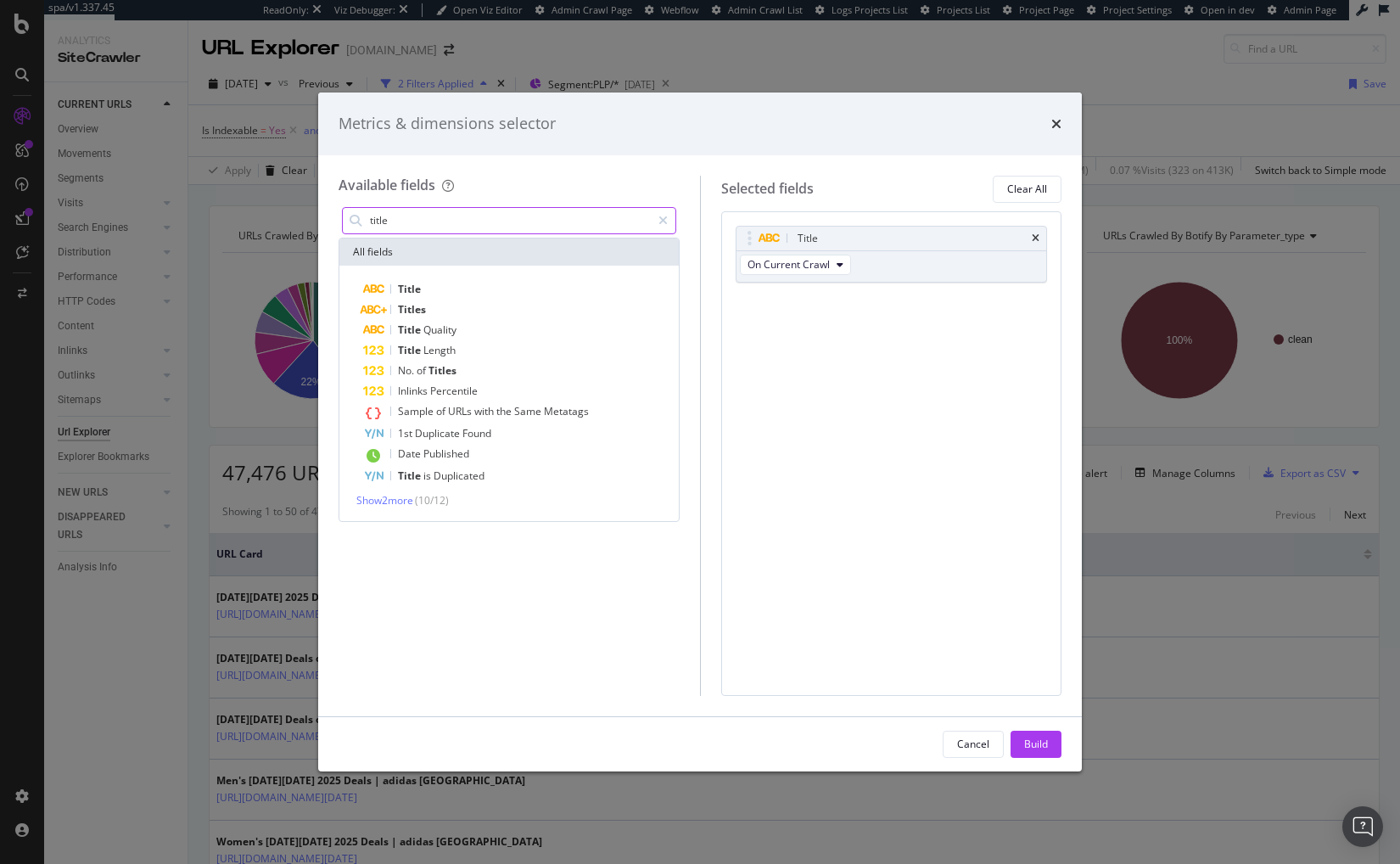
click at [462, 220] on input "title" at bounding box center [509, 220] width 282 height 25
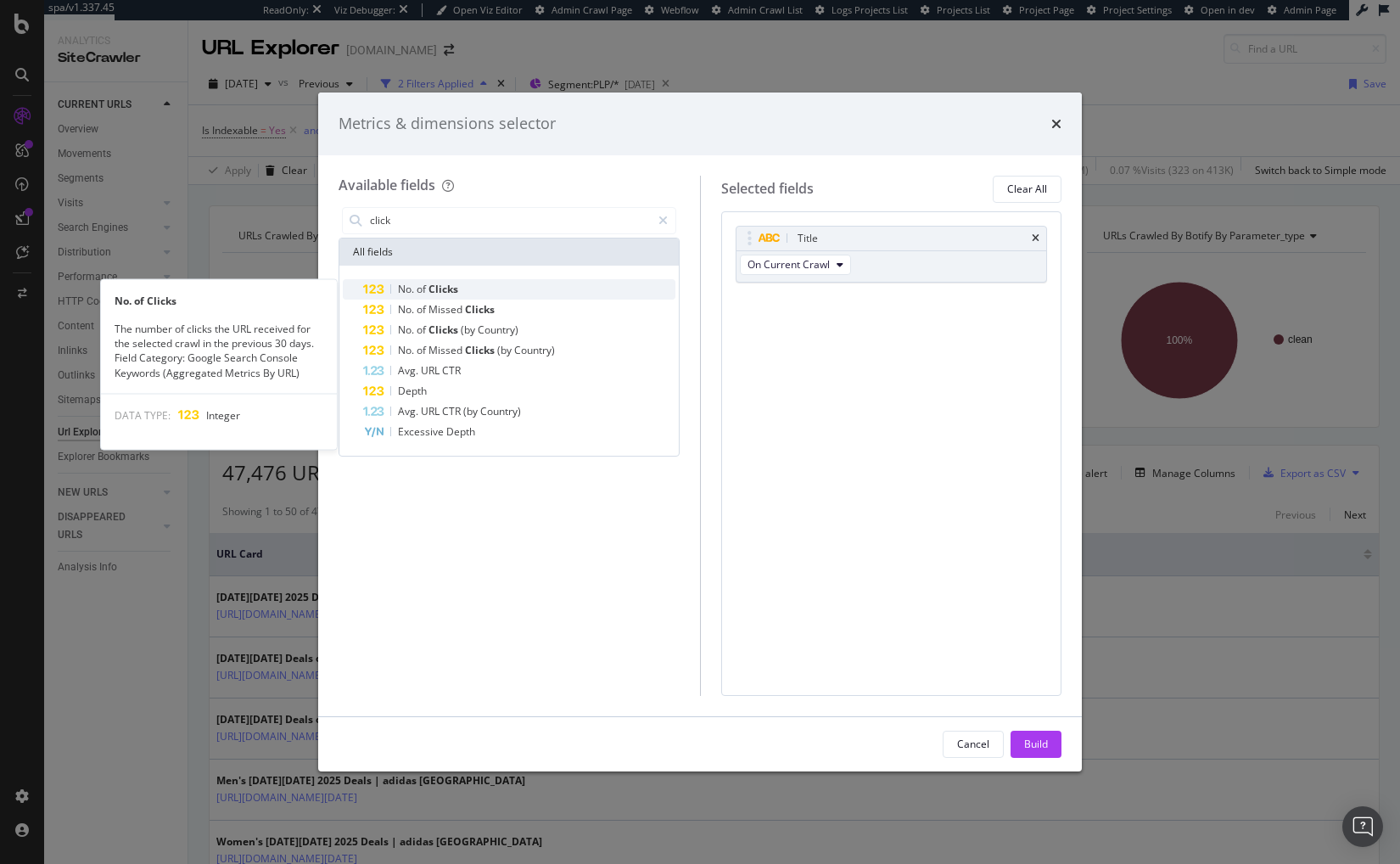
click at [470, 281] on div "No. of Clicks" at bounding box center [519, 289] width 312 height 21
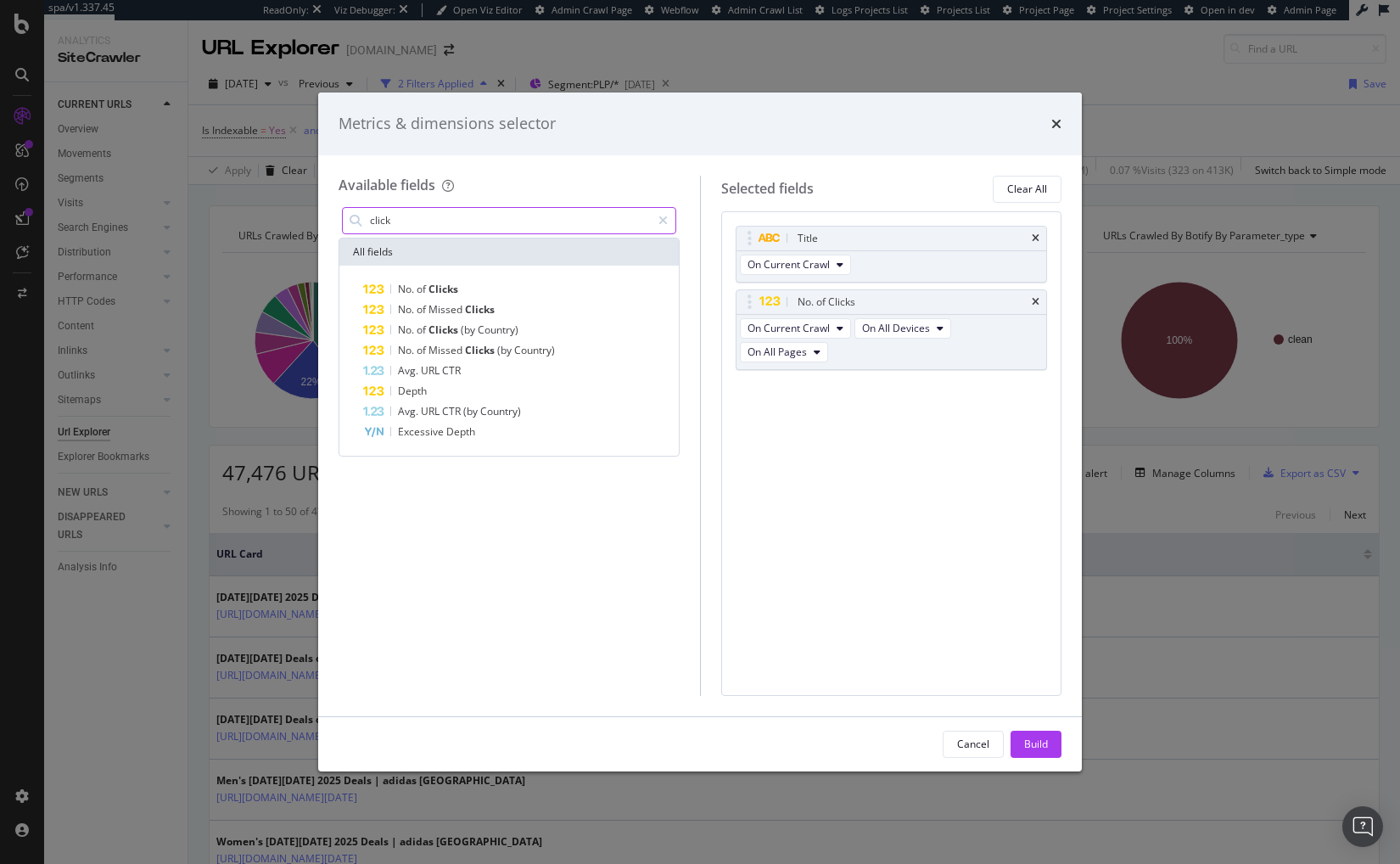
click at [455, 222] on input "click" at bounding box center [509, 220] width 282 height 25
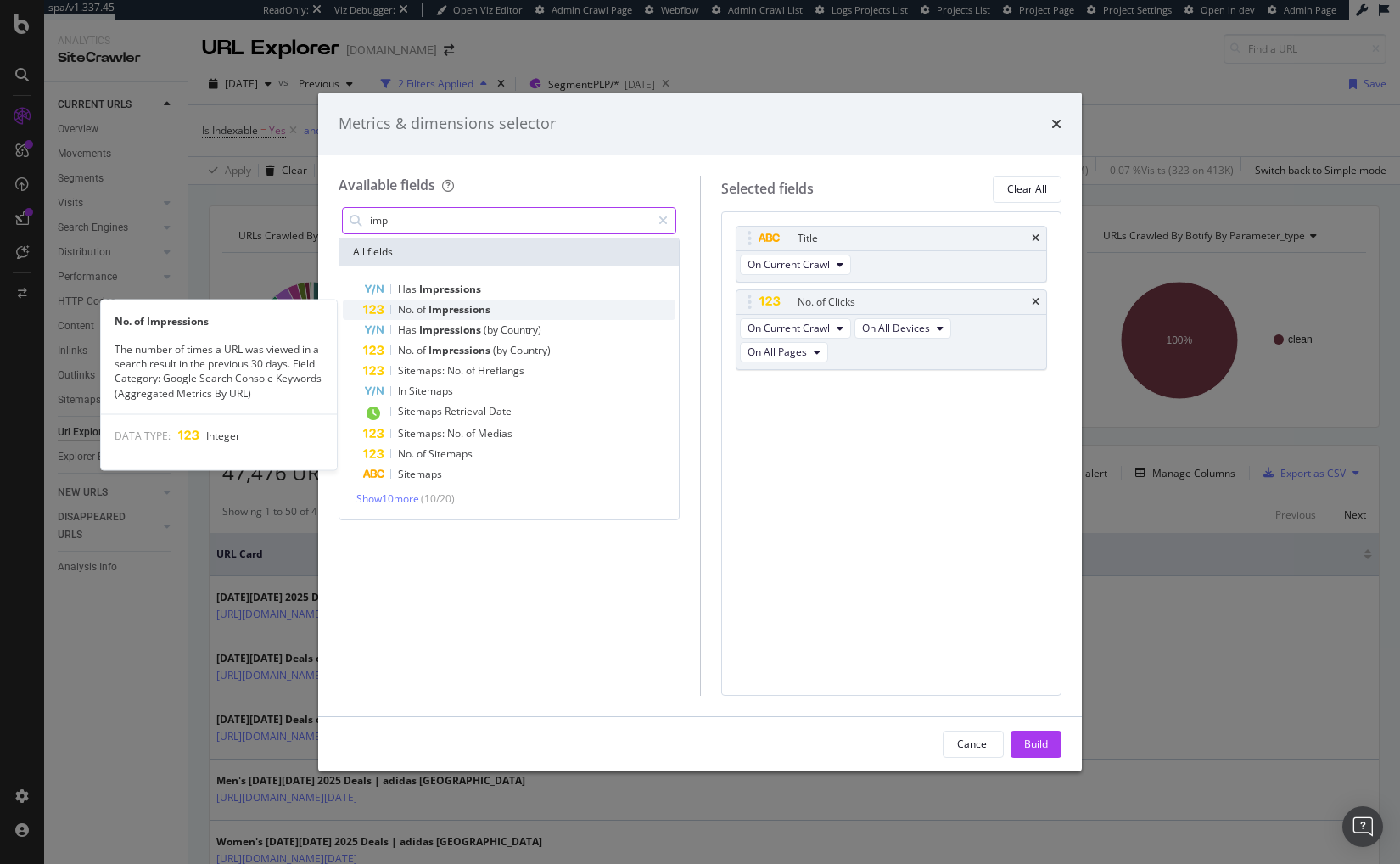
type input "imp"
click at [463, 311] on span "Impressions" at bounding box center [459, 309] width 62 height 14
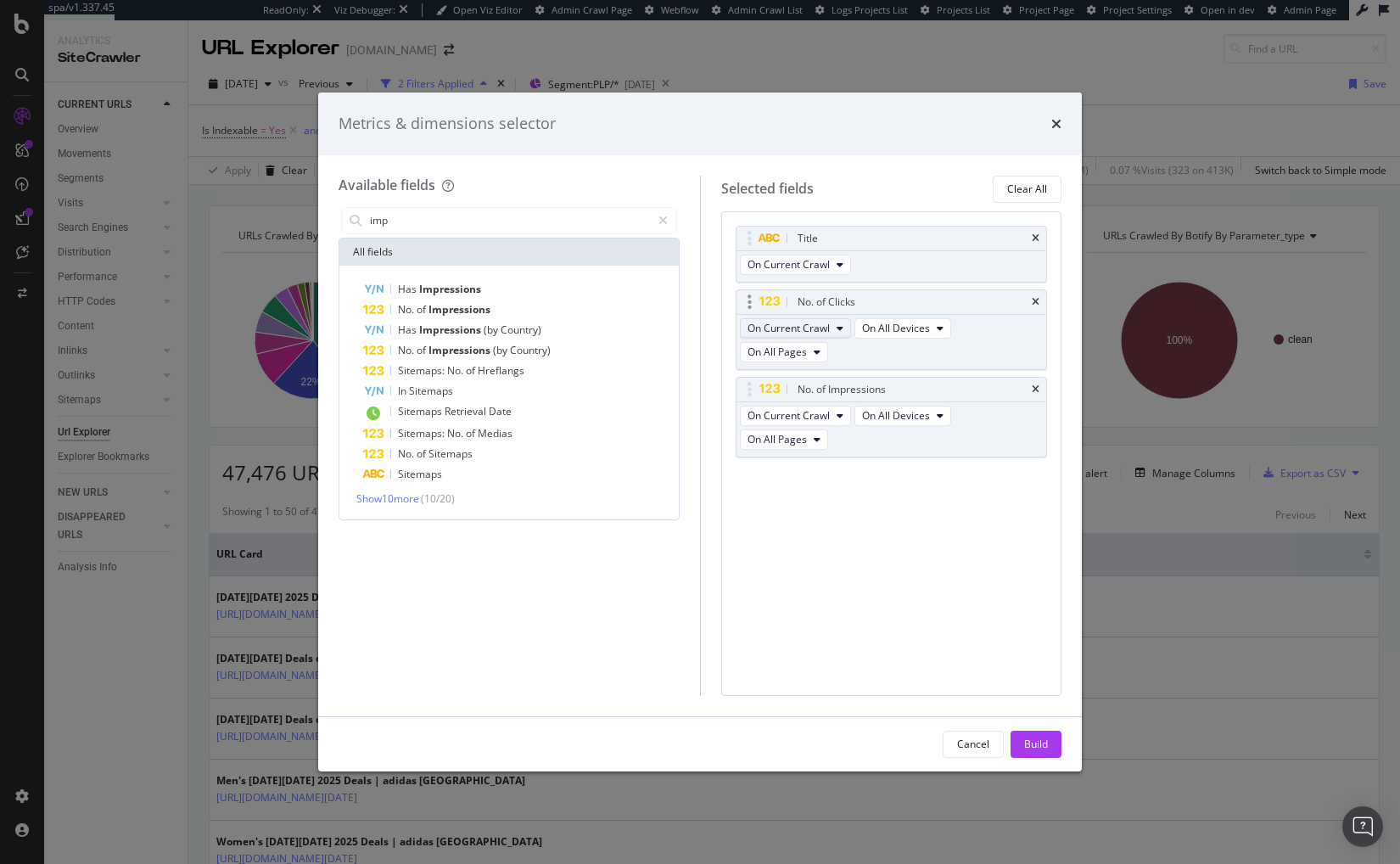
click at [785, 326] on span "On Current Crawl" at bounding box center [789, 328] width 82 height 14
click at [475, 225] on input "imp" at bounding box center [509, 220] width 282 height 25
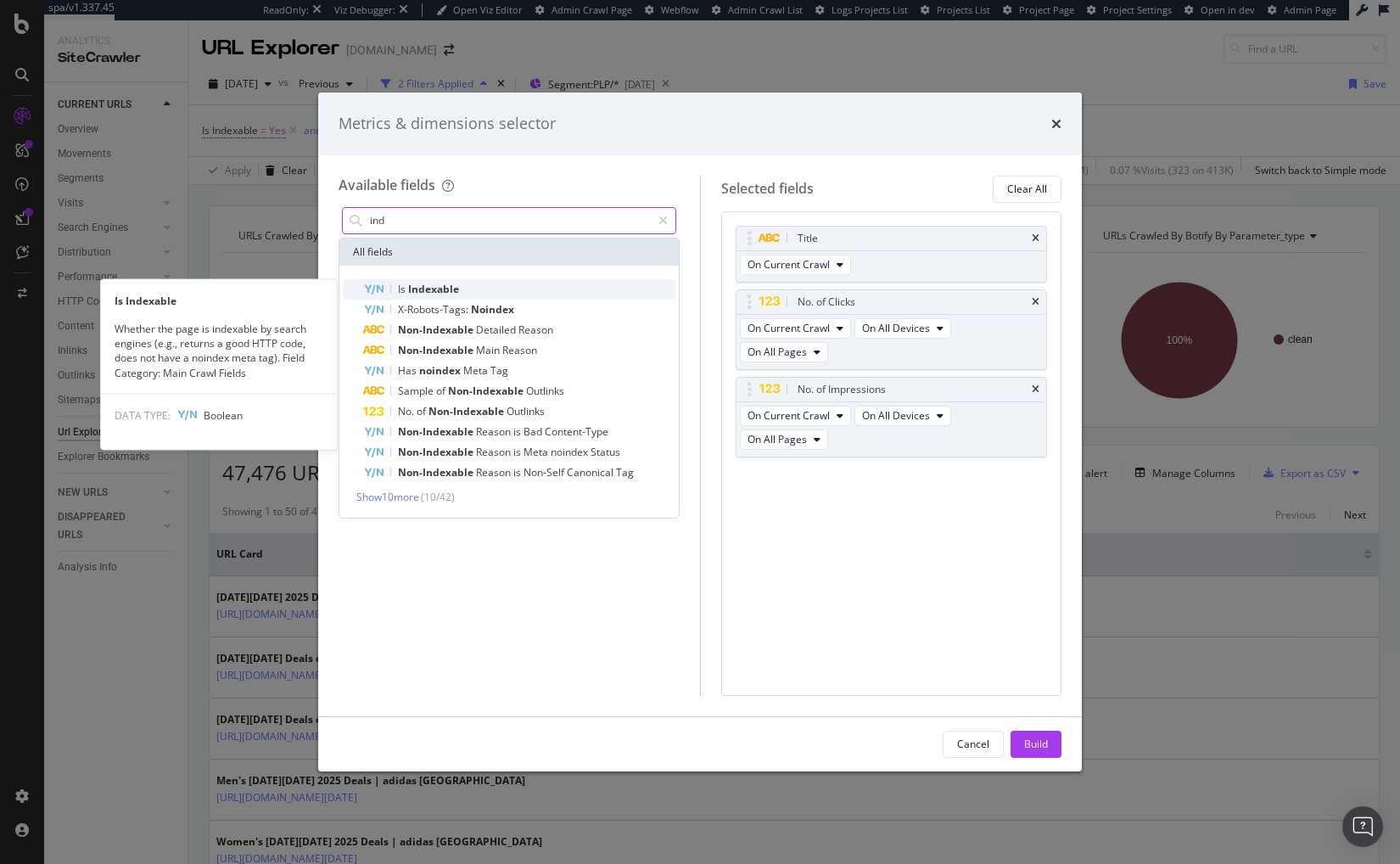
type input "ind"
click at [488, 290] on div "Is Indexable" at bounding box center [519, 289] width 312 height 21
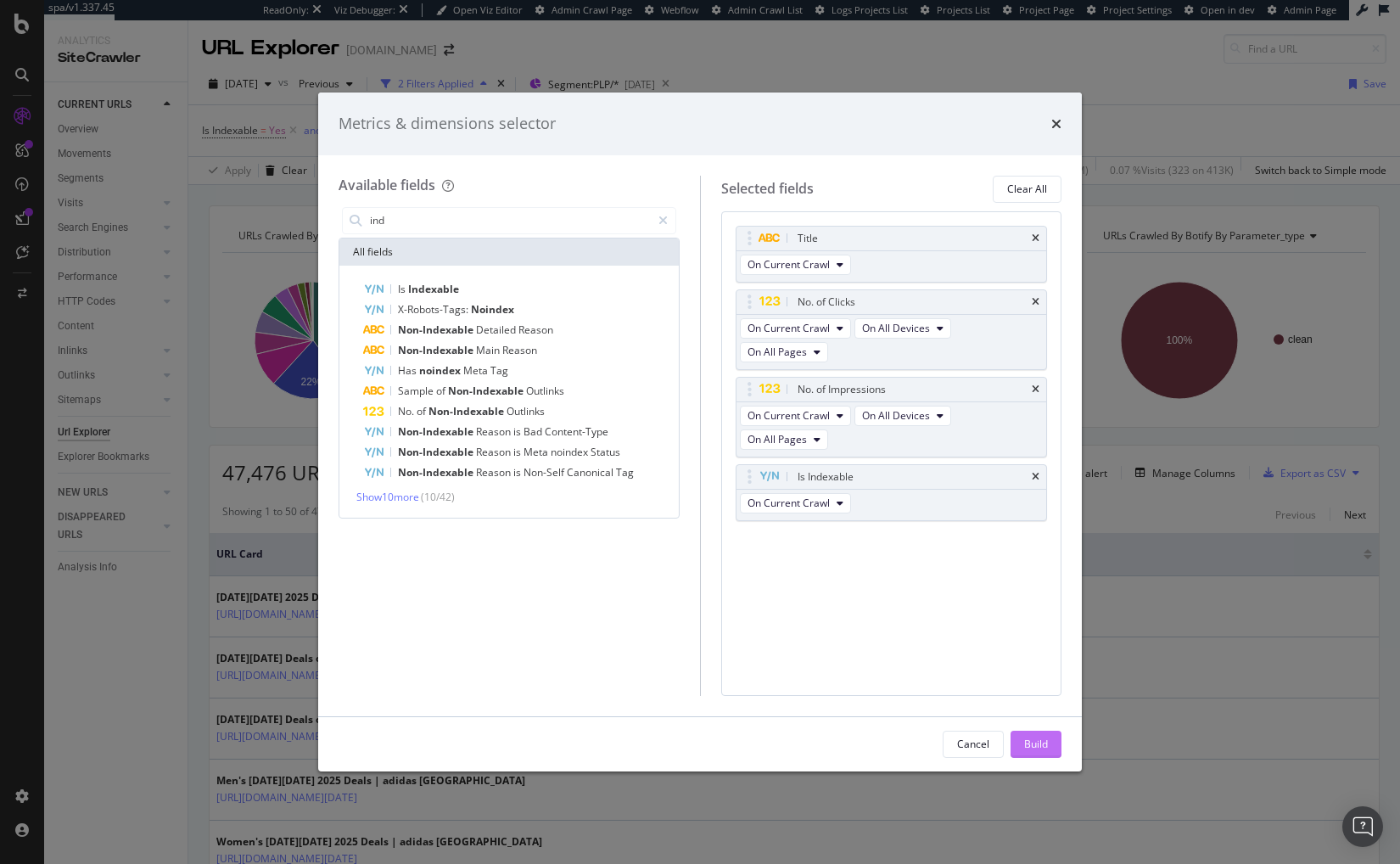
click at [1034, 739] on div "Build" at bounding box center [1036, 744] width 24 height 14
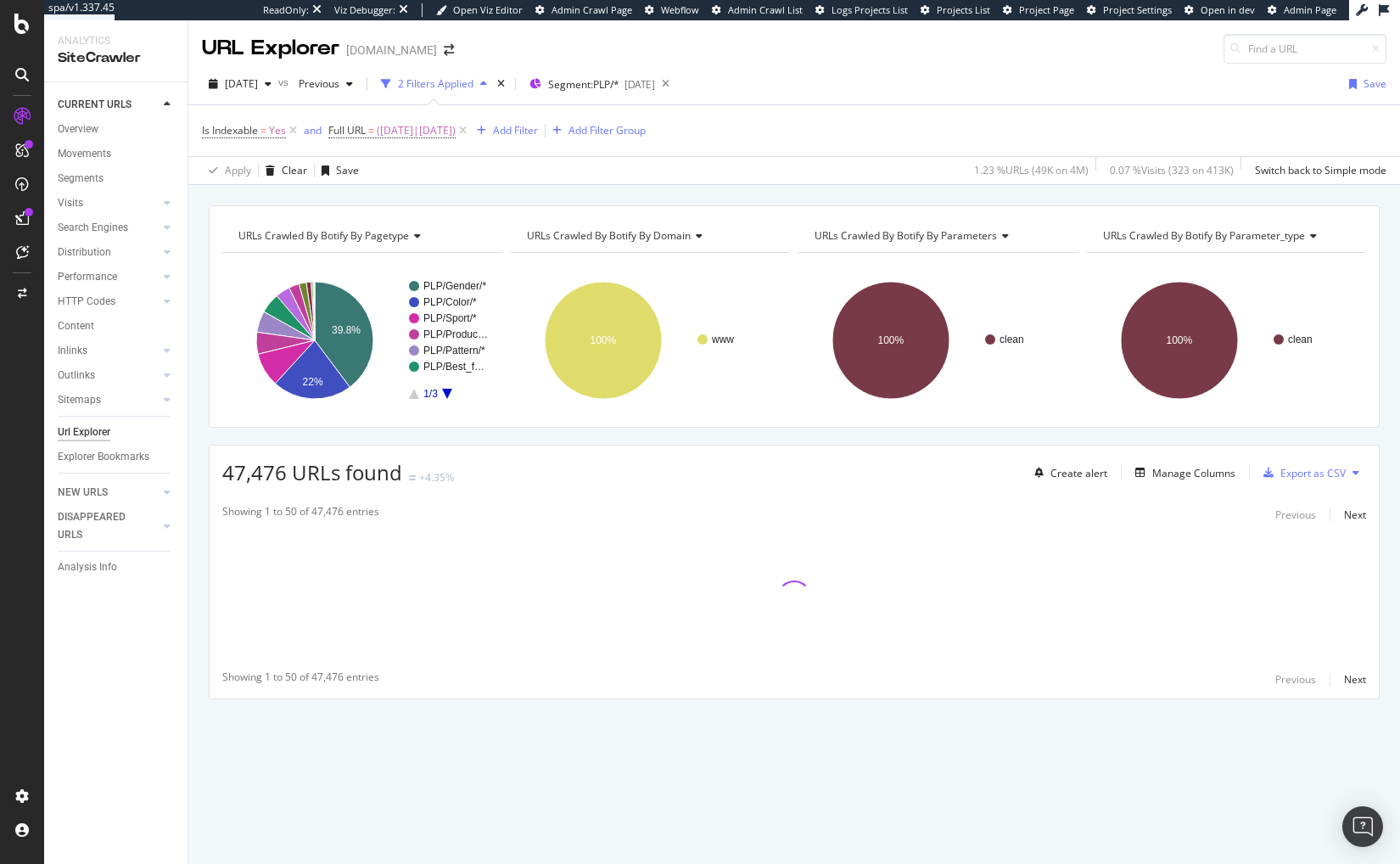
click at [503, 436] on div "URLs Crawled By Botify By pagetype Chart (by Value) Table Expand Export as CSV …" at bounding box center [794, 481] width 1212 height 553
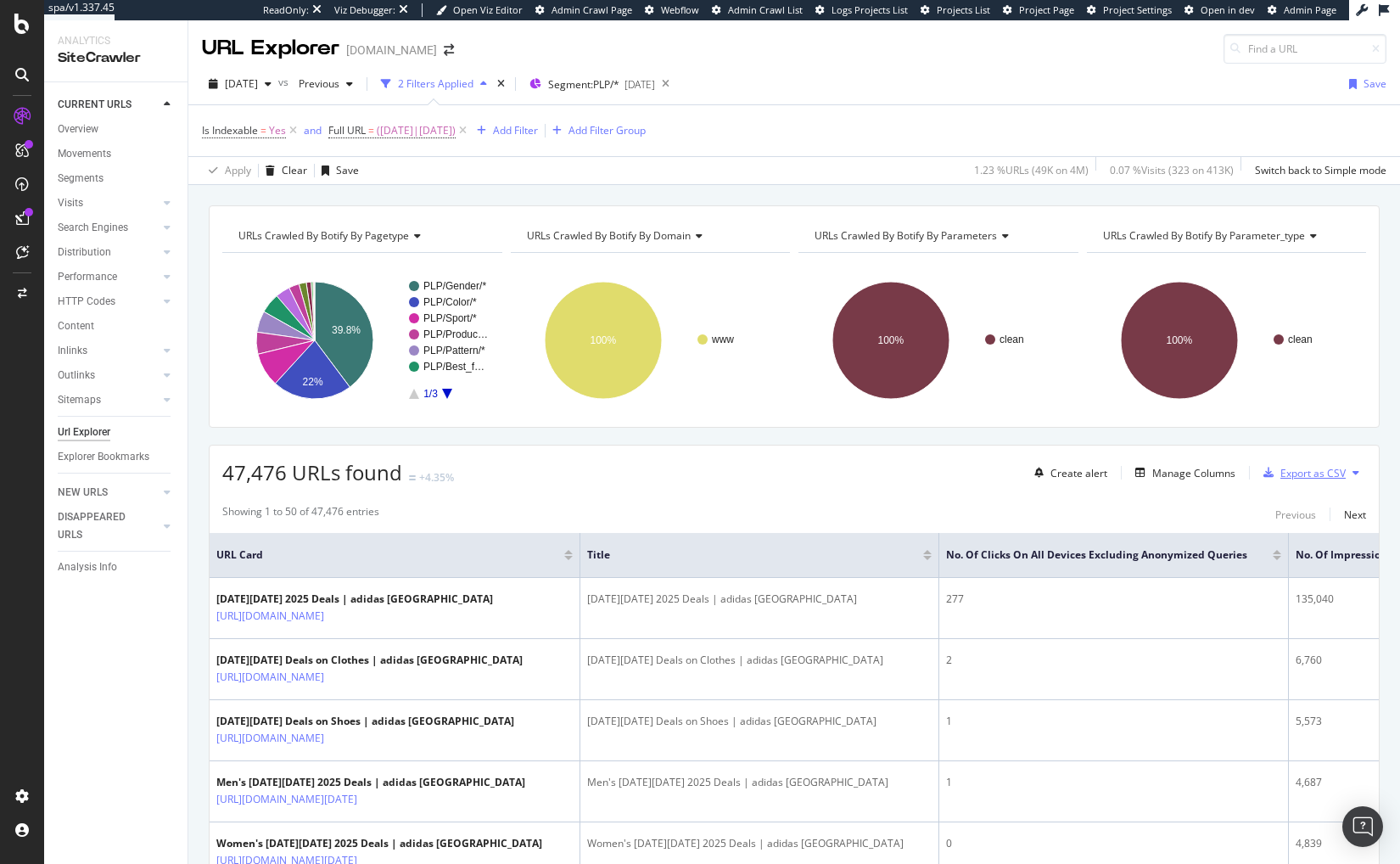
click at [1302, 477] on div "Export as CSV" at bounding box center [1313, 473] width 65 height 14
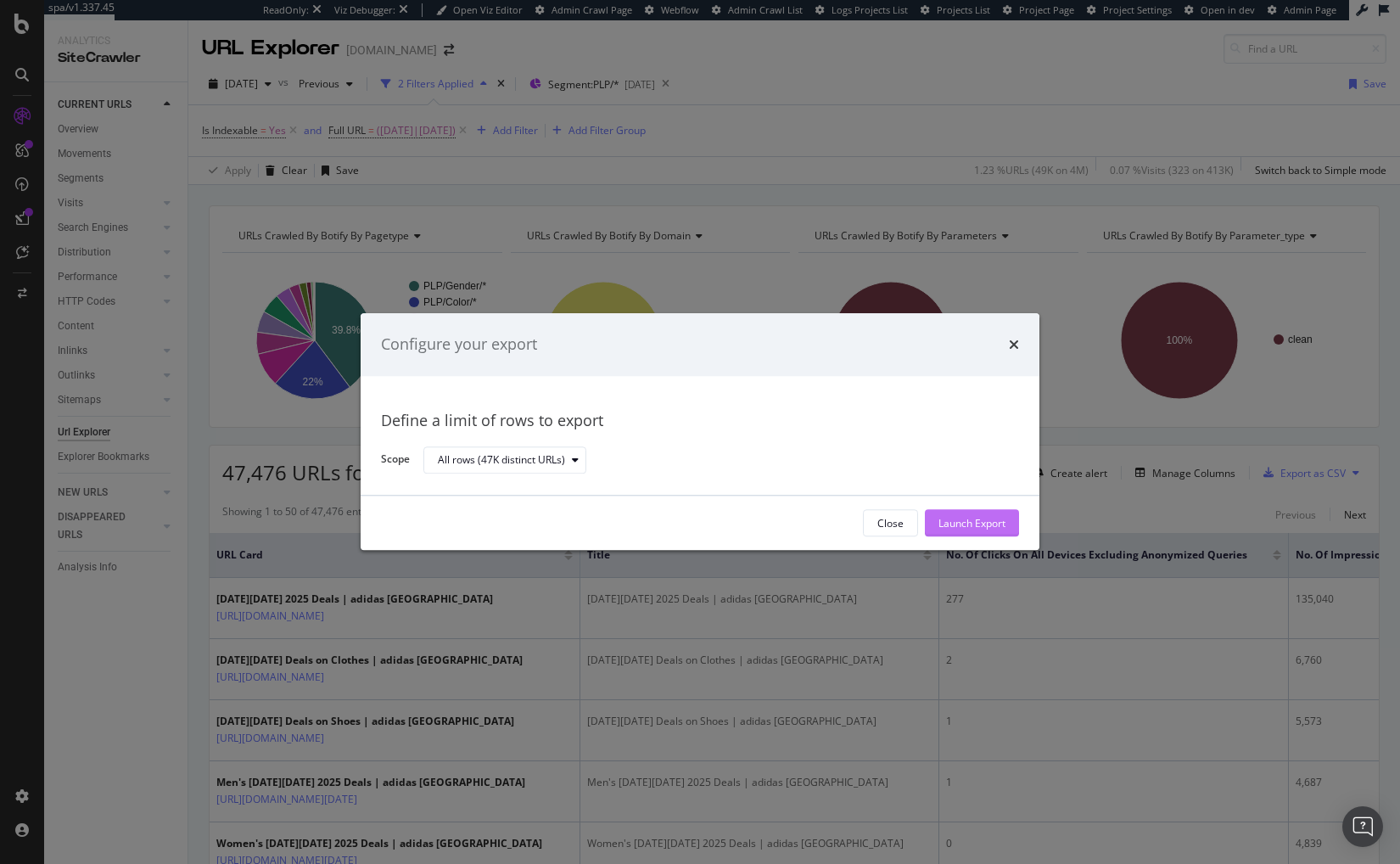
click at [989, 526] on div "Launch Export" at bounding box center [972, 523] width 67 height 14
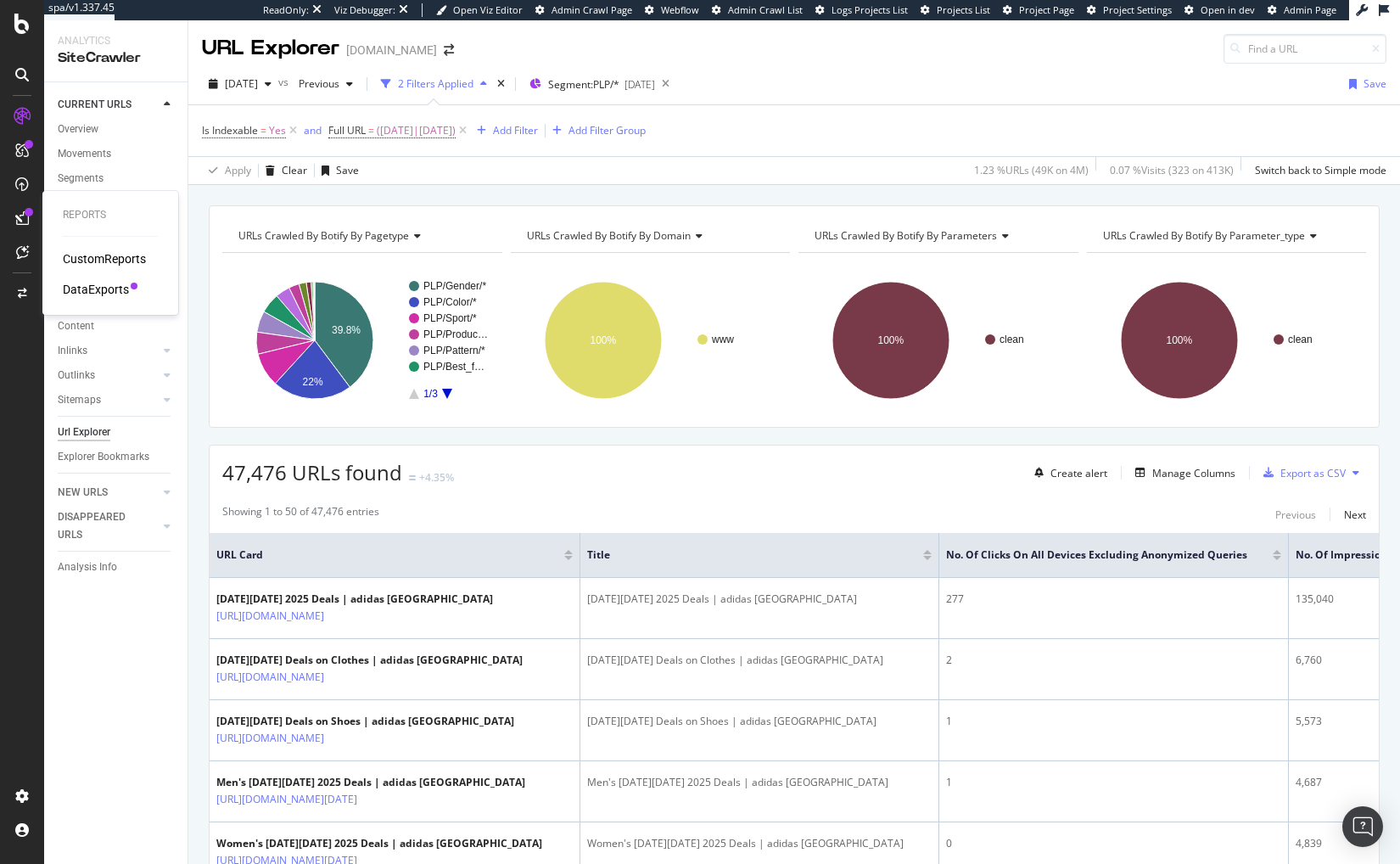
click at [98, 288] on div "DataExports" at bounding box center [96, 289] width 66 height 17
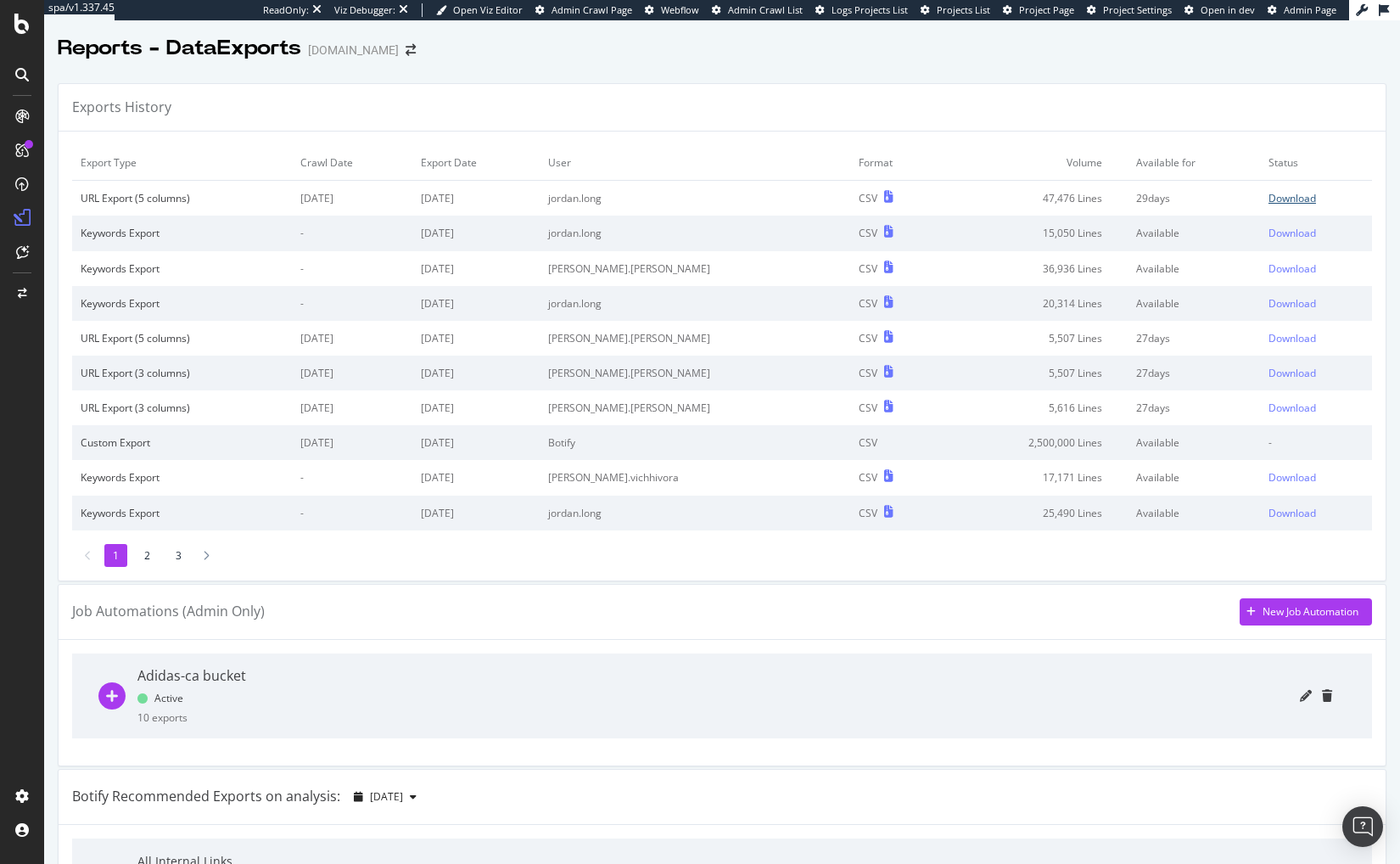
click at [1271, 194] on div "Download" at bounding box center [1292, 198] width 48 height 14
